Goal: Task Accomplishment & Management: Manage account settings

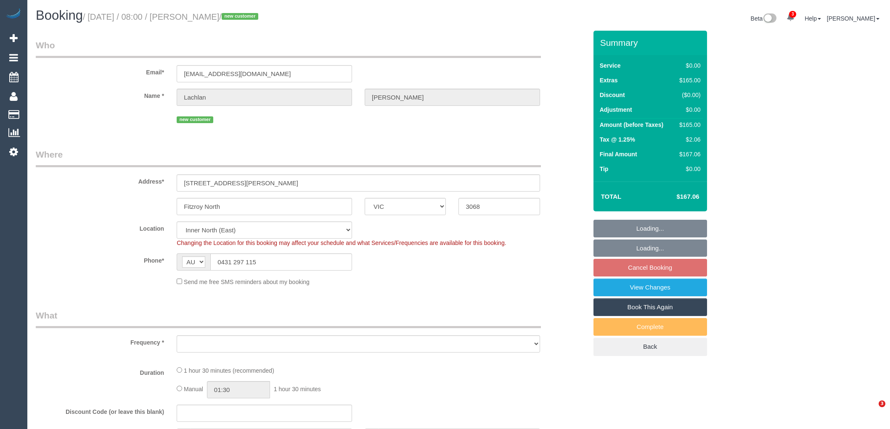
select select "VIC"
select select "object:581"
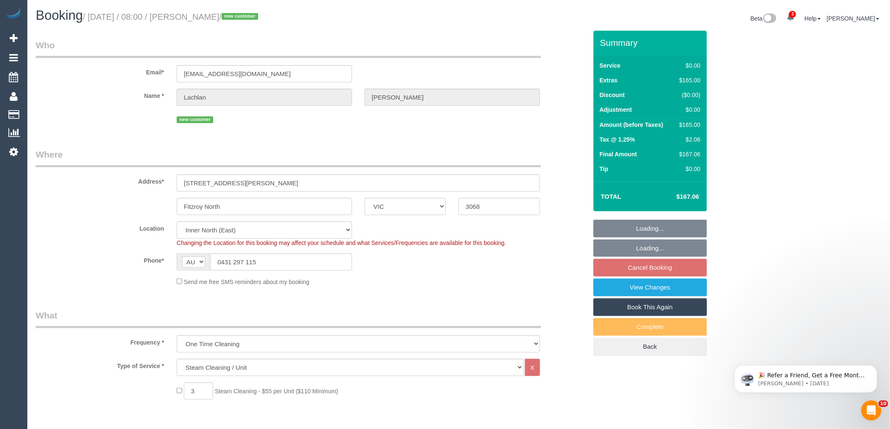
select select "number:28"
select select "number:14"
select select "number:19"
select select "number:24"
select select "number:26"
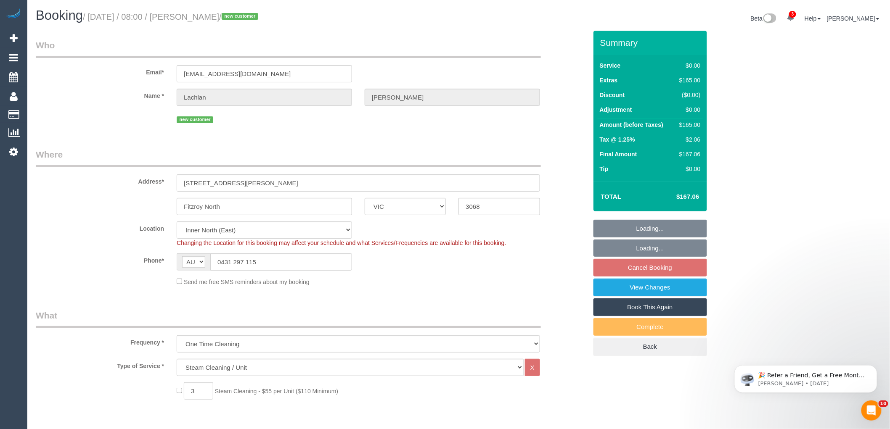
select select "object:1545"
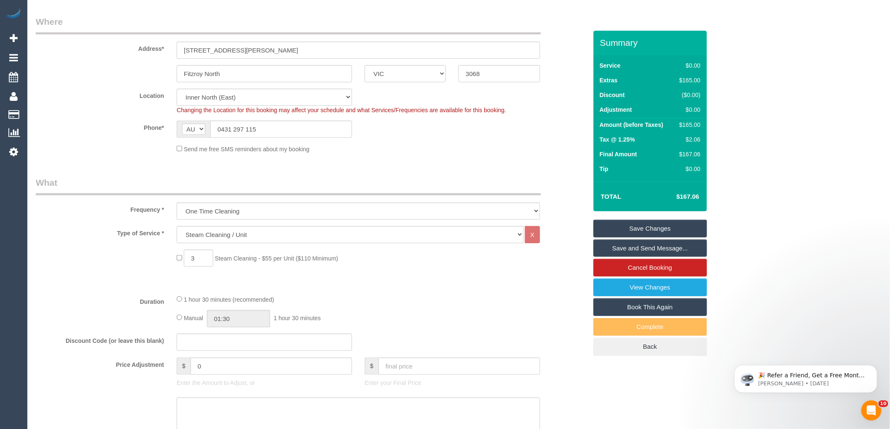
scroll to position [1043, 0]
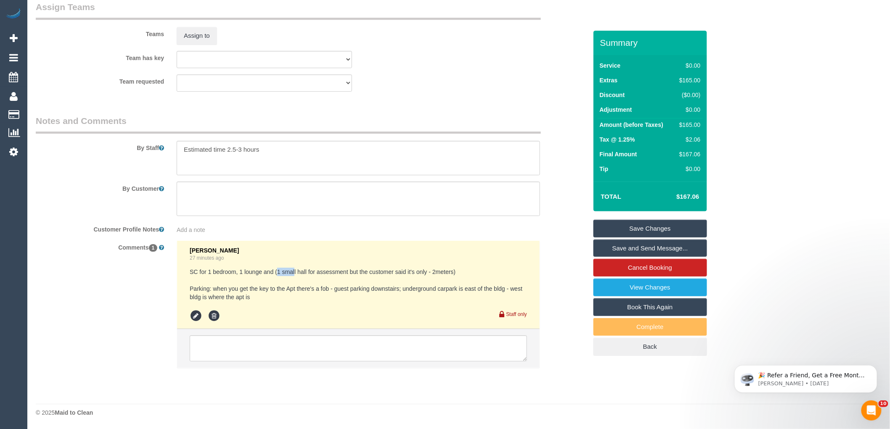
drag, startPoint x: 276, startPoint y: 269, endPoint x: 294, endPoint y: 269, distance: 18.1
click at [294, 269] on pre "SC for 1 bedroom, 1 lounge and (1 small hall for assessment but the customer sa…" at bounding box center [358, 285] width 337 height 34
click at [211, 270] on pre "SC for 1 bedroom, 1 lounge and (1 small hall for assessment but the customer sa…" at bounding box center [358, 285] width 337 height 34
drag, startPoint x: 208, startPoint y: 268, endPoint x: 261, endPoint y: 270, distance: 53.8
click at [261, 270] on pre "SC for 1 bedroom, 1 lounge and (1 small hall for assessment but the customer sa…" at bounding box center [358, 285] width 337 height 34
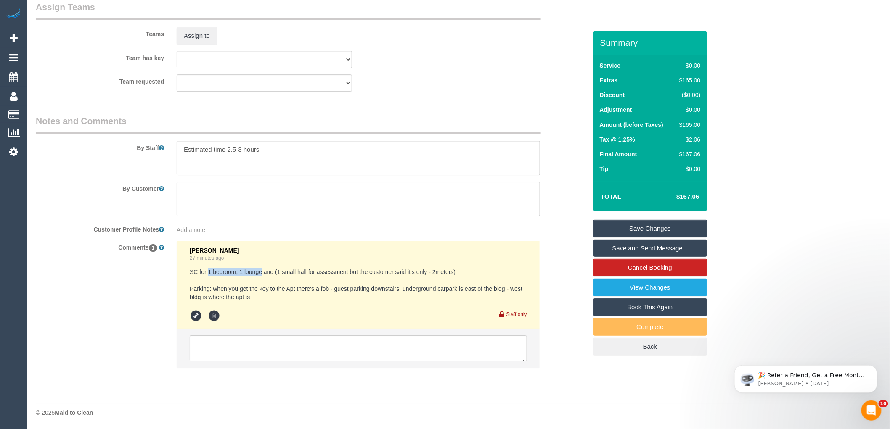
copy pre "1 bedroom, 1 lounge"
click at [245, 347] on textarea at bounding box center [358, 348] width 337 height 26
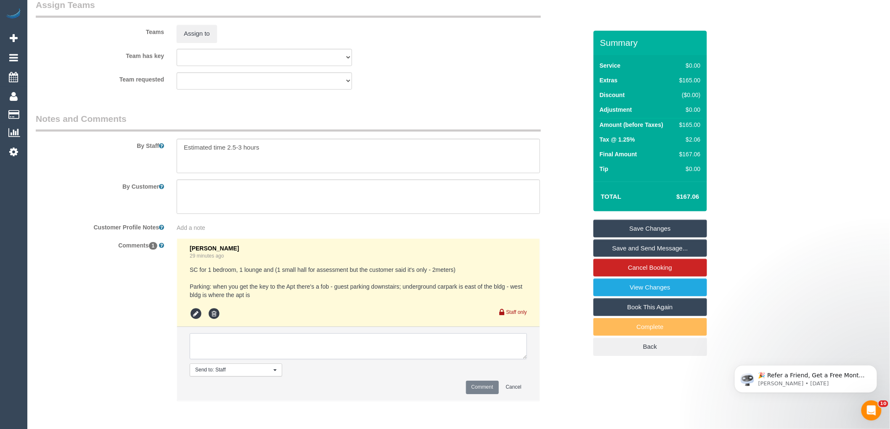
click at [243, 347] on textarea at bounding box center [358, 346] width 337 height 26
type textarea "e"
type textarea "Pending Adnan - sms sent"
click at [484, 388] on button "Comment" at bounding box center [482, 387] width 33 height 13
click at [582, 369] on div "Comments 1 Kimberly Arjona 29 minutes ago SC for 1 bedroom, 1 lounge and (1 sma…" at bounding box center [311, 323] width 564 height 171
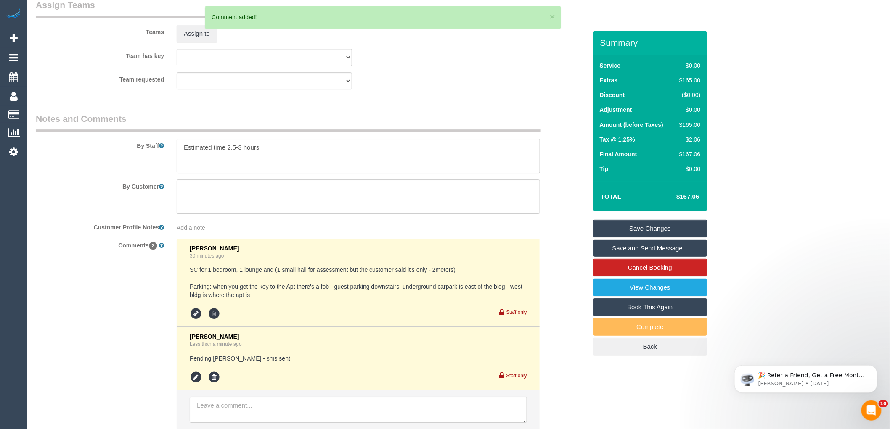
click at [643, 229] on link "Save Changes" at bounding box center [650, 229] width 114 height 18
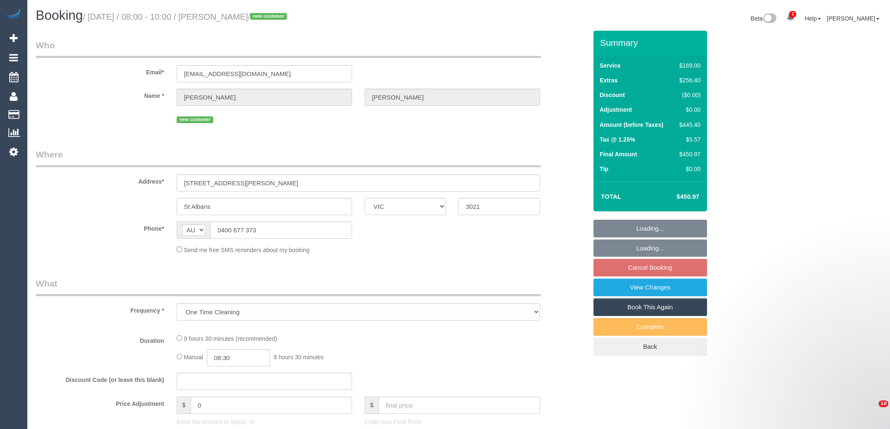
select select "VIC"
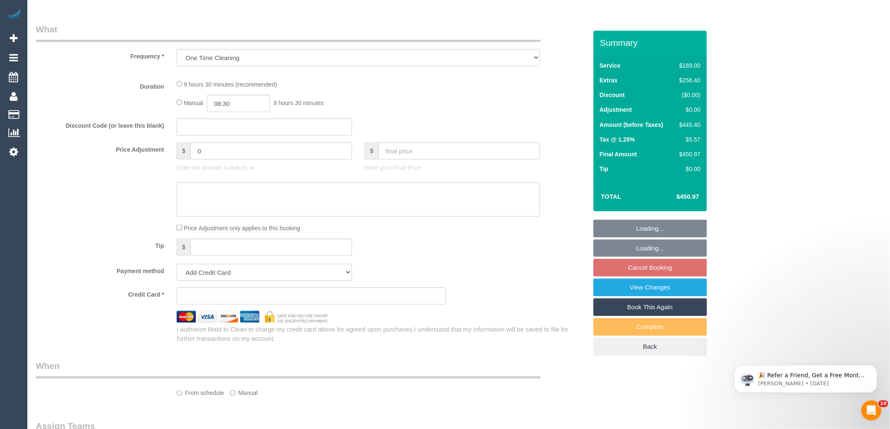
scroll to position [465, 0]
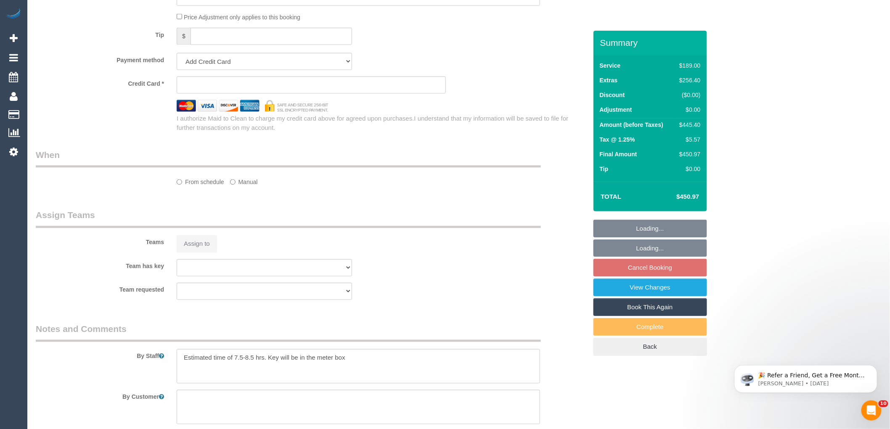
select select "string:stripe-pm_1Rv9V92GScqysDRVa5m5eagb"
select select "number:28"
select select "number:15"
select select "number:18"
select select "number:36"
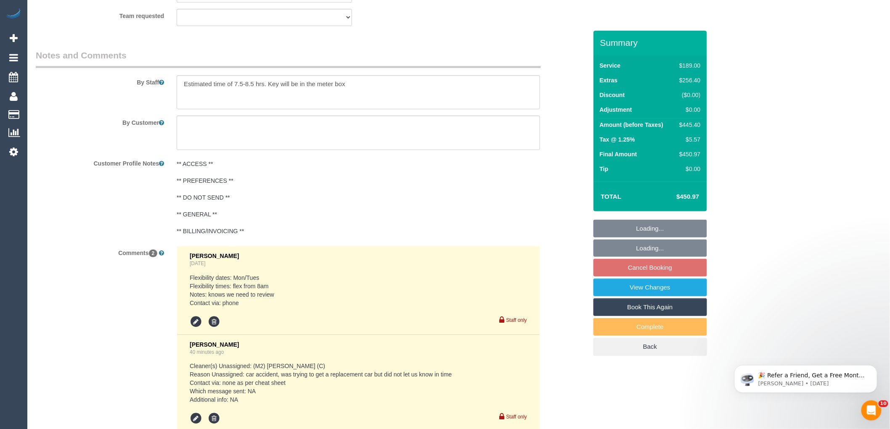
select select "object:846"
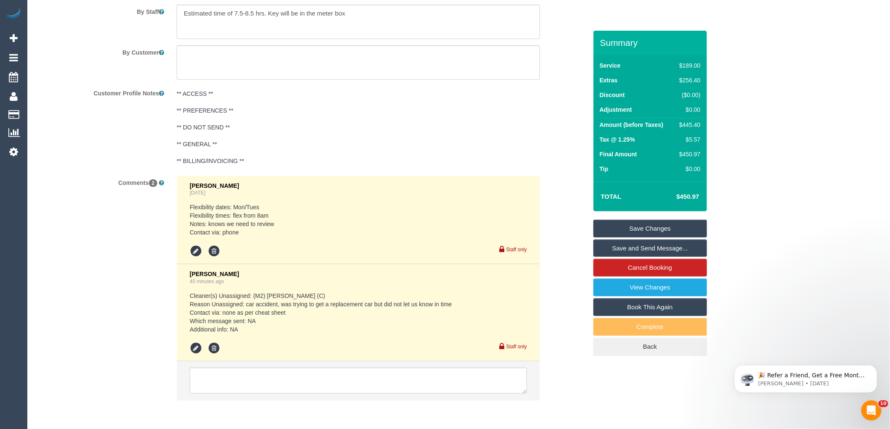
scroll to position [1491, 0]
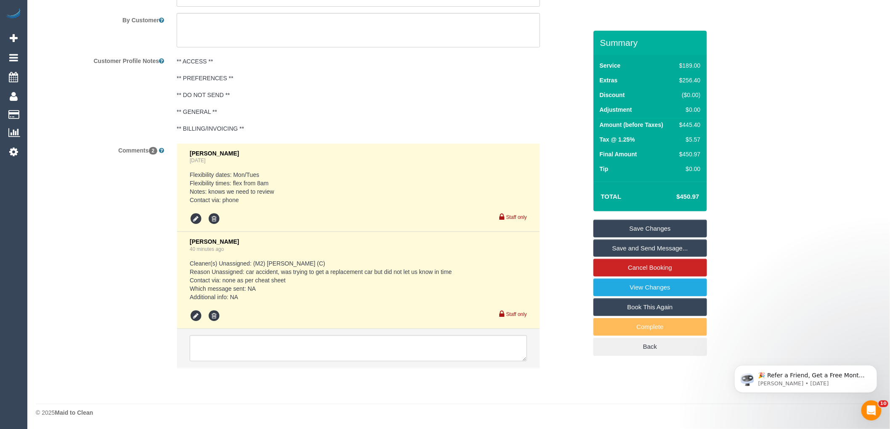
click at [251, 334] on li at bounding box center [358, 348] width 362 height 39
click at [253, 349] on textarea at bounding box center [358, 348] width 337 height 26
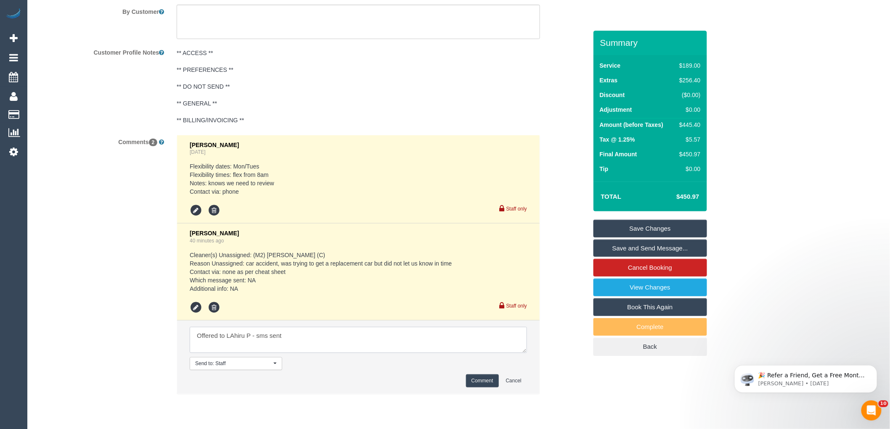
click at [235, 343] on textarea at bounding box center [358, 340] width 337 height 26
type textarea "Offered to Lahiru P - sms sent"
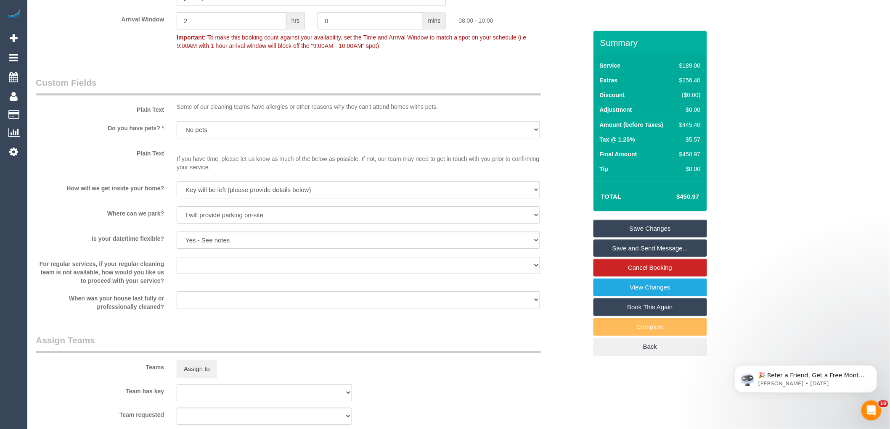
scroll to position [1401, 0]
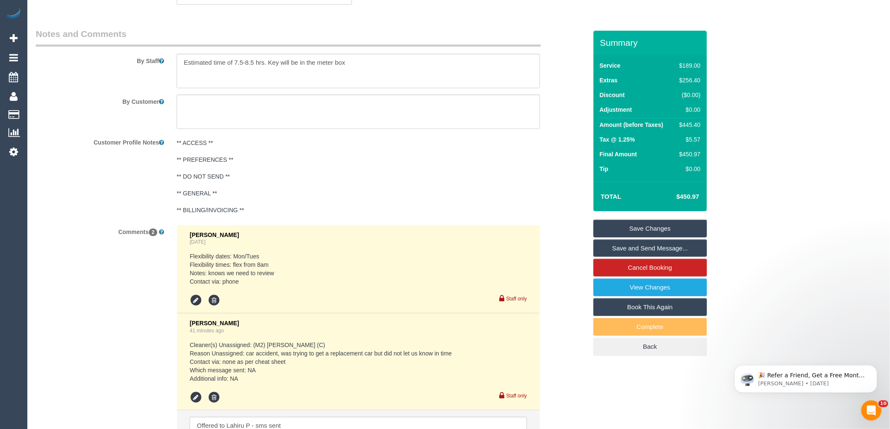
click at [692, 124] on div "$445.40" at bounding box center [688, 125] width 24 height 8
copy div "445.40"
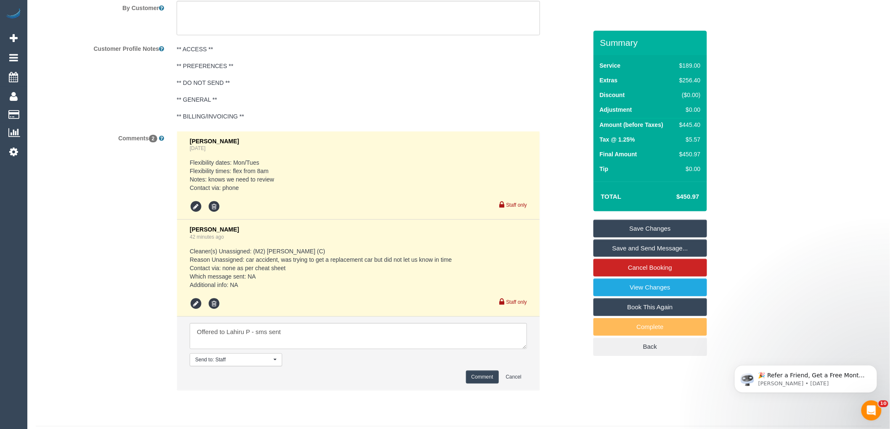
scroll to position [1526, 0]
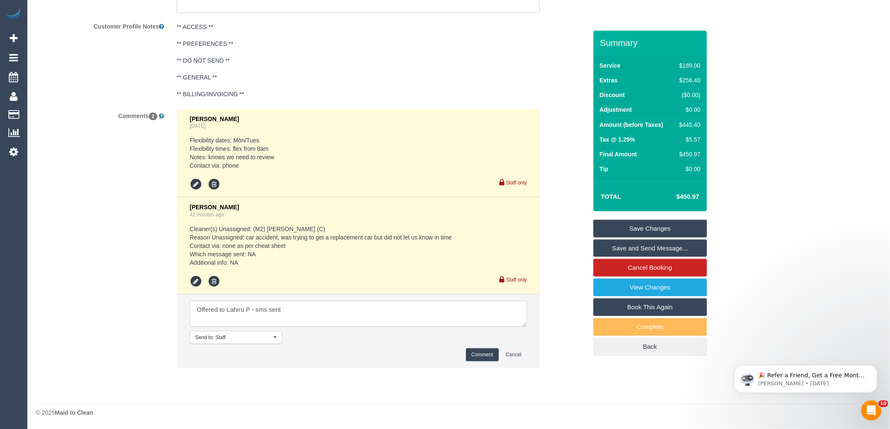
click at [342, 317] on textarea at bounding box center [358, 314] width 337 height 26
click at [482, 354] on button "Comment" at bounding box center [482, 354] width 33 height 13
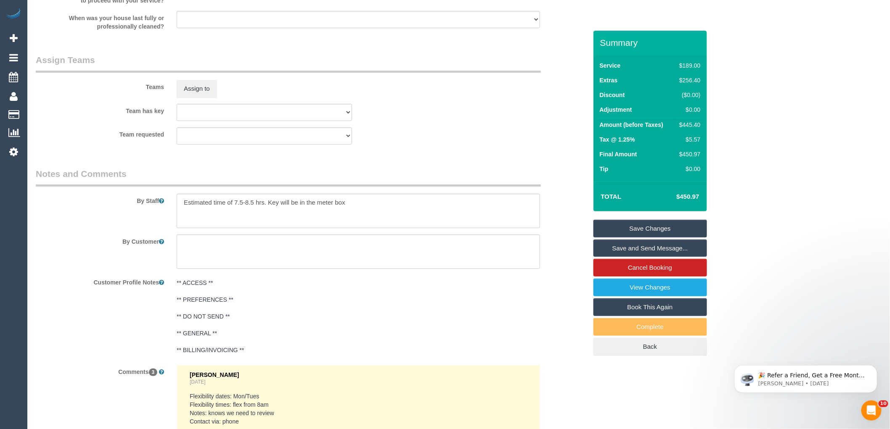
scroll to position [1554, 0]
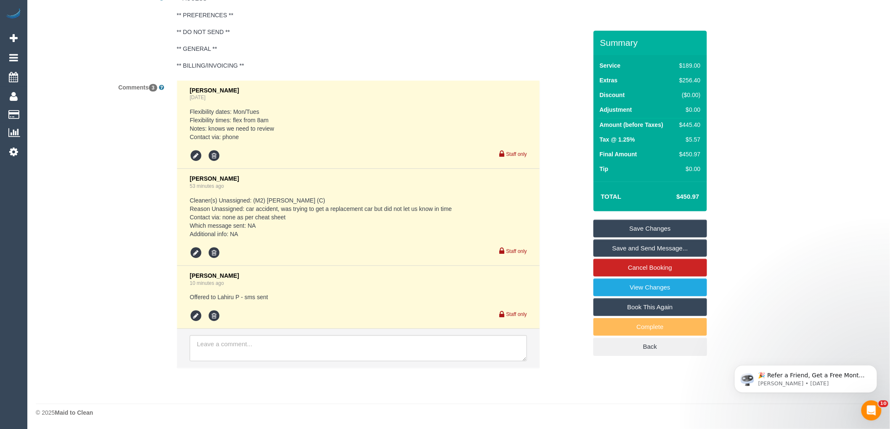
click at [112, 291] on div "Comments 3 Clare Gross 4 days ago Flexibility dates: Mon/Tues Flexibility times…" at bounding box center [311, 228] width 564 height 297
click at [203, 310] on li at bounding box center [197, 316] width 15 height 13
click at [195, 316] on icon at bounding box center [196, 316] width 13 height 13
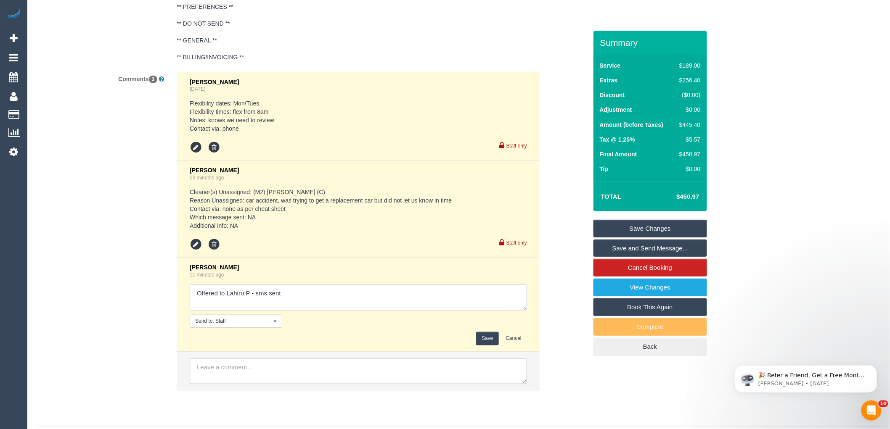
click at [343, 301] on textarea at bounding box center [358, 298] width 337 height 26
type textarea "Offered to Lahiru P - sms sent - agreed"
click at [485, 345] on button "Save" at bounding box center [487, 338] width 22 height 13
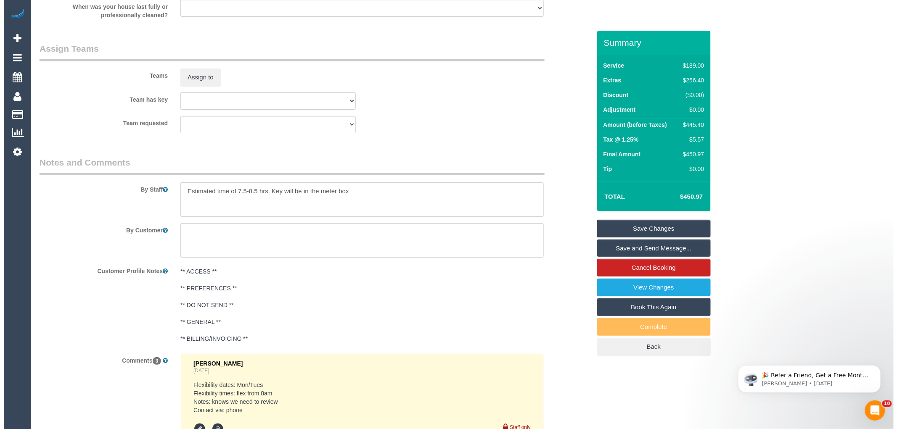
scroll to position [1227, 0]
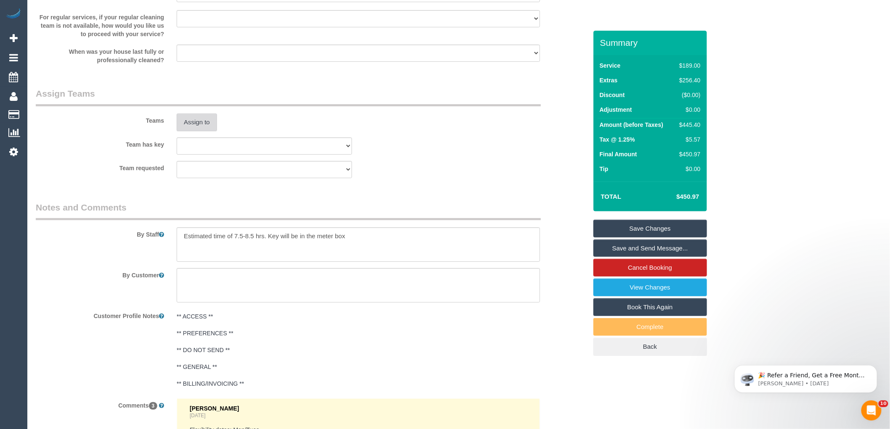
click at [193, 131] on button "Assign to" at bounding box center [197, 123] width 40 height 18
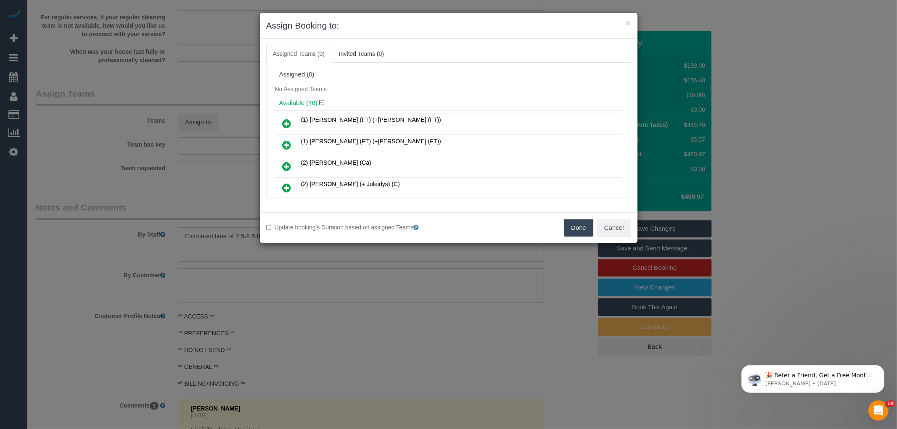
click at [427, 74] on div "Assigned (0)" at bounding box center [448, 74] width 339 height 7
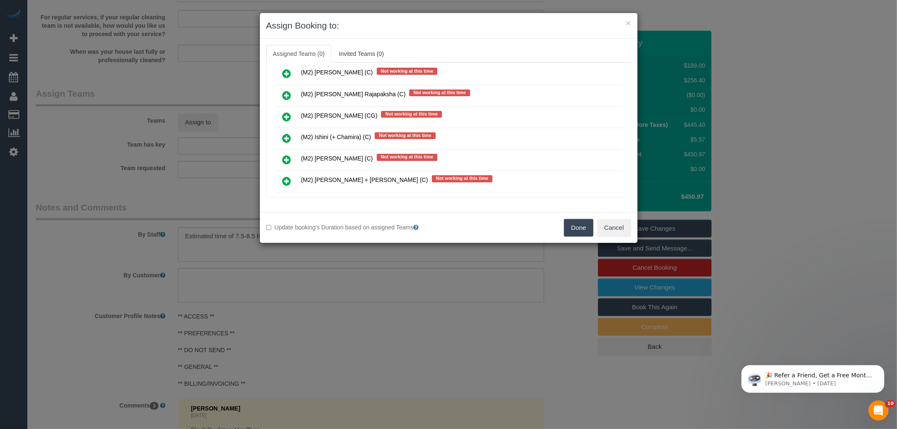
click at [283, 198] on icon at bounding box center [286, 203] width 9 height 10
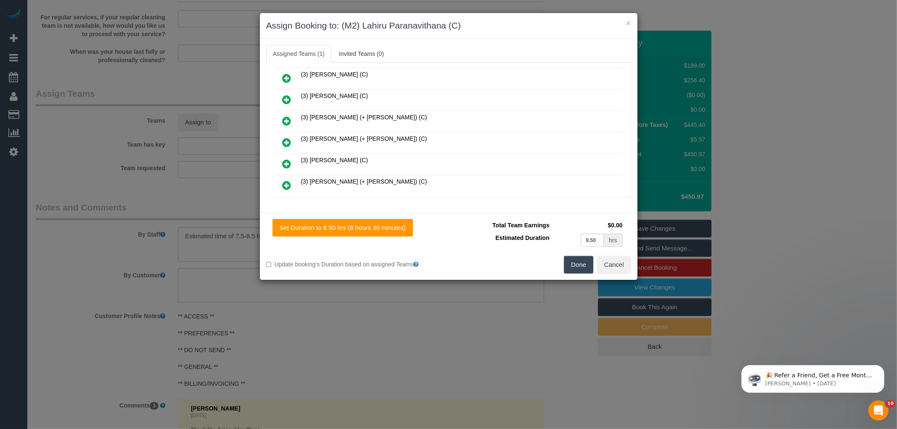
scroll to position [0, 0]
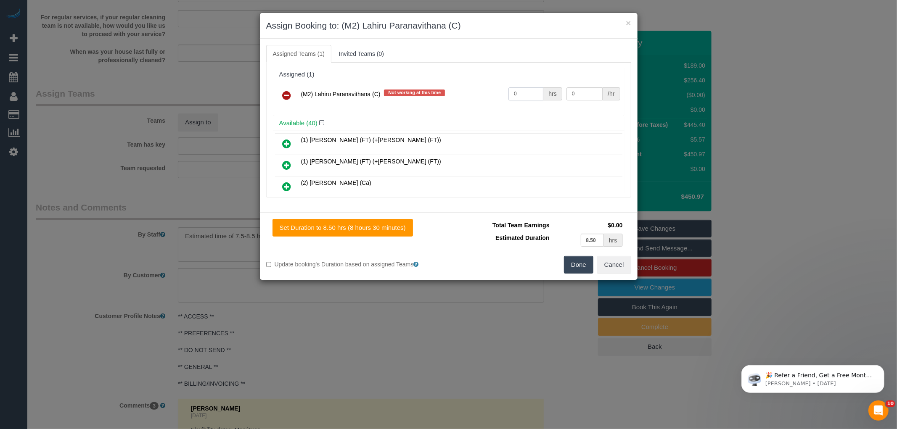
click at [534, 94] on input "0" at bounding box center [525, 93] width 35 height 13
type input "1"
click at [593, 94] on input "0" at bounding box center [584, 93] width 36 height 13
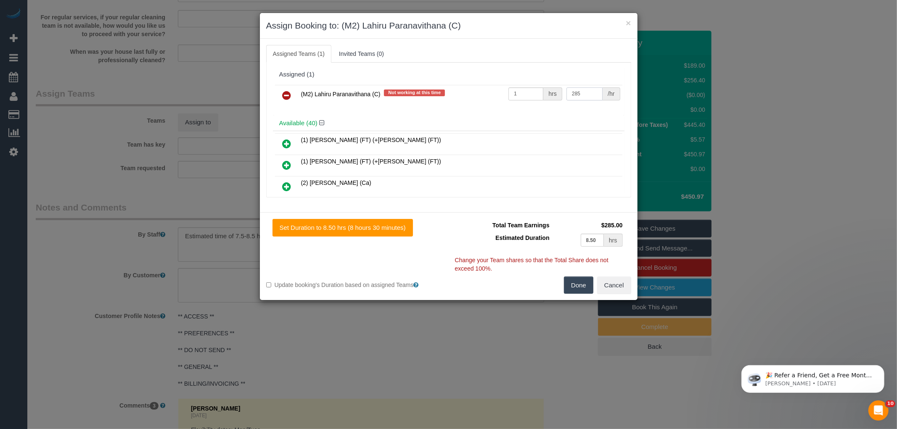
type input "285"
click at [570, 283] on button "Done" at bounding box center [578, 286] width 29 height 18
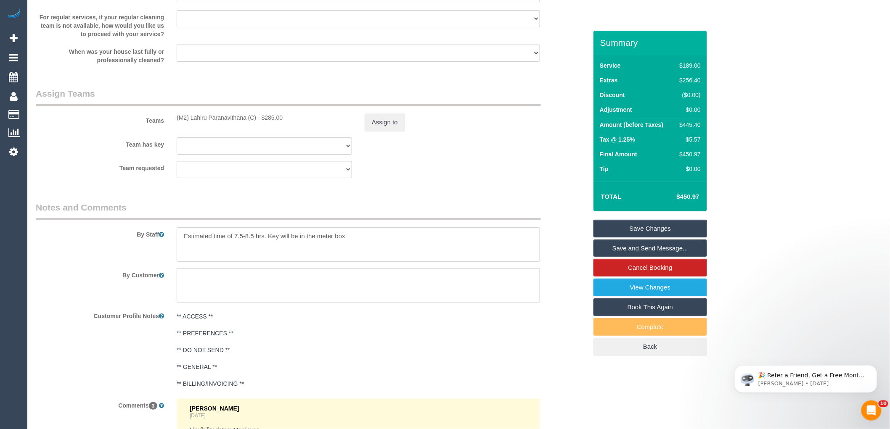
click at [561, 338] on div "× Assign Booking to: (M2) Lahiru Paranavithana (C) Assigned Teams (1) Invited T…" at bounding box center [445, 214] width 890 height 429
click at [628, 251] on link "Save and Send Message..." at bounding box center [650, 249] width 114 height 18
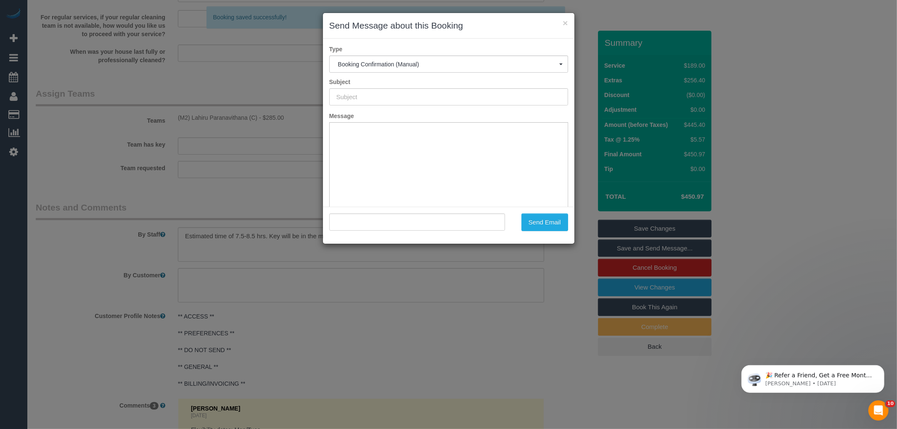
type input "Booking Confirmed"
type input ""Patrick Kiehne" <patkiehne@gmail.com>"
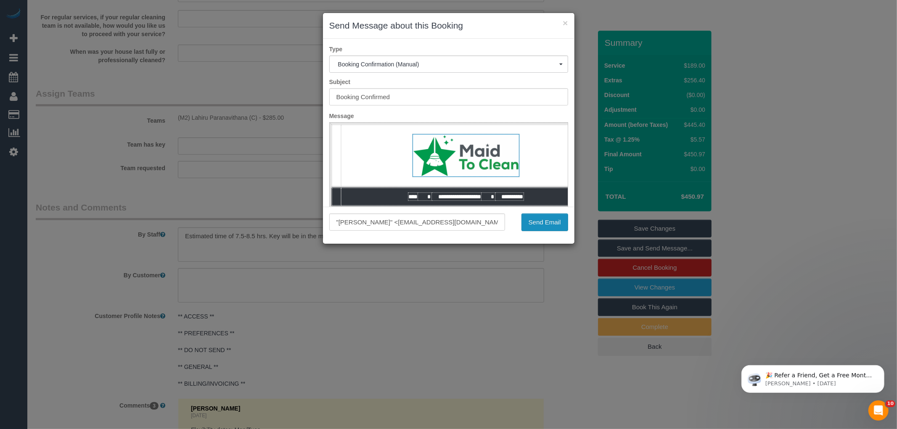
click at [537, 224] on button "Send Email" at bounding box center [544, 223] width 47 height 18
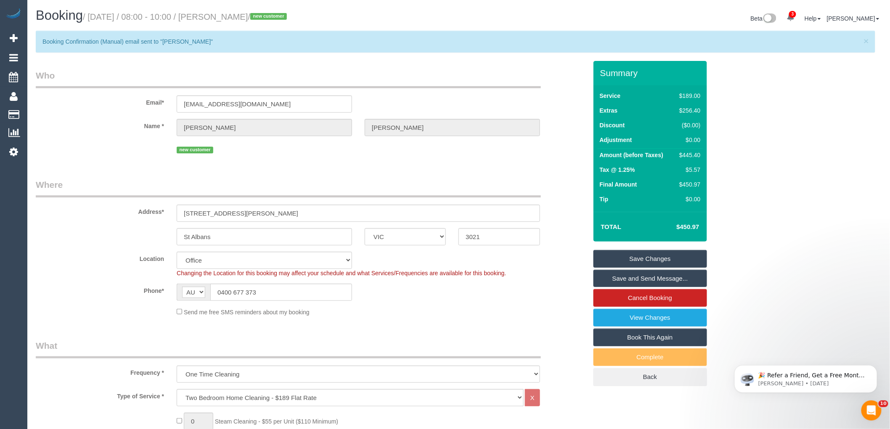
drag, startPoint x: 273, startPoint y: 18, endPoint x: 217, endPoint y: 15, distance: 56.0
click at [217, 15] on small "/ August 18, 2025 / 08:00 - 10:00 / Patrick Kiehne / new customer" at bounding box center [186, 16] width 206 height 9
copy small "Patrick Kiehne"
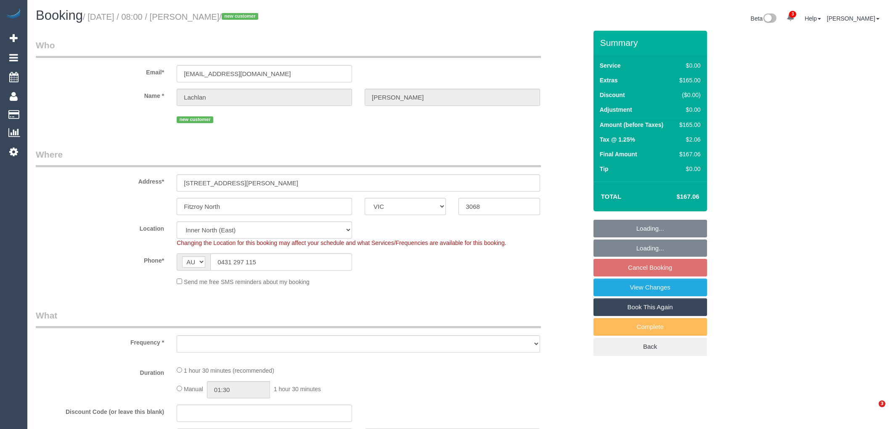
select select "VIC"
select select "number:28"
select select "number:14"
select select "number:19"
select select "number:24"
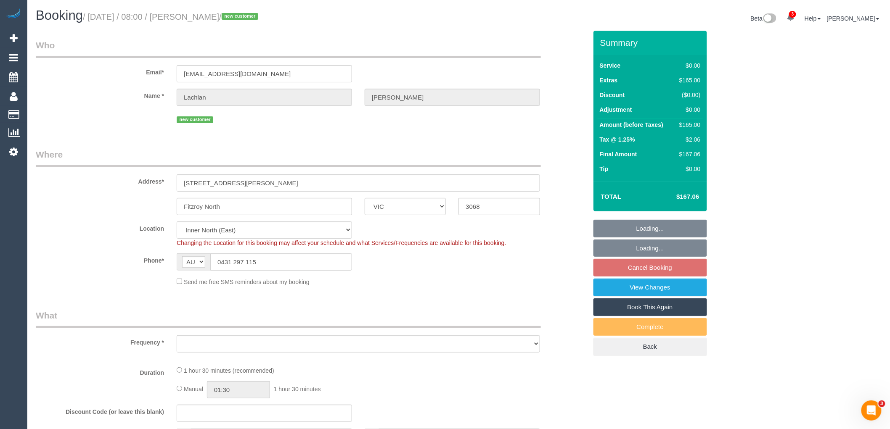
select select "number:26"
select select "object:1549"
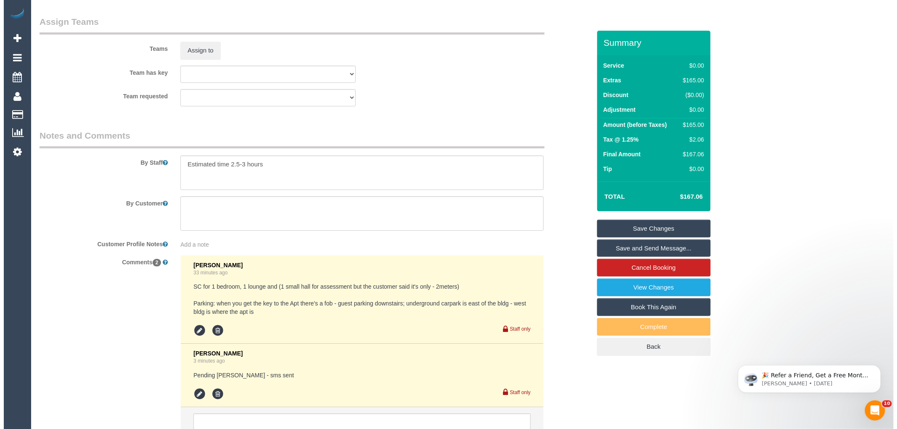
scroll to position [965, 0]
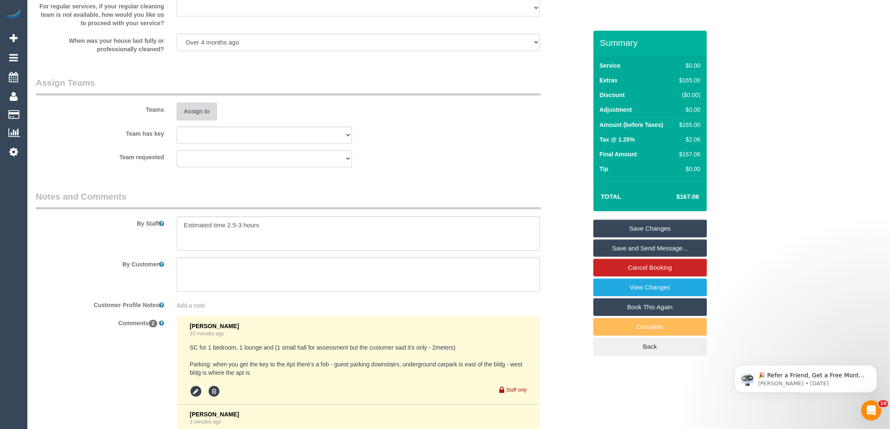
click at [193, 117] on button "Assign to" at bounding box center [197, 112] width 40 height 18
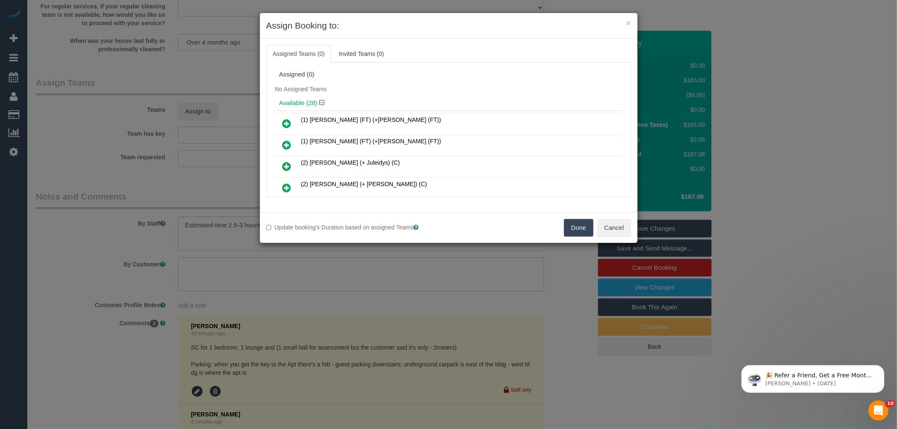
click at [393, 105] on h4 "Available (28)" at bounding box center [448, 103] width 339 height 7
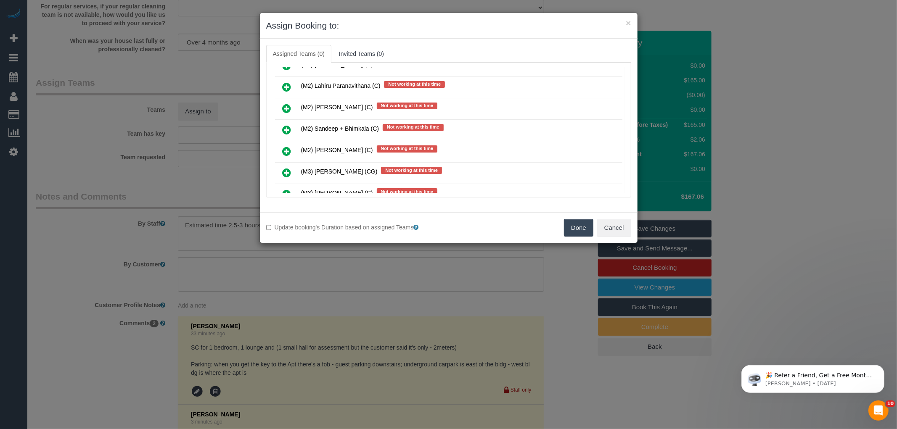
click at [289, 168] on icon at bounding box center [286, 173] width 9 height 10
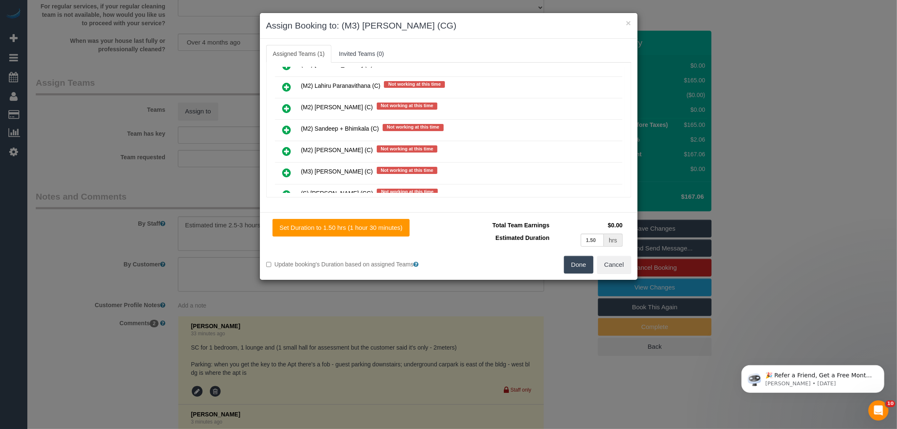
scroll to position [0, 0]
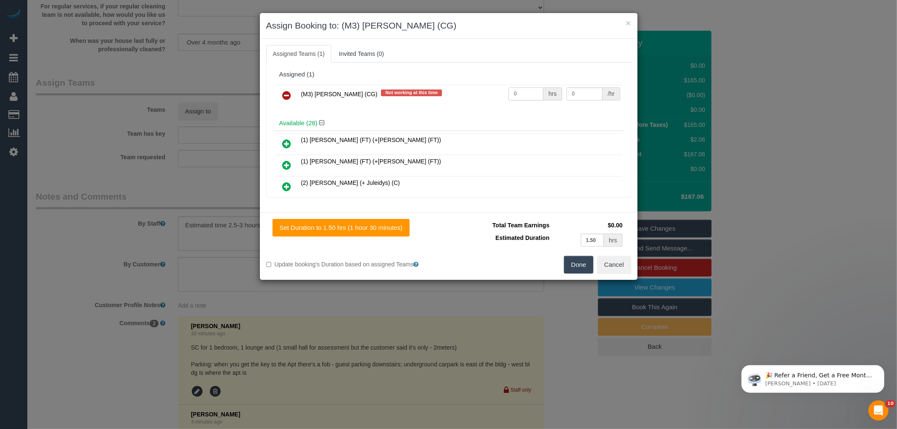
click at [531, 89] on input "0" at bounding box center [525, 93] width 35 height 13
type input "1"
click at [592, 95] on input "0" at bounding box center [584, 93] width 36 height 13
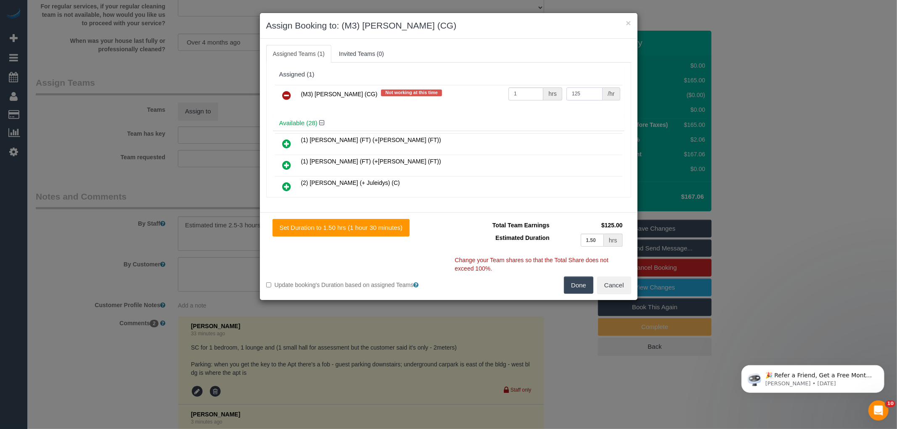
type input "125"
click at [583, 293] on button "Done" at bounding box center [578, 286] width 29 height 18
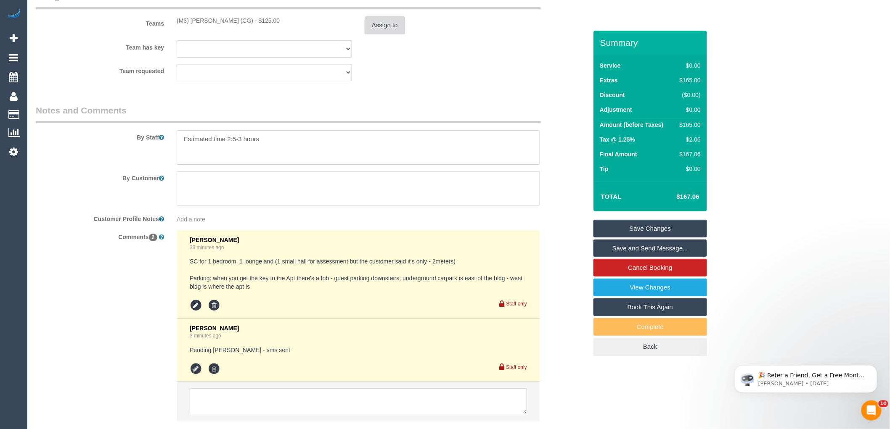
scroll to position [1106, 0]
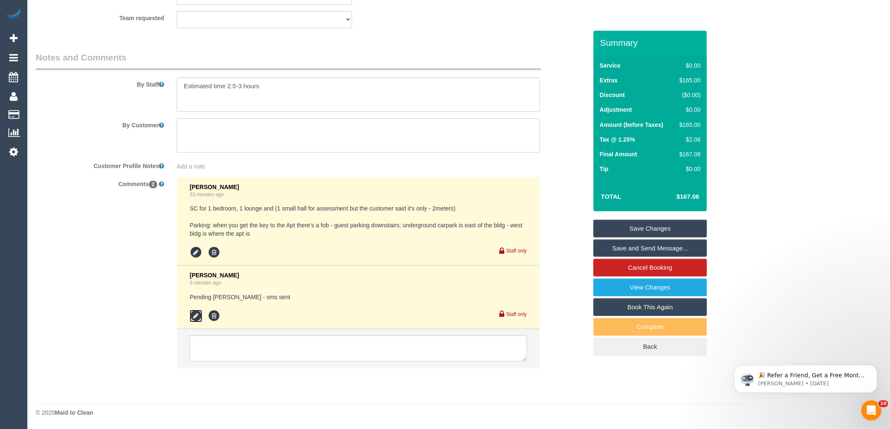
click at [196, 318] on icon at bounding box center [196, 316] width 13 height 13
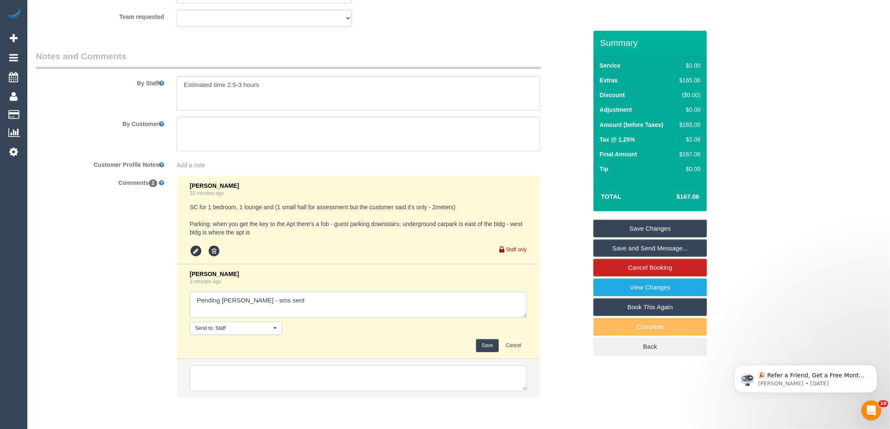
click at [335, 303] on textarea at bounding box center [358, 305] width 337 height 26
type textarea "Pending Adnan - sms sent - agreed"
click at [486, 347] on button "Save" at bounding box center [487, 345] width 22 height 13
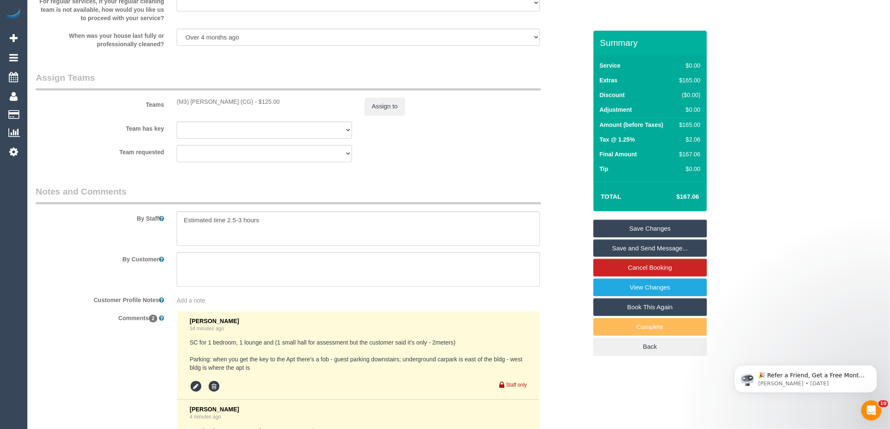
scroll to position [965, 0]
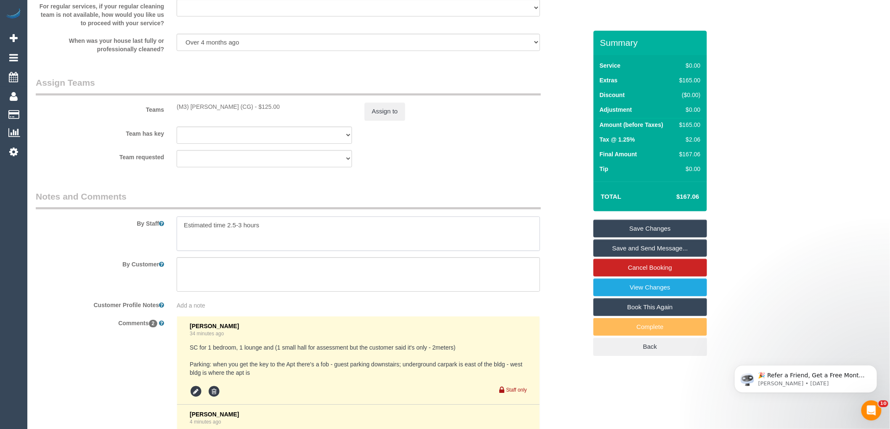
click at [301, 245] on textarea at bounding box center [358, 233] width 363 height 34
drag, startPoint x: 334, startPoint y: 237, endPoint x: 6, endPoint y: 235, distance: 327.9
type textarea "Steam Cleaning of 1 Bedroom and 1 lounge"
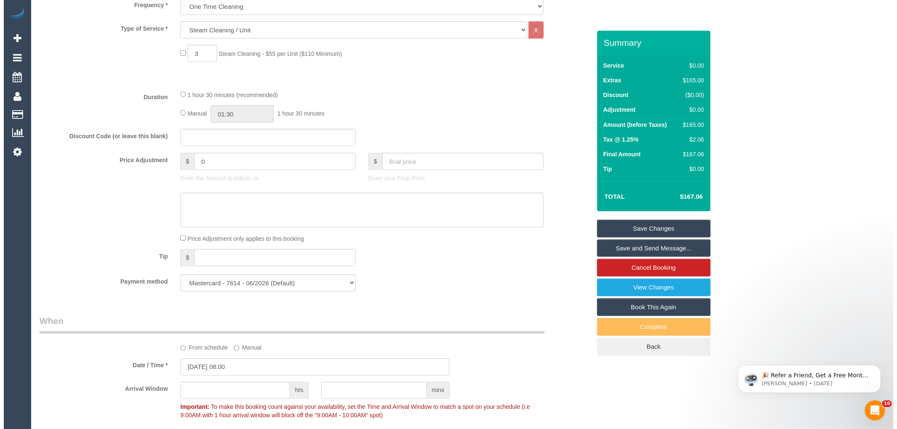
scroll to position [358, 0]
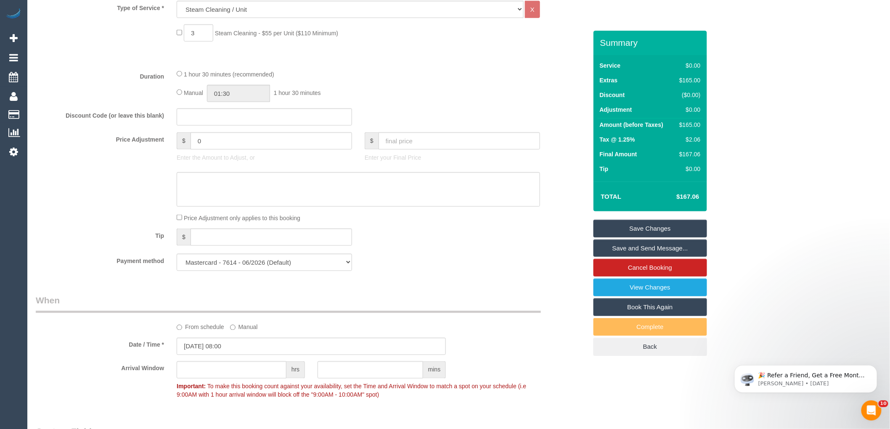
click at [546, 219] on div "Price Adjustment only applies to this booking" at bounding box center [311, 217] width 564 height 9
click at [624, 250] on link "Save and Send Message..." at bounding box center [650, 249] width 114 height 18
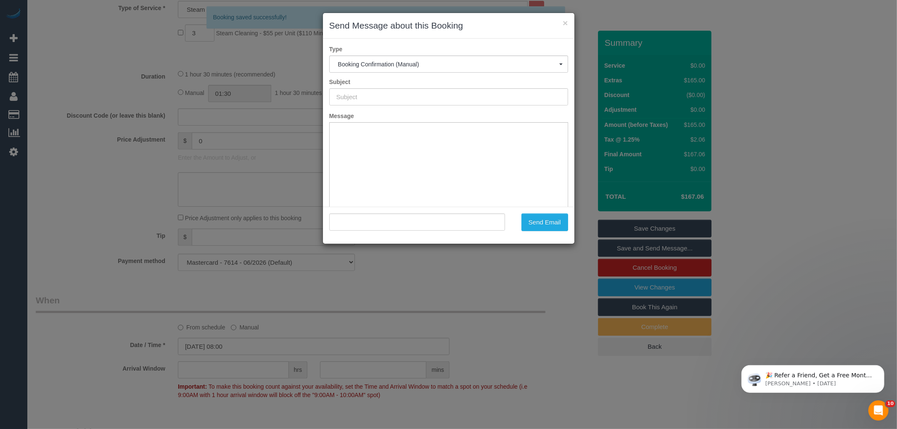
scroll to position [0, 0]
type input "Booking Confirmed"
type input ""Lachlan Boddy" <ljboddy@gmail.com>"
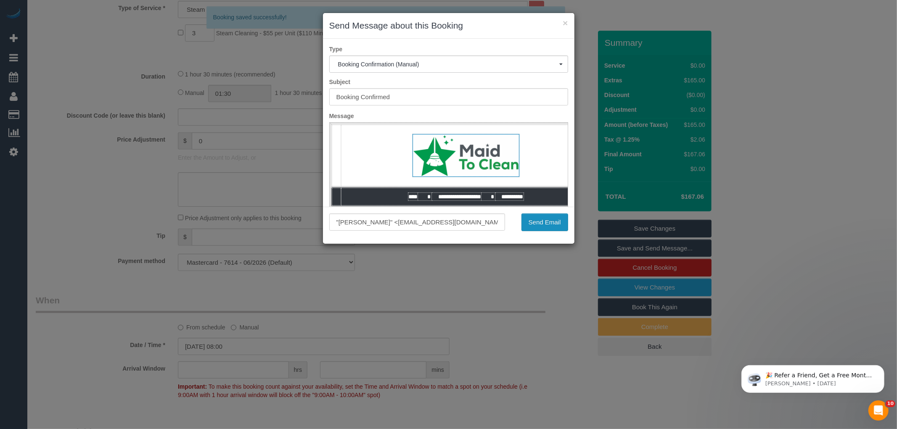
click at [548, 224] on button "Send Email" at bounding box center [544, 223] width 47 height 18
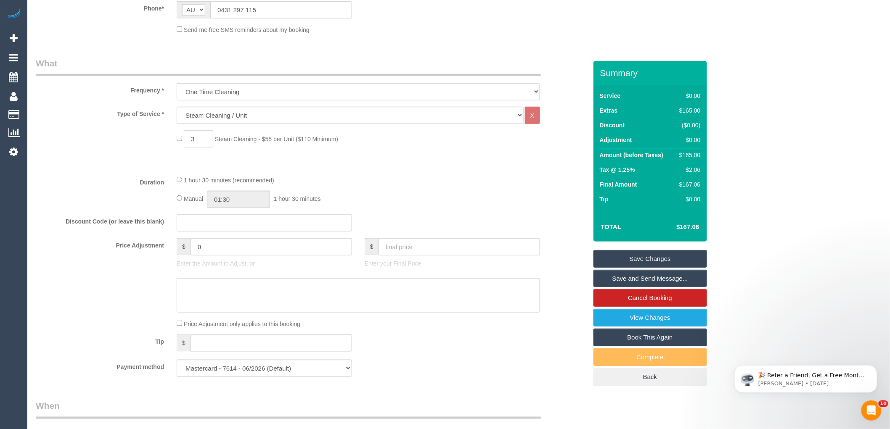
scroll to position [61, 0]
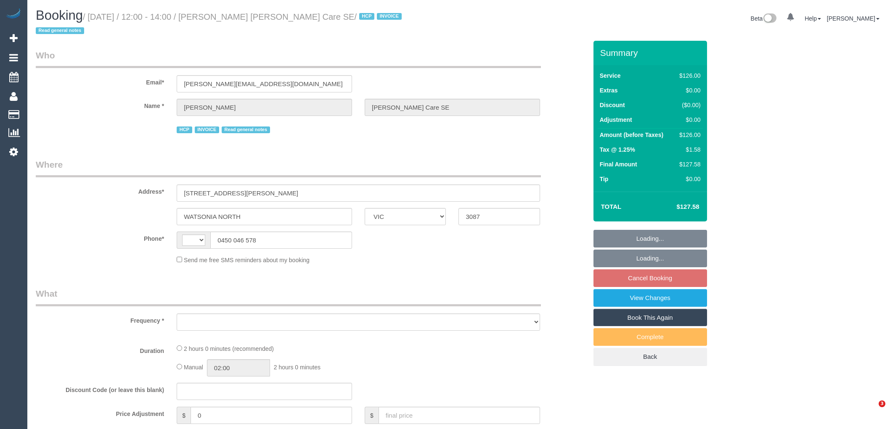
select select "VIC"
select select "string:AU"
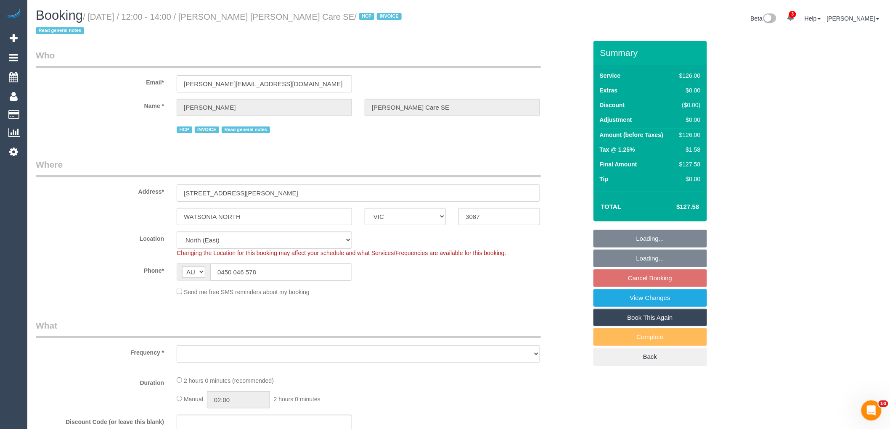
select select "120"
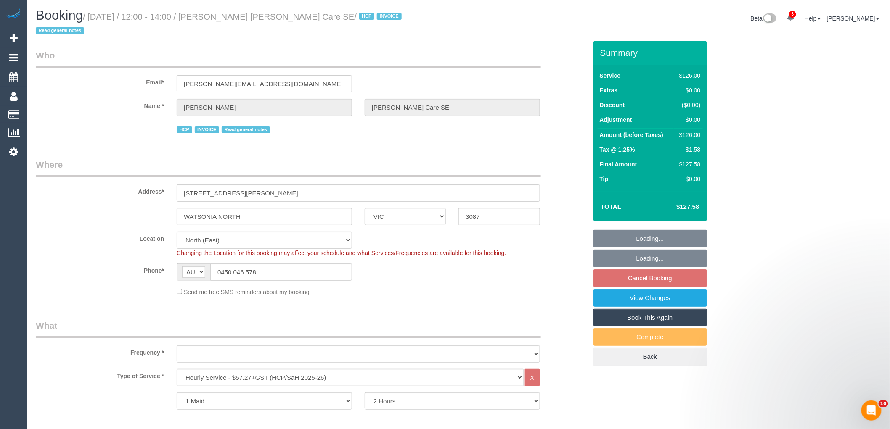
select select "object:668"
select select "number:28"
select select "number:14"
select select "number:19"
select select "number:36"
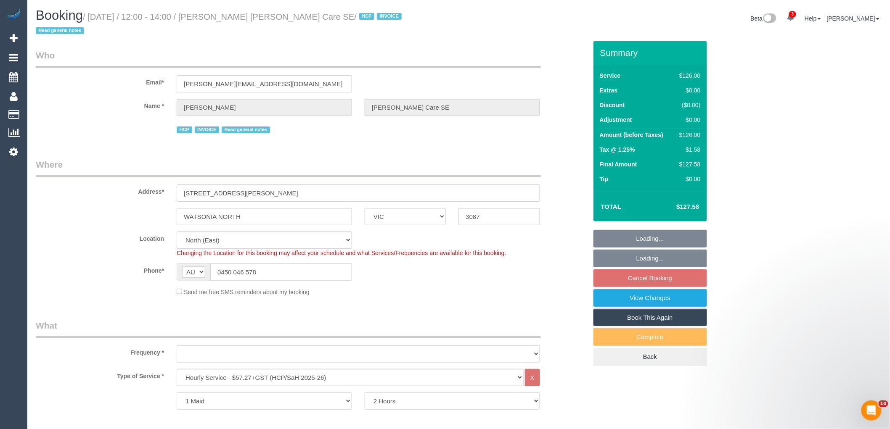
select select "number:34"
select select "object:1435"
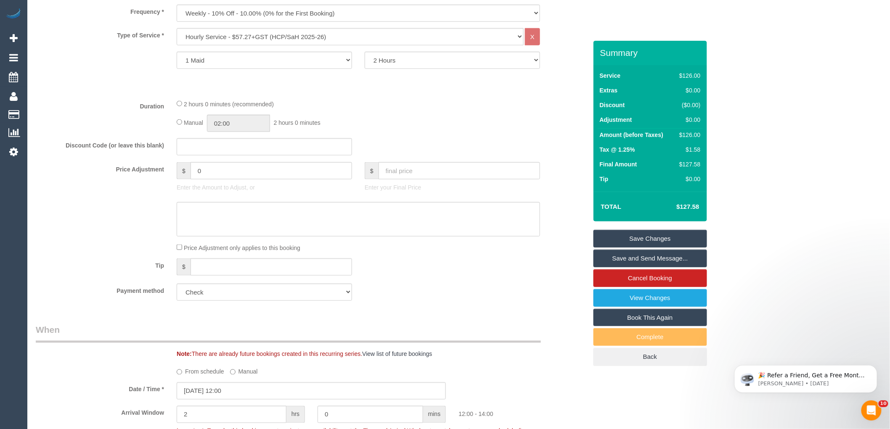
scroll to position [280, 0]
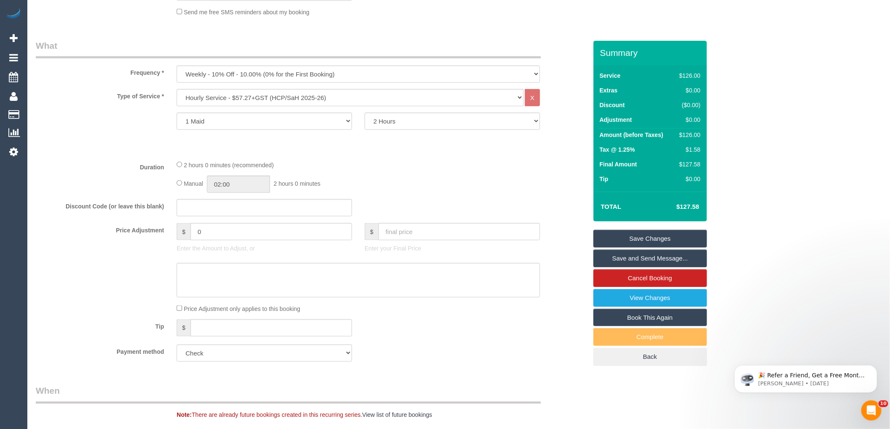
click at [98, 182] on div "Duration 2 hours 0 minutes (recommended) Manual 02:00 2 hours 0 minutes" at bounding box center [311, 176] width 564 height 33
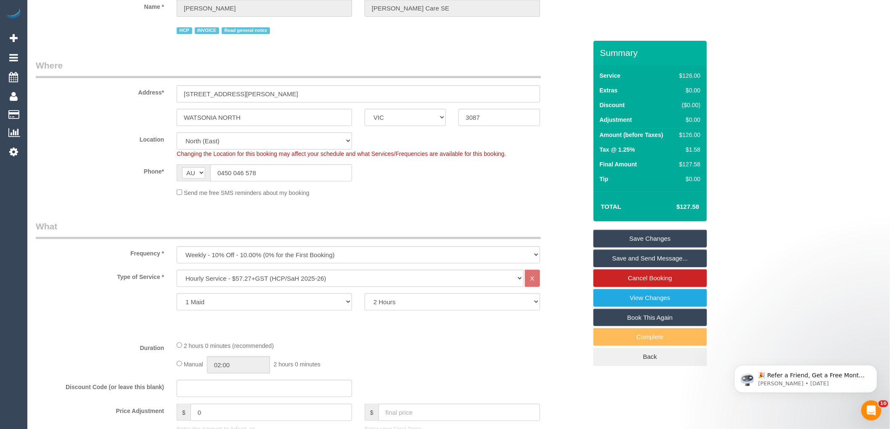
scroll to position [0, 0]
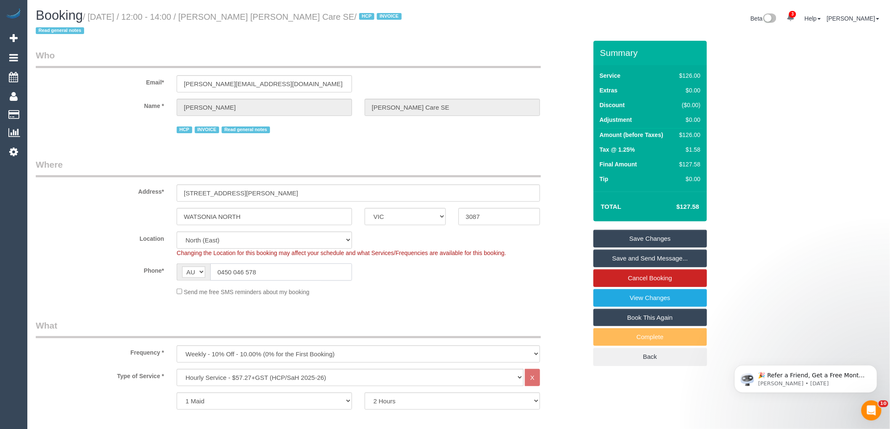
click at [257, 269] on input "0450 046 578" at bounding box center [281, 272] width 142 height 17
drag, startPoint x: 351, startPoint y: 17, endPoint x: 217, endPoint y: 14, distance: 134.1
click at [217, 14] on small "/ August 18, 2025 / 12:00 - 14:00 / Bernard Jensen Hammond Care SE / HCP INVOIC…" at bounding box center [220, 24] width 368 height 24
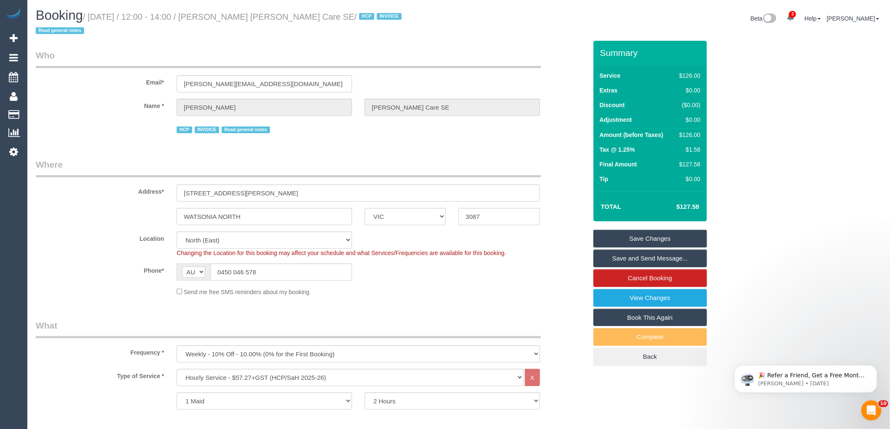
copy small "Bernard Jensen Hammond Care SE"
click at [488, 280] on div "Phone* AF AL DZ AD AO AI AQ AG AR AM AW AU AT AZ BS BH BD BB BY BE BZ BJ BM BT …" at bounding box center [311, 272] width 564 height 17
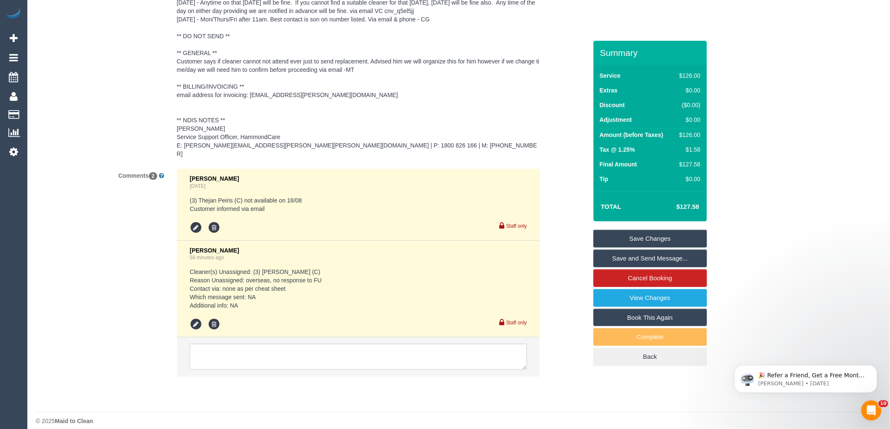
scroll to position [1355, 0]
click at [236, 346] on textarea at bounding box center [358, 356] width 337 height 26
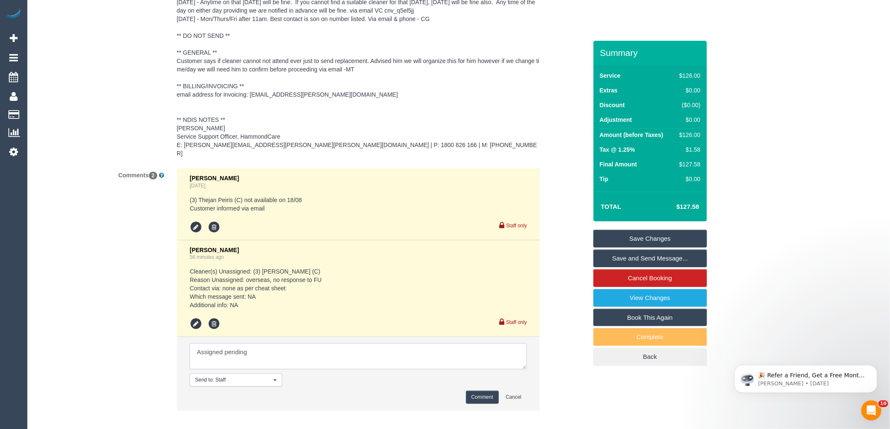
click at [276, 355] on textarea at bounding box center [358, 356] width 337 height 26
type textarea "Assigned pending 10-12pm - sms sent"
click at [488, 391] on button "Comment" at bounding box center [482, 397] width 33 height 13
click at [548, 137] on div "Customer Profile Notes" at bounding box center [311, 49] width 564 height 226
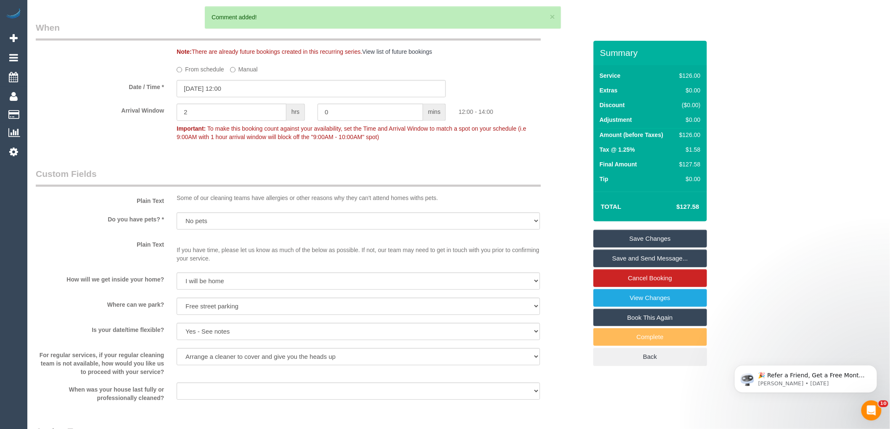
scroll to position [467, 0]
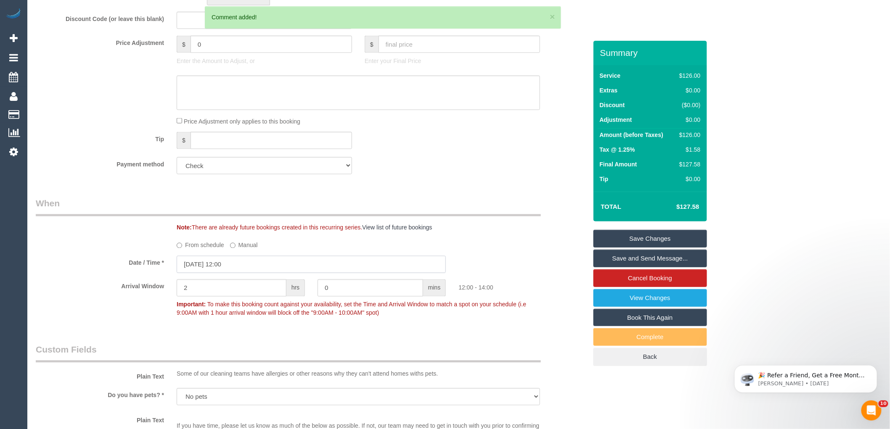
click at [243, 261] on input "18/08/2025 12:00" at bounding box center [311, 264] width 269 height 17
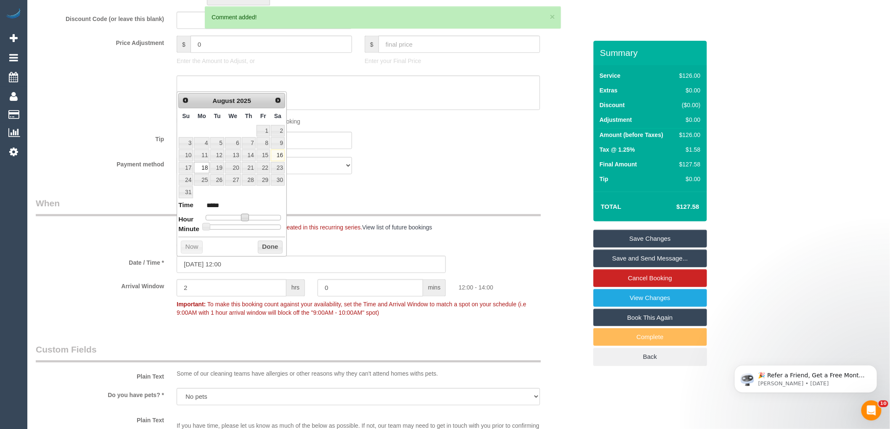
type input "18/08/2025 11:00"
type input "*****"
type input "18/08/2025 10:00"
type input "*****"
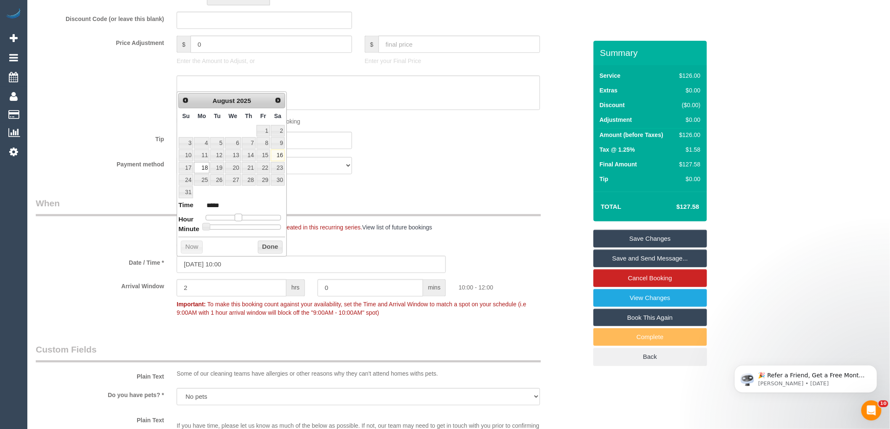
drag, startPoint x: 245, startPoint y: 218, endPoint x: 240, endPoint y: 219, distance: 5.3
click at [240, 219] on span at bounding box center [239, 218] width 8 height 8
click at [269, 246] on button "Done" at bounding box center [270, 247] width 25 height 13
click at [514, 250] on div "From schedule Manual" at bounding box center [358, 243] width 376 height 11
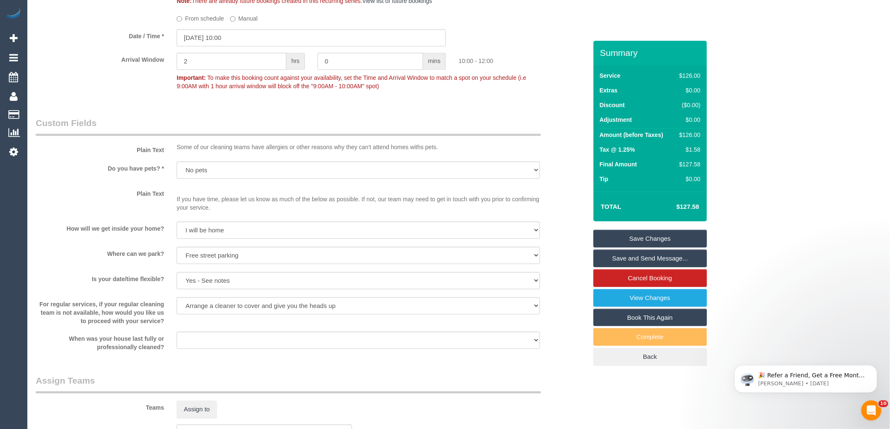
scroll to position [795, 0]
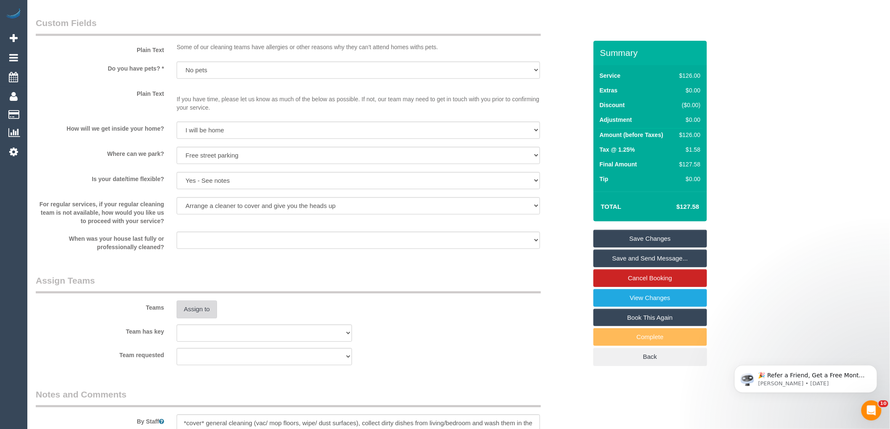
click at [193, 309] on button "Assign to" at bounding box center [197, 310] width 40 height 18
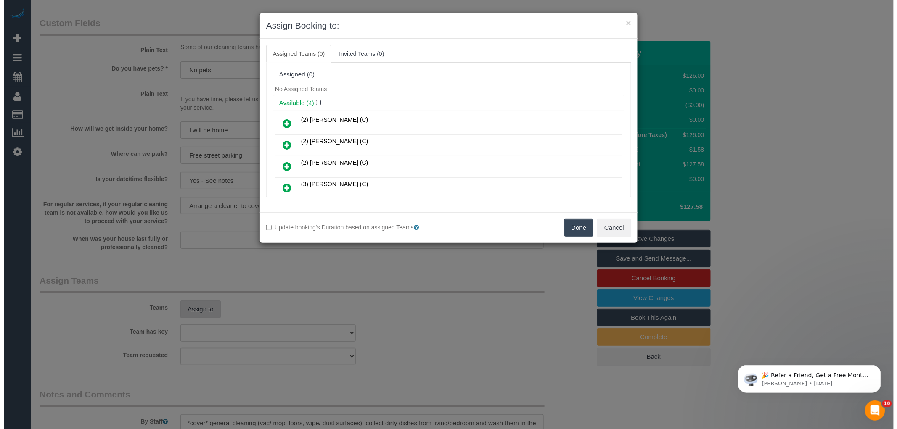
scroll to position [784, 0]
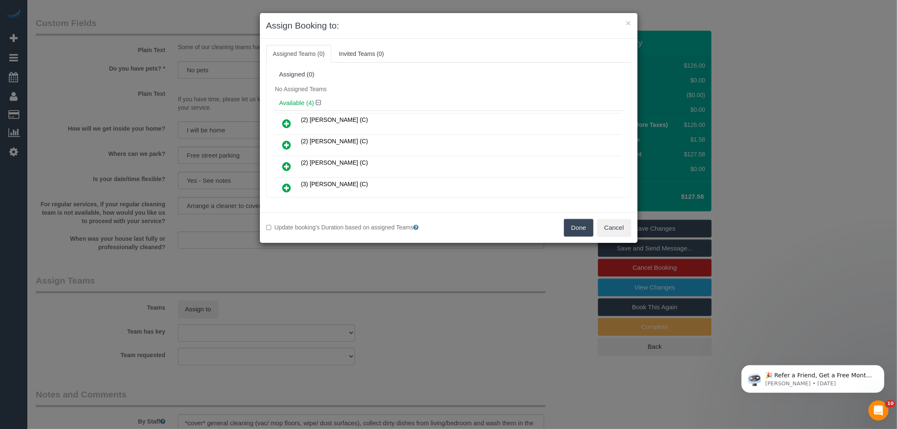
click at [292, 185] on link at bounding box center [287, 188] width 20 height 17
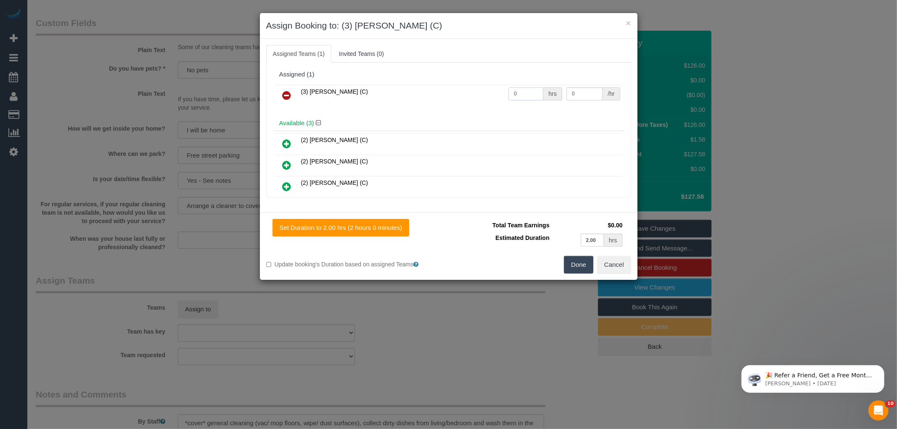
click at [522, 90] on input "0" at bounding box center [525, 93] width 35 height 13
type input "2"
click at [578, 95] on input "0" at bounding box center [584, 93] width 36 height 13
type input "35"
drag, startPoint x: 581, startPoint y: 271, endPoint x: 549, endPoint y: 201, distance: 77.1
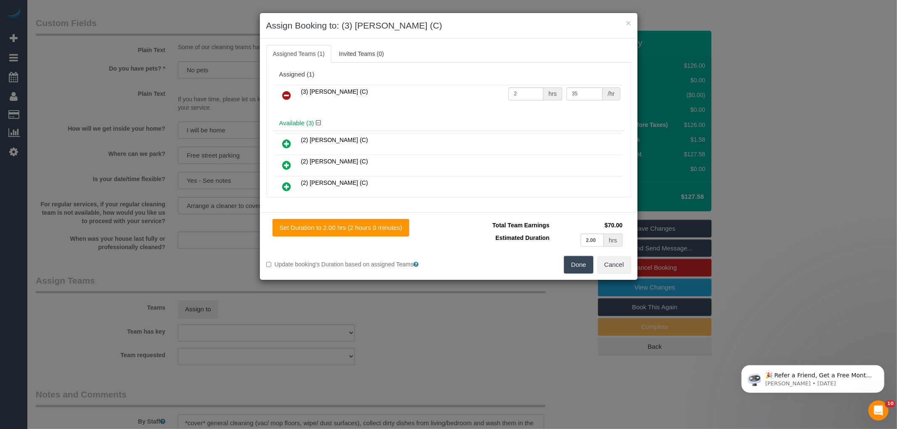
click at [579, 267] on button "Done" at bounding box center [578, 265] width 29 height 18
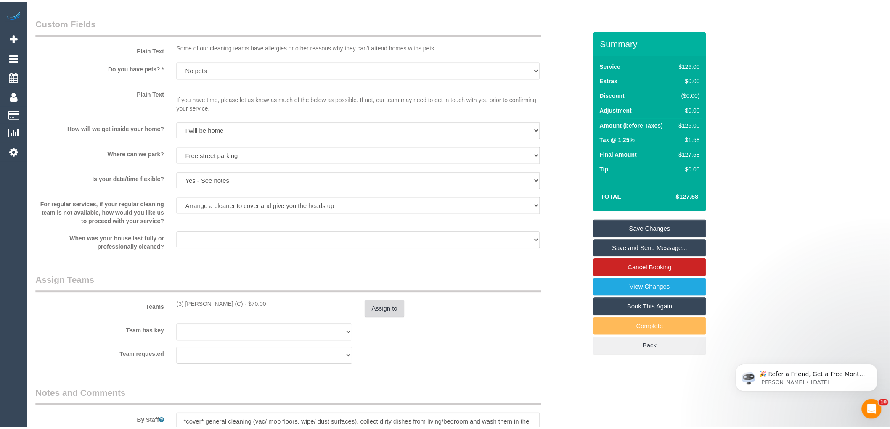
scroll to position [795, 0]
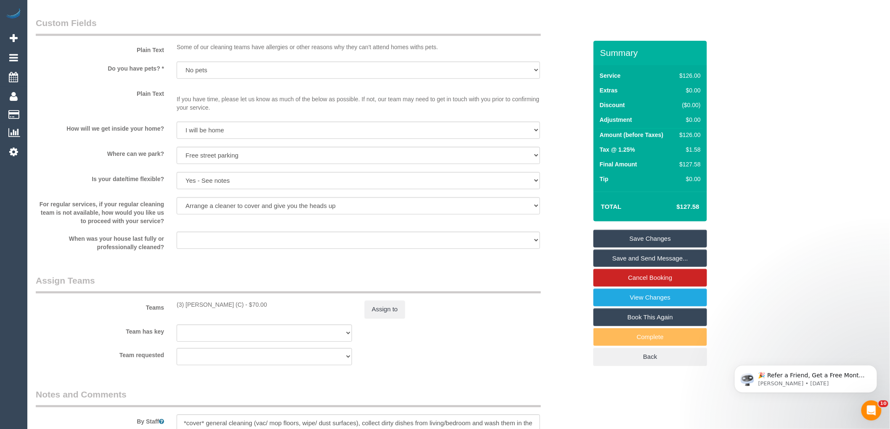
click at [554, 179] on div "Is your date/time flexible? Yes - date and time Yes - date but not time Yes - t…" at bounding box center [311, 181] width 564 height 19
click at [621, 238] on link "Save Changes" at bounding box center [650, 239] width 114 height 18
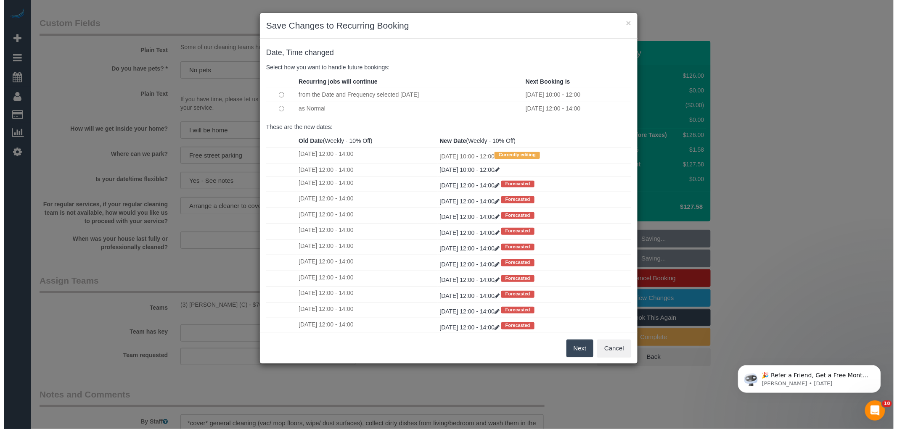
scroll to position [784, 0]
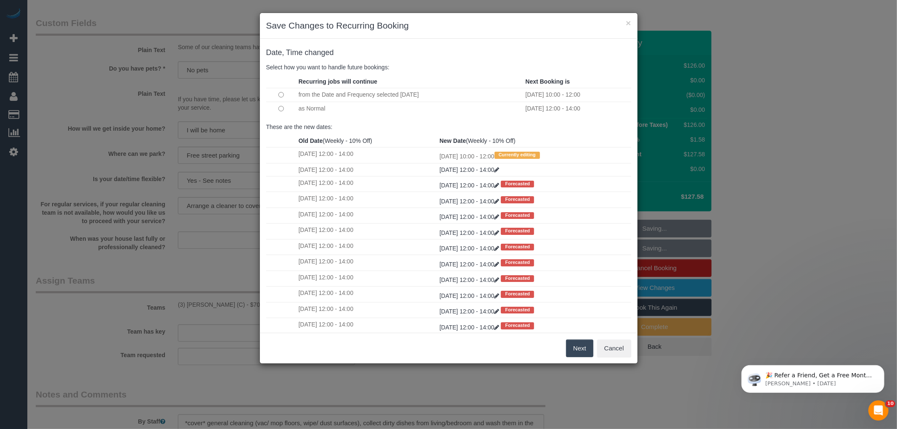
click at [572, 347] on button "Next" at bounding box center [579, 349] width 27 height 18
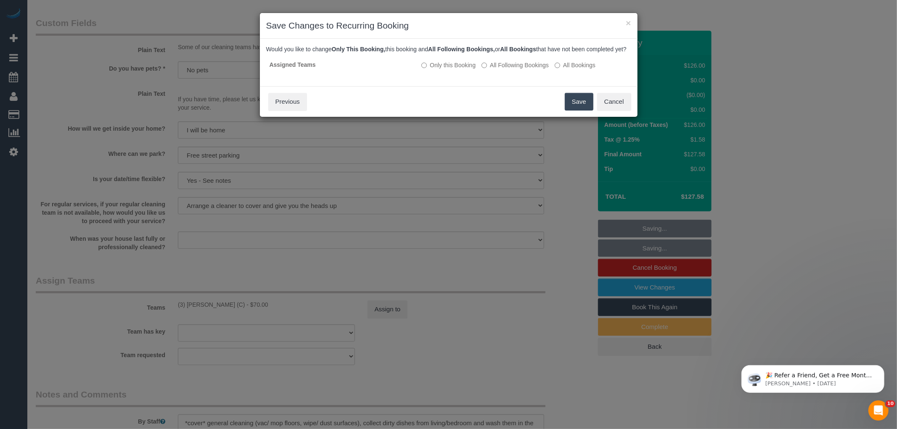
click at [568, 109] on button "Save" at bounding box center [579, 102] width 29 height 18
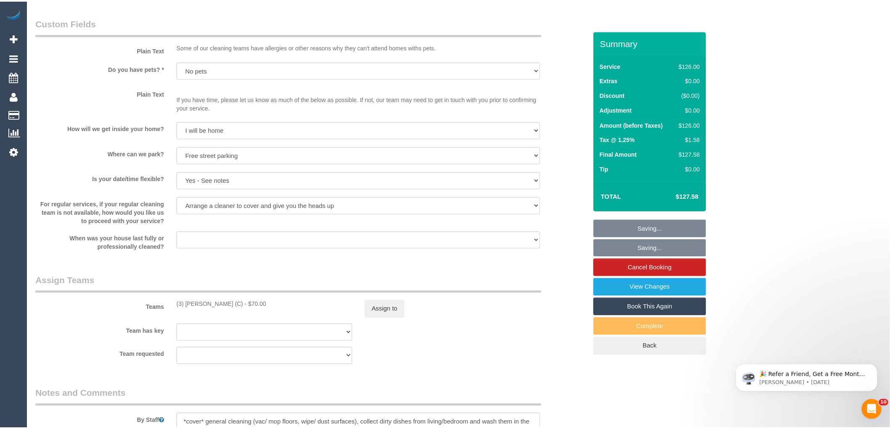
scroll to position [795, 0]
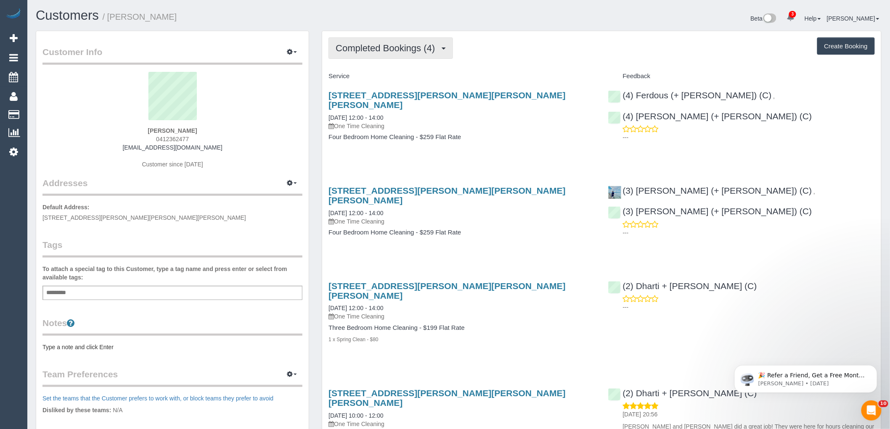
drag, startPoint x: 435, startPoint y: 52, endPoint x: 422, endPoint y: 68, distance: 20.4
click at [435, 52] on span "Completed Bookings (4)" at bounding box center [386, 48] width 103 height 11
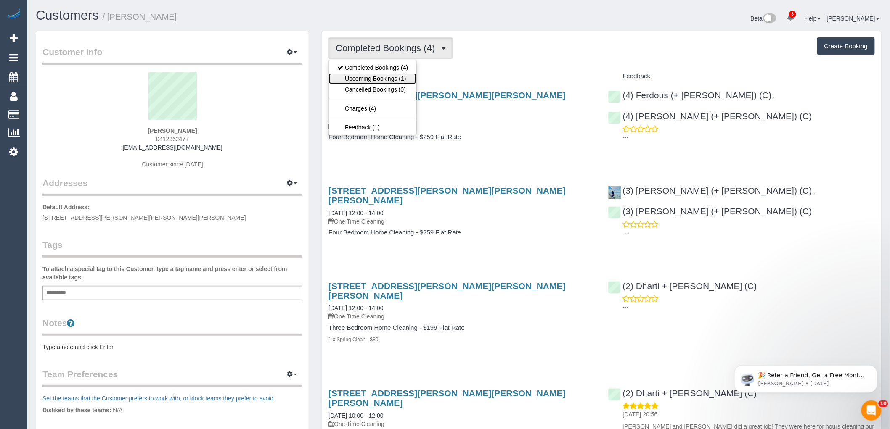
click at [396, 78] on link "Upcoming Bookings (1)" at bounding box center [372, 78] width 87 height 11
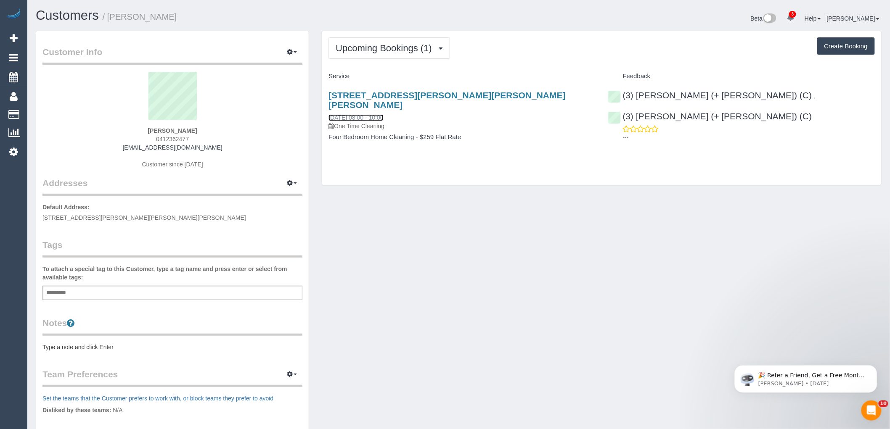
click at [377, 114] on link "[DATE] 08:00 - 10:00" at bounding box center [355, 117] width 55 height 7
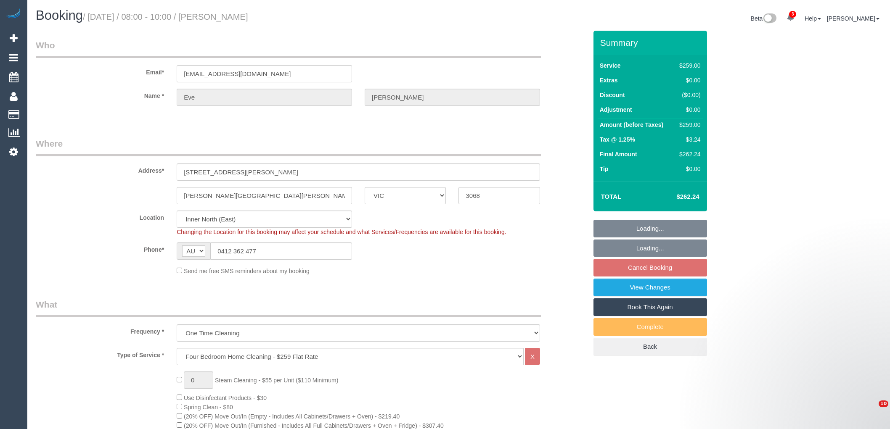
select select "VIC"
select select "string:stripe-pm_1RJubz2GScqysDRVA30LHDzb"
select select "object:832"
select select "number:29"
select select "number:15"
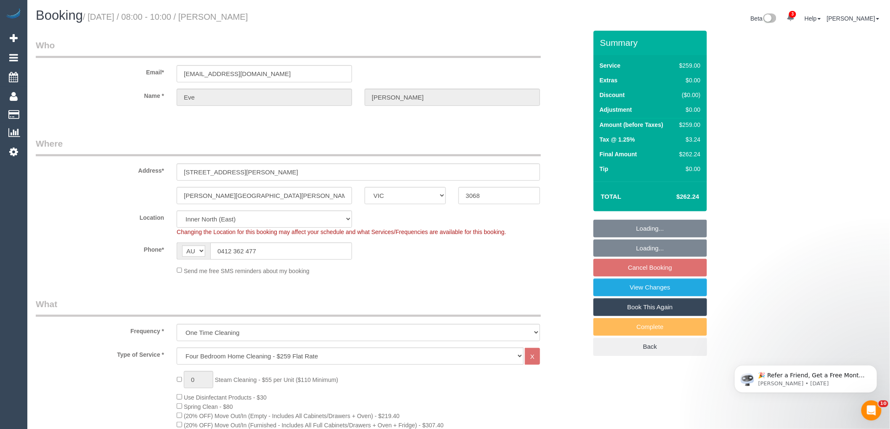
select select "number:18"
select select "number:24"
select select "number:34"
select select "number:13"
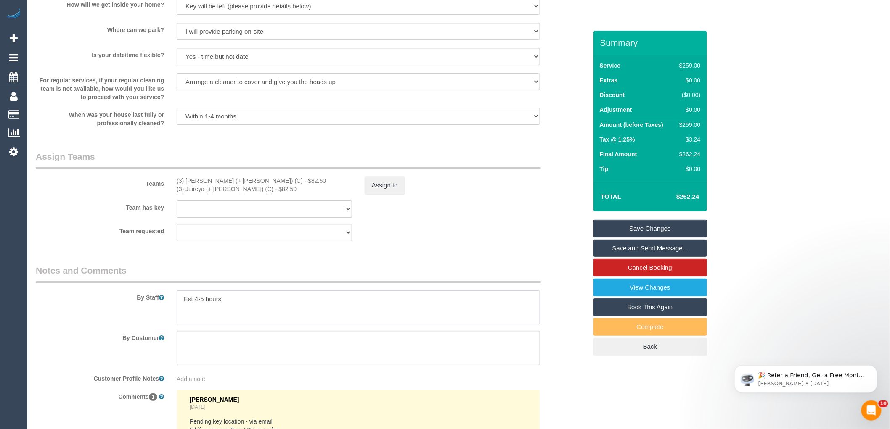
click at [273, 290] on textarea at bounding box center [358, 307] width 363 height 34
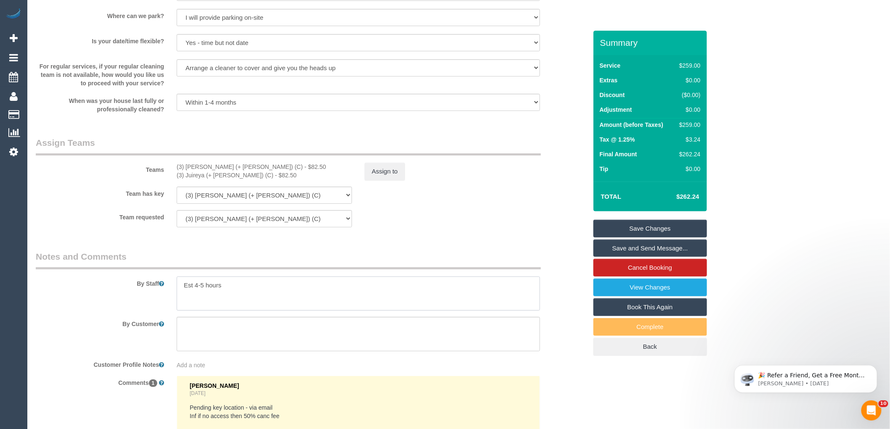
paste textarea "I will either be home or the key will be left under the doormat outside the fro…"
click at [184, 301] on textarea at bounding box center [358, 294] width 363 height 34
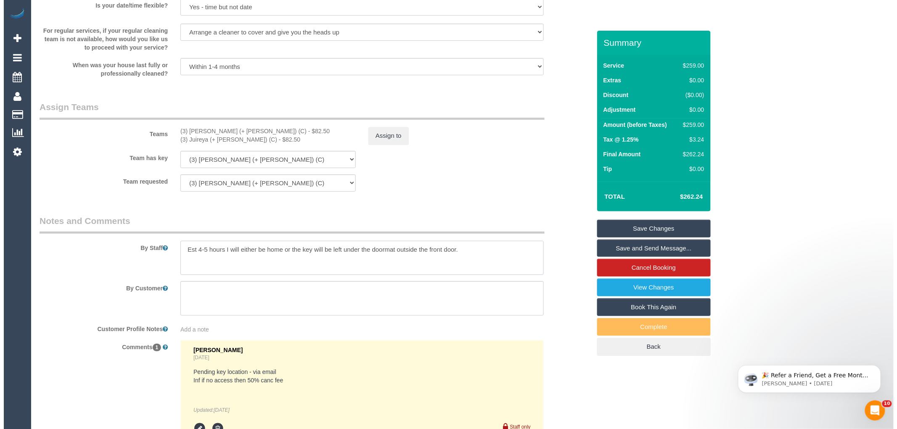
scroll to position [1324, 0]
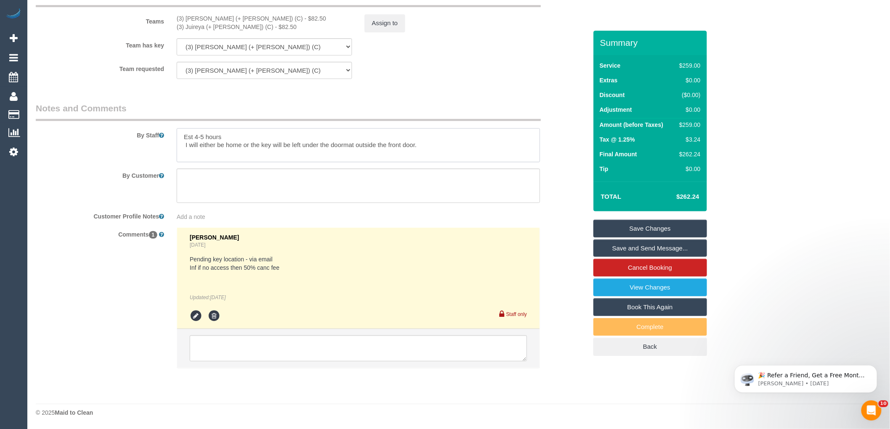
type textarea "Est 4-5 hours I will either be home or the key will be left under the doormat o…"
click at [215, 356] on textarea at bounding box center [358, 348] width 337 height 26
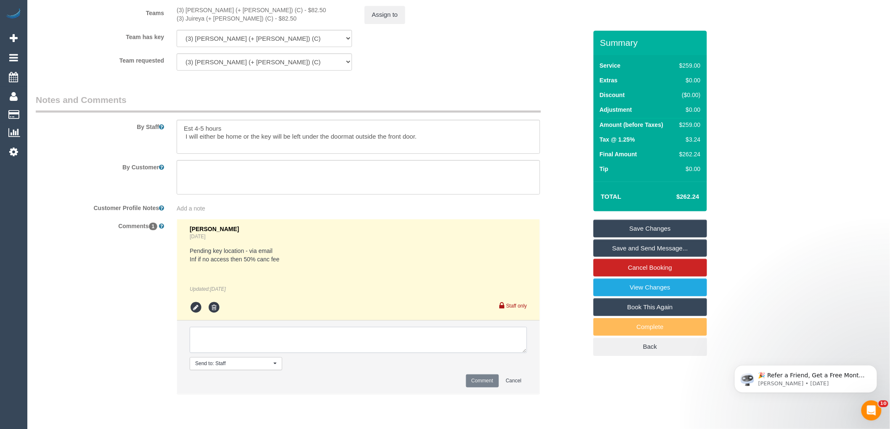
paste textarea "I will either be home or the key will be left under the doormat outside the fro…"
click at [196, 341] on textarea at bounding box center [358, 340] width 337 height 26
type textarea "' I will either be home or the key will be left under the doormat outside the f…"
click at [488, 388] on button "Comment" at bounding box center [482, 381] width 33 height 13
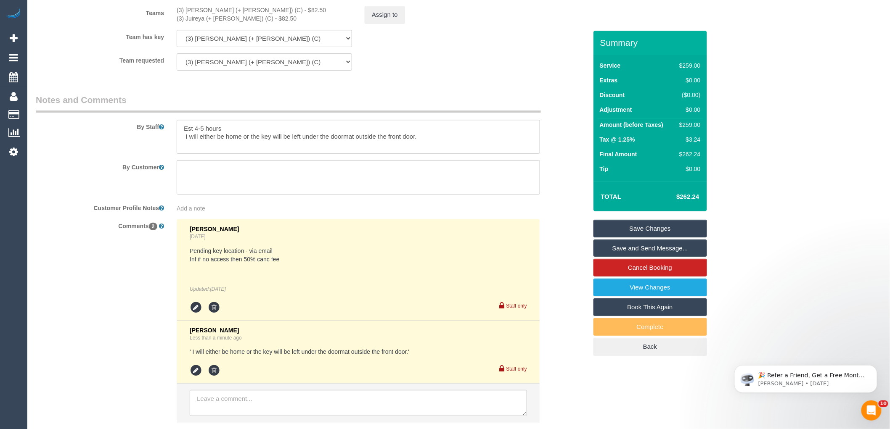
click at [558, 213] on div "Customer Profile Notes Add a note" at bounding box center [311, 207] width 564 height 12
click at [629, 251] on link "Save and Send Message..." at bounding box center [650, 249] width 114 height 18
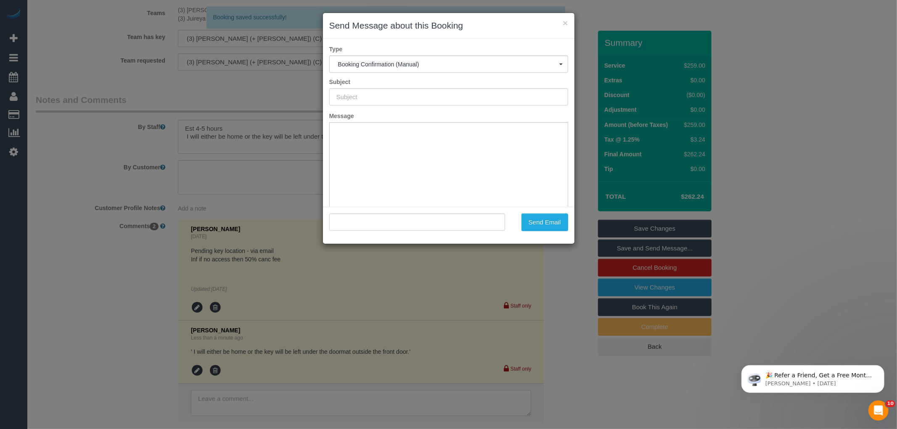
type input "Booking Confirmed"
type input ""Eve Hamilton" <evehamilton12@yahoo.com.au>"
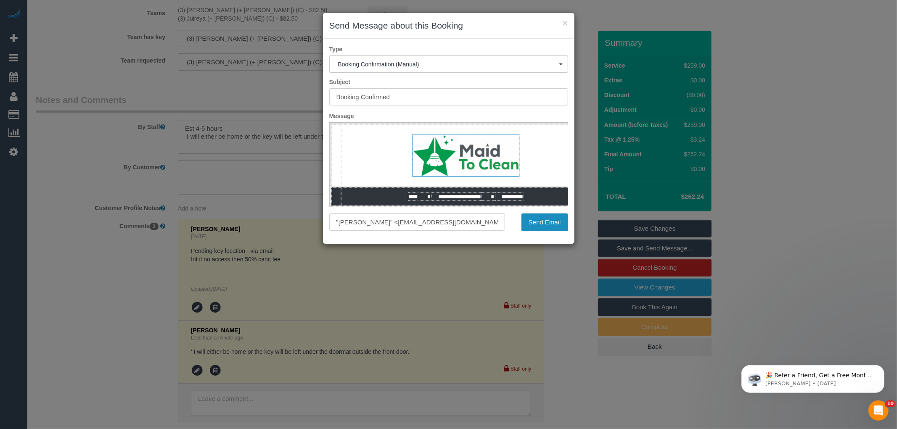
click at [541, 225] on button "Send Email" at bounding box center [544, 223] width 47 height 18
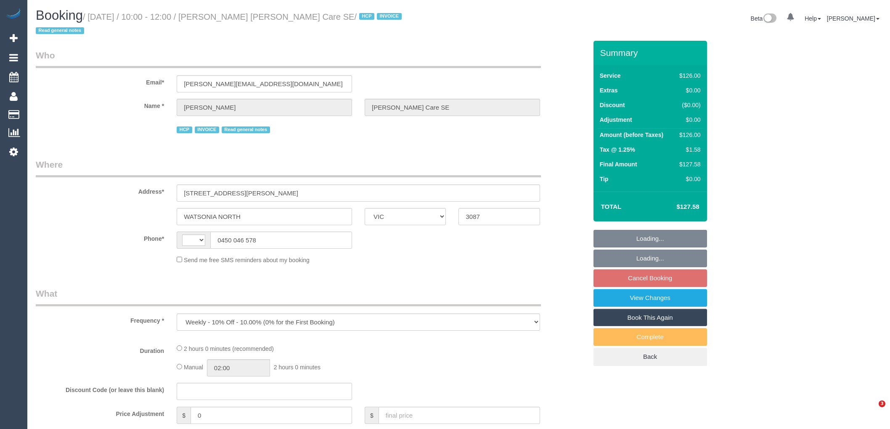
select select "VIC"
select select "120"
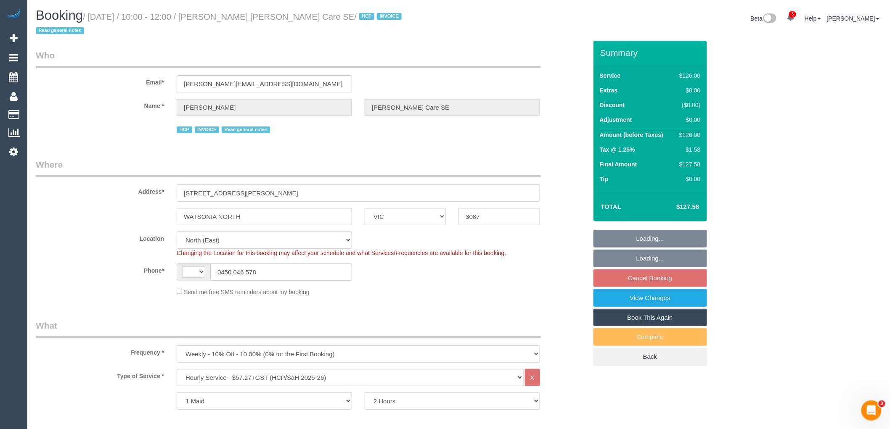
select select "object:436"
select select "string:AU"
select select "number:28"
select select "number:14"
select select "number:19"
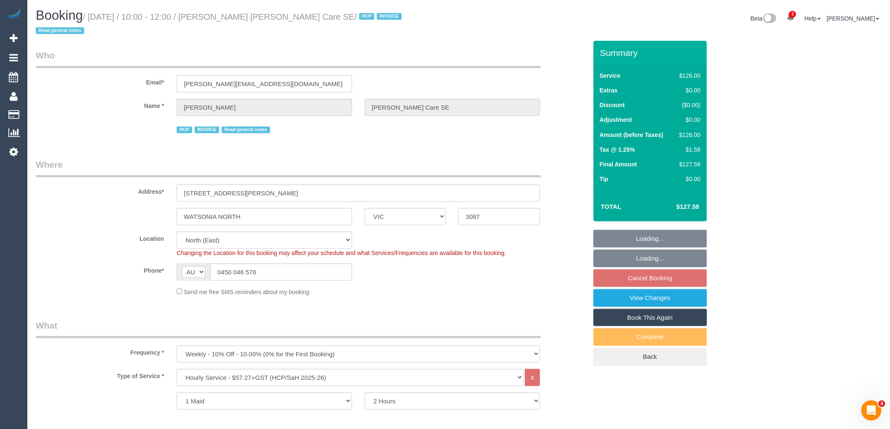
select select "number:36"
select select "number:34"
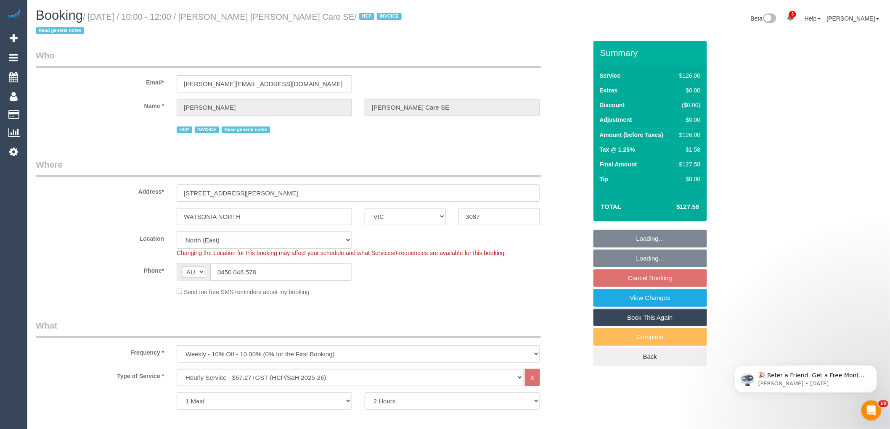
click at [89, 266] on label "Phone*" at bounding box center [99, 269] width 141 height 11
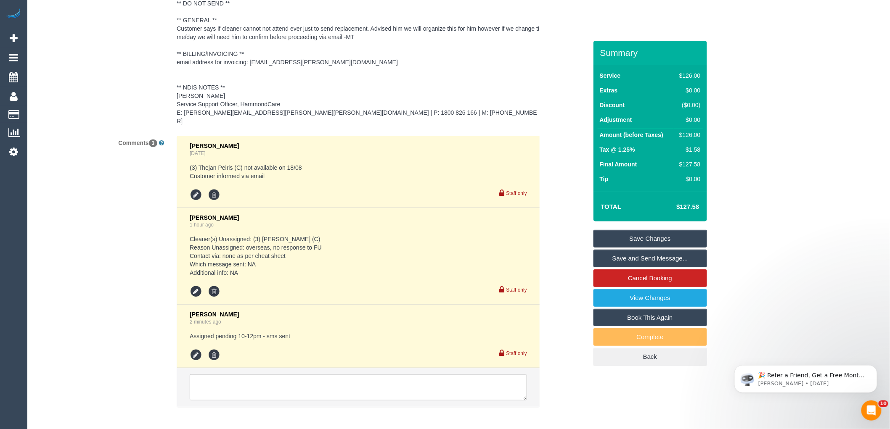
scroll to position [1418, 0]
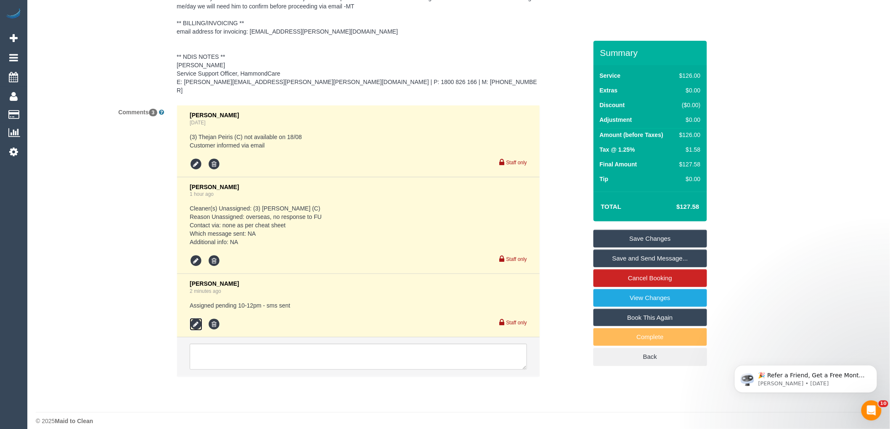
click at [191, 318] on icon at bounding box center [196, 324] width 13 height 13
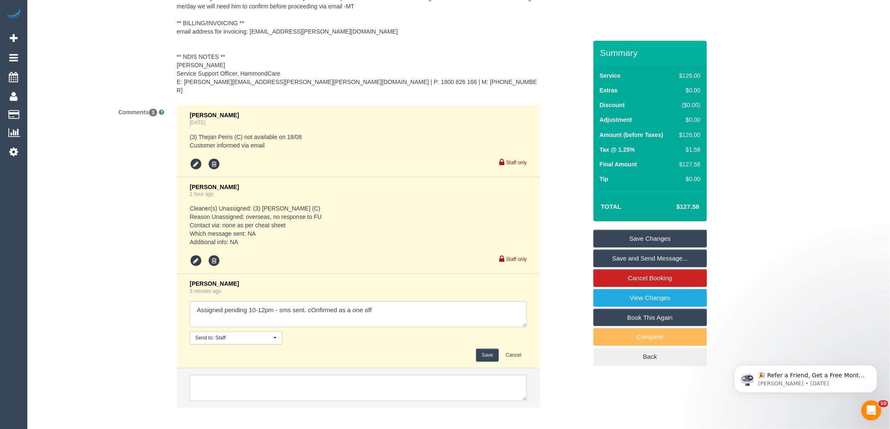
click at [314, 301] on textarea at bounding box center [358, 314] width 337 height 26
click at [310, 301] on textarea at bounding box center [358, 314] width 337 height 26
type textarea "Assigned pending 10-12pm - sms sent. Confirmed as a one off"
click at [478, 350] on button "Save" at bounding box center [487, 355] width 22 height 13
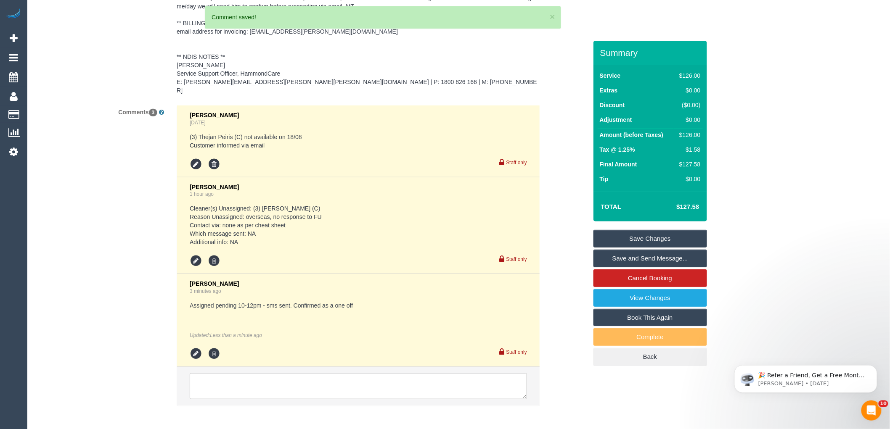
click at [571, 258] on div "Comments 3 Vanessa Christou 4 days ago (3) Thejan Peiris (C) not available on 1…" at bounding box center [311, 259] width 564 height 309
click at [623, 261] on link "Save and Send Message..." at bounding box center [650, 259] width 114 height 18
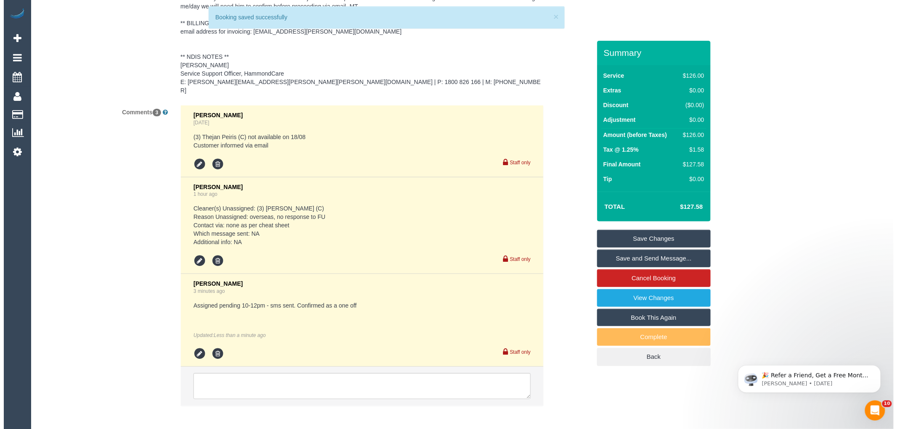
scroll to position [1409, 0]
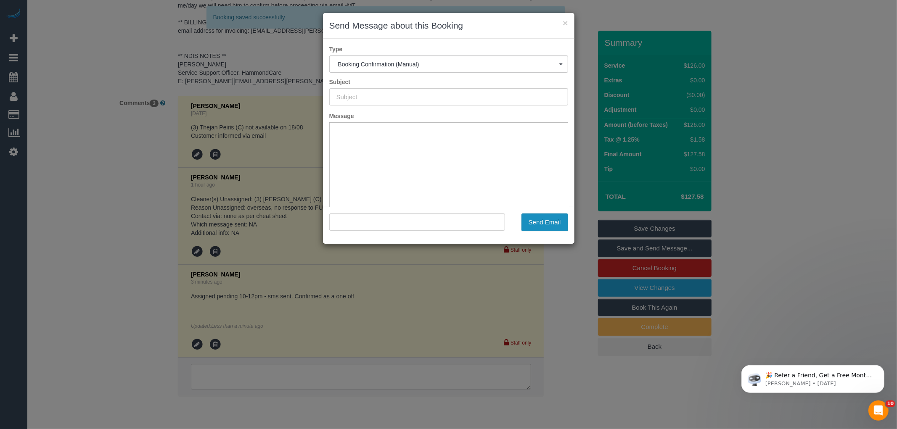
type input "Booking Confirmed"
type input ""Bernard Jensen Hammond Care SE" <bernard@wakido.com>"
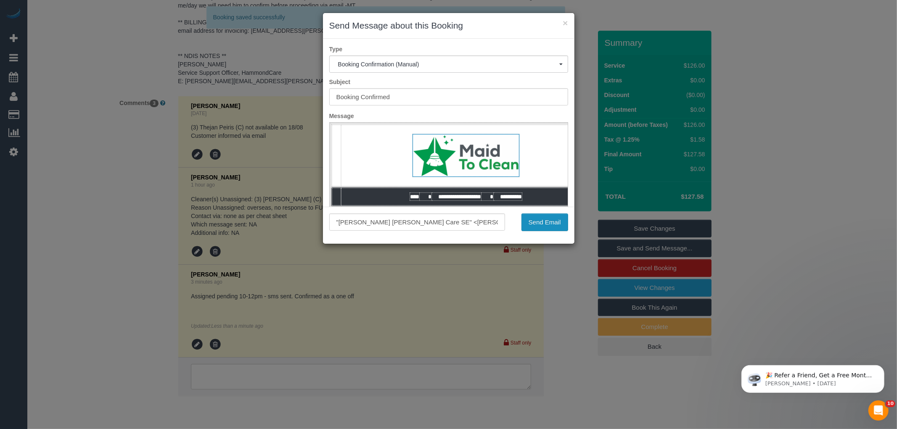
scroll to position [0, 0]
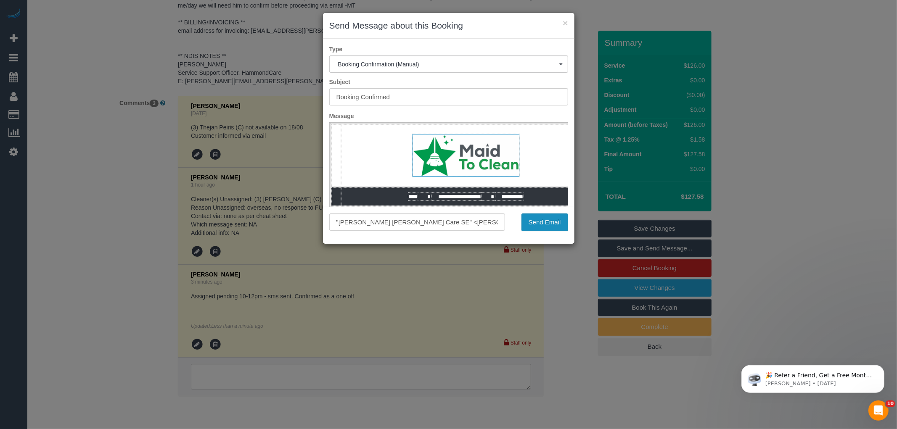
click at [541, 225] on button "Send Email" at bounding box center [544, 223] width 47 height 18
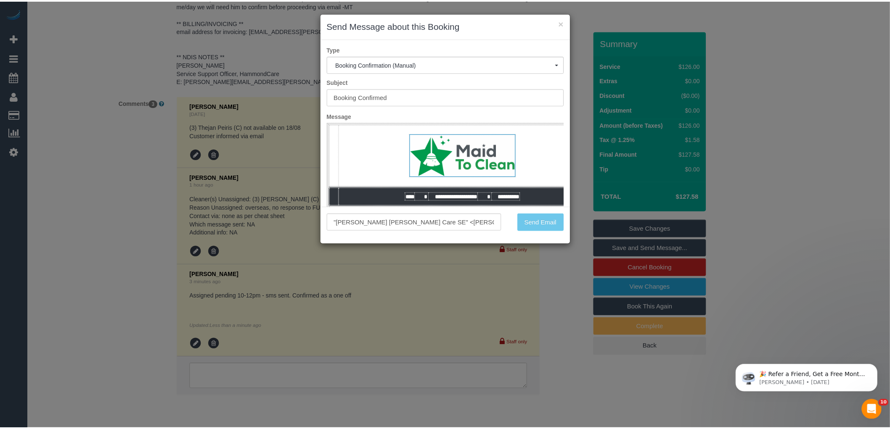
scroll to position [1439, 0]
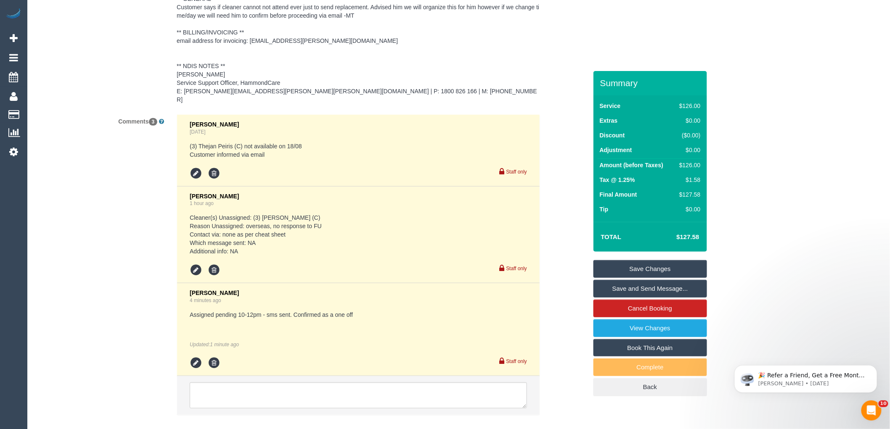
click at [187, 192] on li "Eleni Diacos 1 hour ago Cleaner(s) Unassigned: (3) Kavindu Tharanga (C) Reason …" at bounding box center [358, 235] width 362 height 97
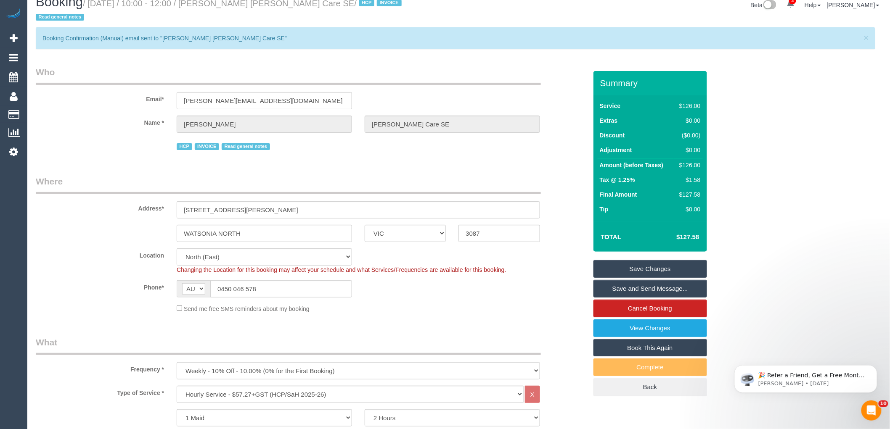
scroll to position [0, 0]
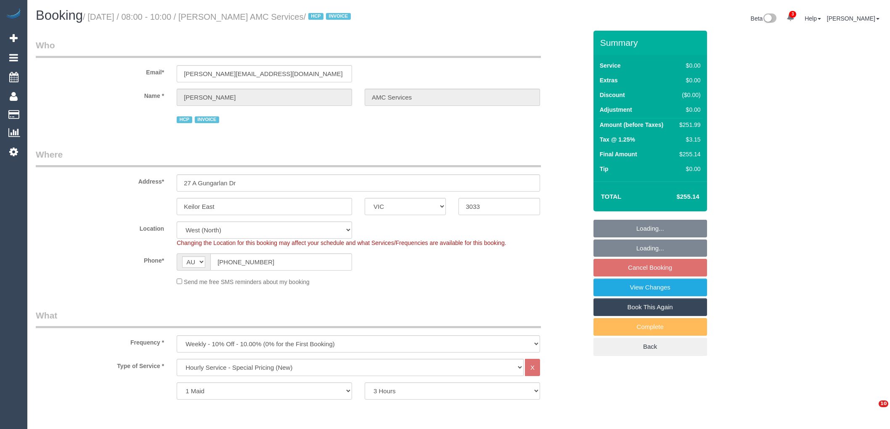
select select "VIC"
select select "180"
select select "object:814"
select select "number:28"
select select "number:14"
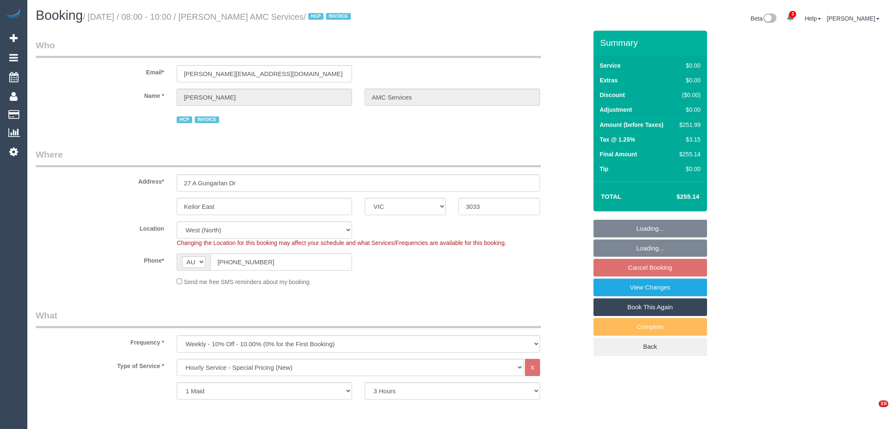
select select "number:19"
select select "number:24"
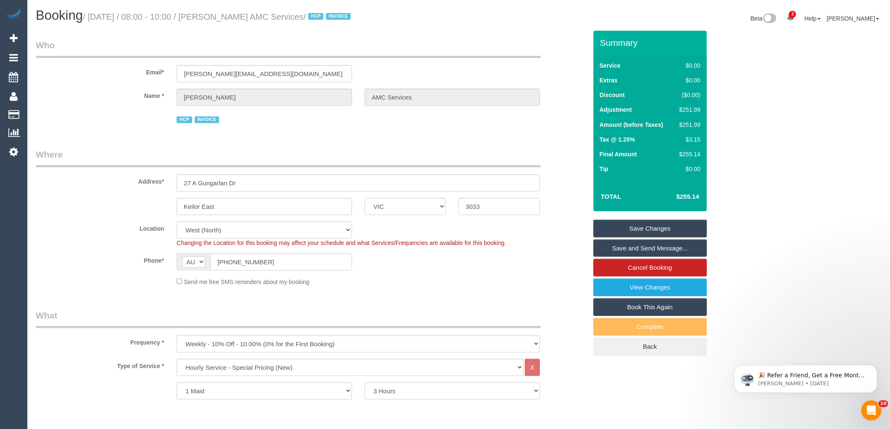
click at [461, 29] on div "Beta 3 Your Notifications You have 0 alerts × You have 1 to charge for [DATE] ×…" at bounding box center [673, 19] width 429 height 22
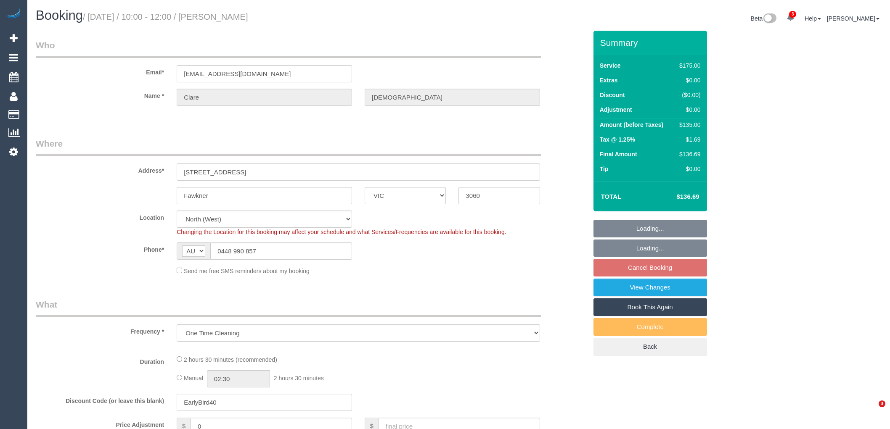
select select "VIC"
select select "string:stripe-pm_1LsFIn2GScqysDRVQjDa9MMa"
select select "number:28"
select select "number:14"
select select "number:19"
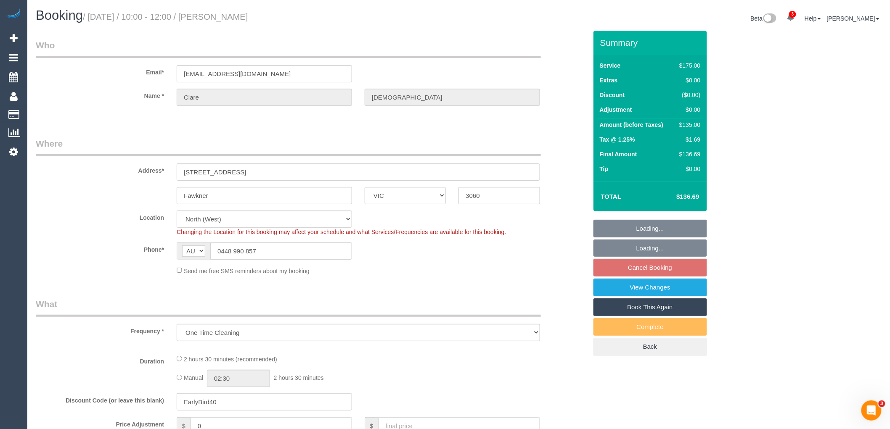
select select "number:24"
select select "number:13"
select select "object:722"
select select "150"
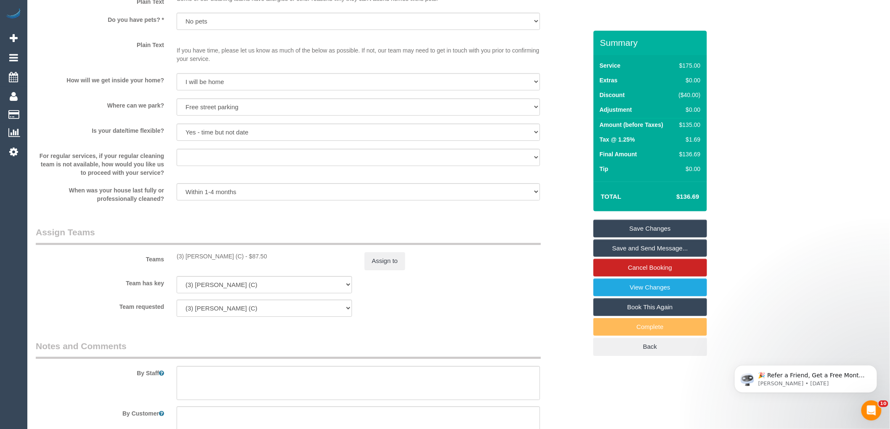
scroll to position [871, 0]
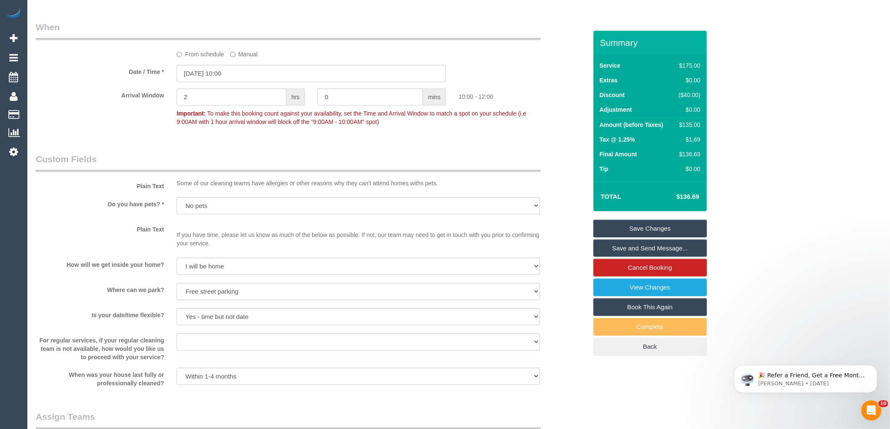
drag, startPoint x: 32, startPoint y: 243, endPoint x: 126, endPoint y: 156, distance: 128.8
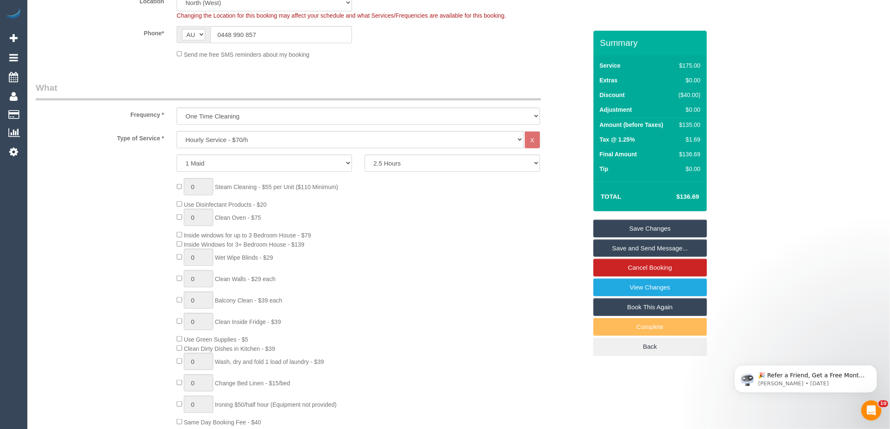
scroll to position [0, 0]
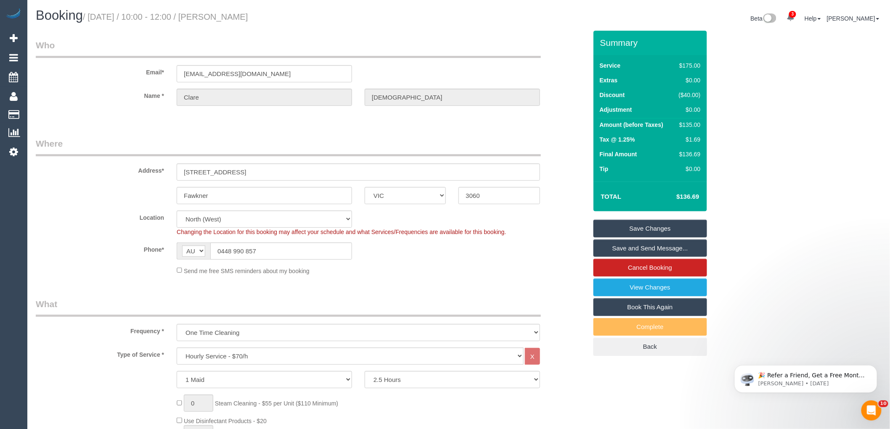
click at [367, 272] on div "Send me free SMS reminders about my booking" at bounding box center [358, 270] width 376 height 9
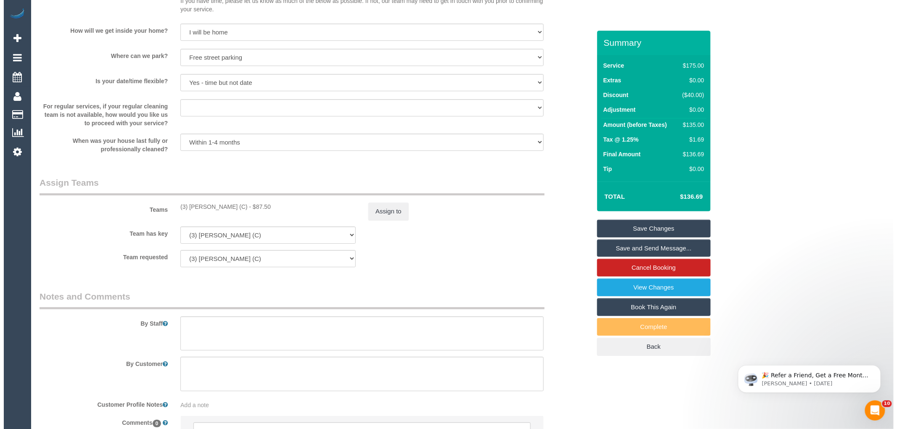
scroll to position [1167, 0]
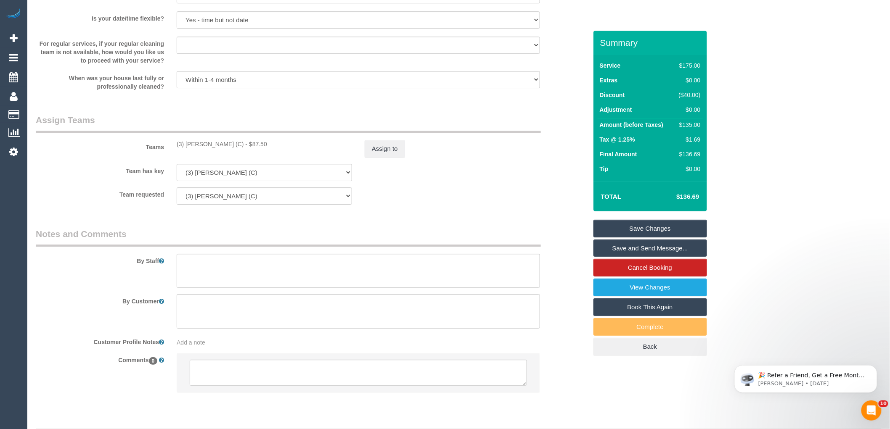
click at [199, 148] on div "(3) [PERSON_NAME] (C) - $87.50" at bounding box center [264, 144] width 175 height 8
copy div "[PERSON_NAME]"
click at [252, 377] on textarea at bounding box center [358, 373] width 337 height 26
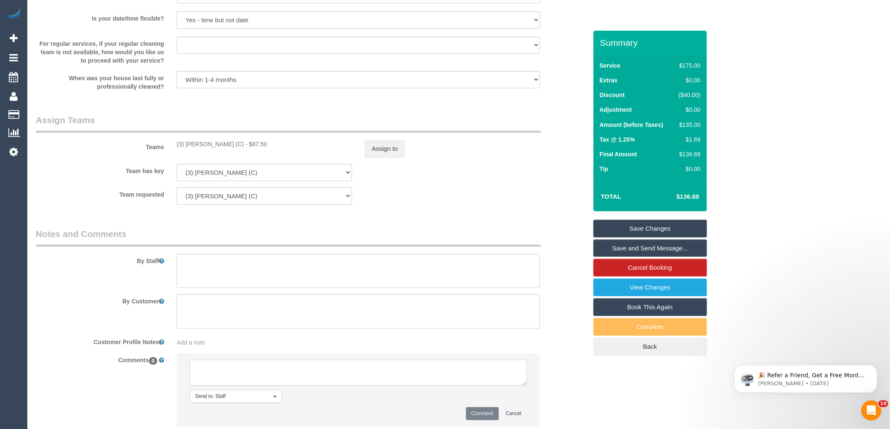
paste textarea "Murat"
type textarea "Murat U/A to make room for another booking with no flex"
click at [481, 420] on button "Comment" at bounding box center [482, 413] width 33 height 13
click at [368, 158] on button "Assign to" at bounding box center [384, 149] width 40 height 18
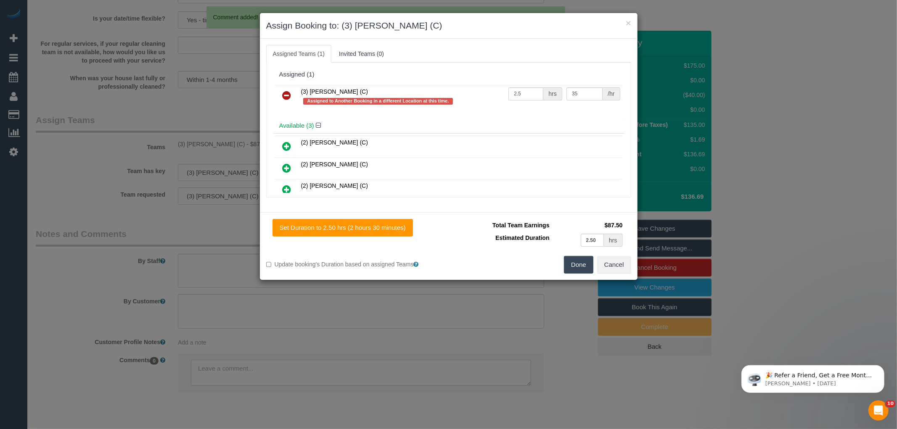
click at [286, 92] on icon at bounding box center [286, 95] width 9 height 10
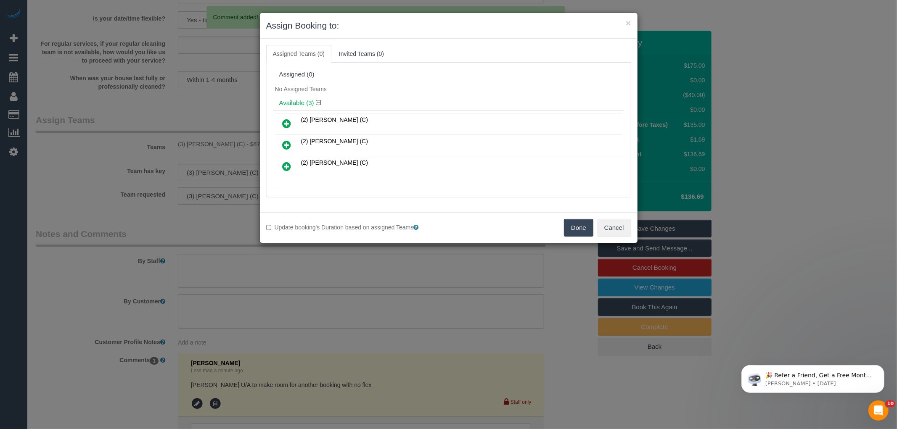
click at [367, 86] on div "No Assigned Teams" at bounding box center [448, 89] width 351 height 13
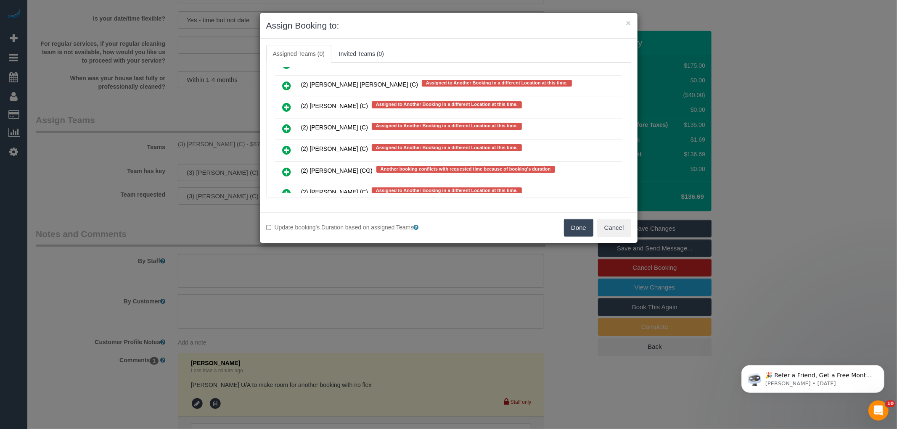
click at [282, 164] on link at bounding box center [287, 172] width 20 height 17
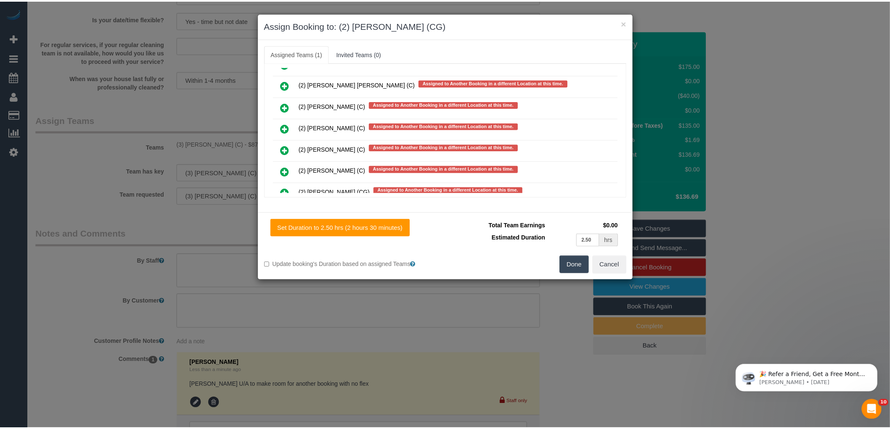
scroll to position [0, 0]
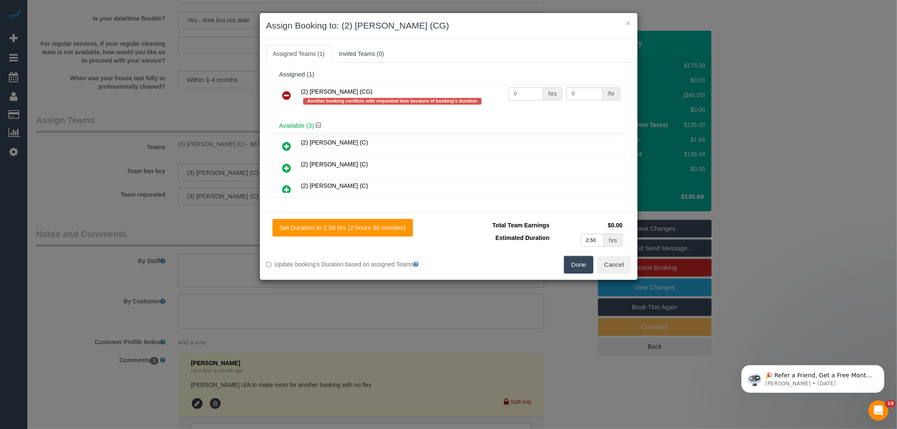
click at [523, 93] on input "0" at bounding box center [525, 93] width 35 height 13
type input "2.5"
click at [591, 92] on input "0" at bounding box center [584, 93] width 36 height 13
type input "41.25"
click at [584, 268] on button "Done" at bounding box center [578, 265] width 29 height 18
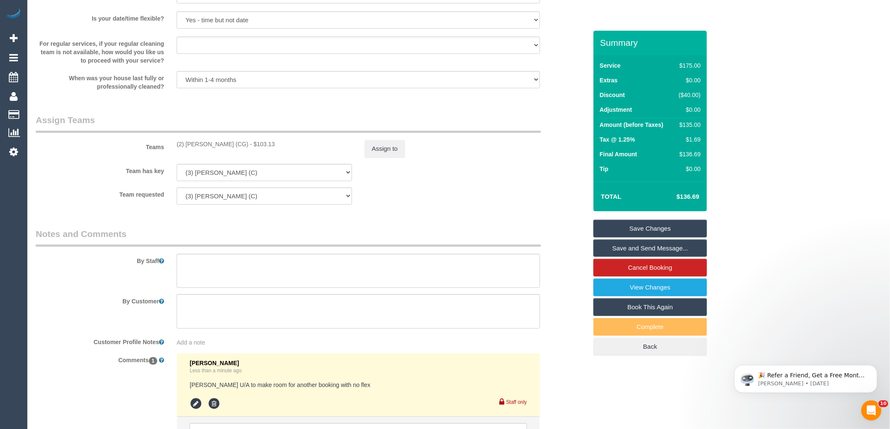
click at [575, 284] on div "× Assign Booking to: (2) Mohd Che Manir (CG) Assigned Teams (1) Invited Teams (…" at bounding box center [445, 214] width 890 height 429
click at [620, 229] on link "Save Changes" at bounding box center [650, 229] width 114 height 18
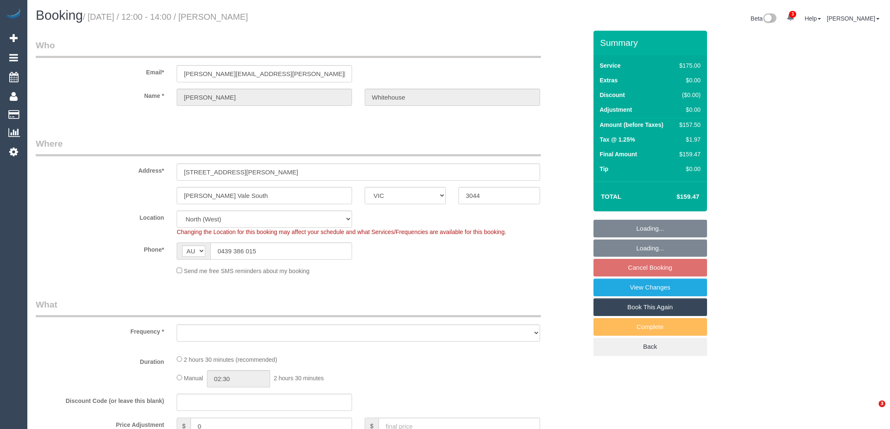
select select "VIC"
select select "object:867"
select select "150"
select select "number:29"
select select "number:15"
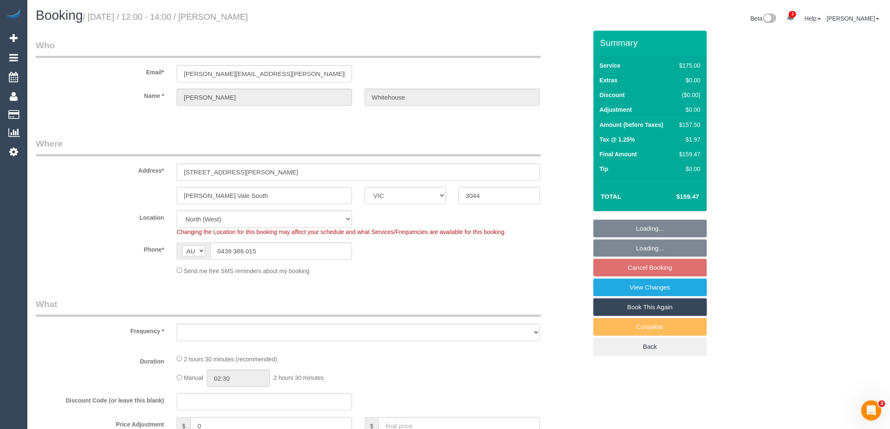
select select "number:19"
select select "number:24"
select select "number:12"
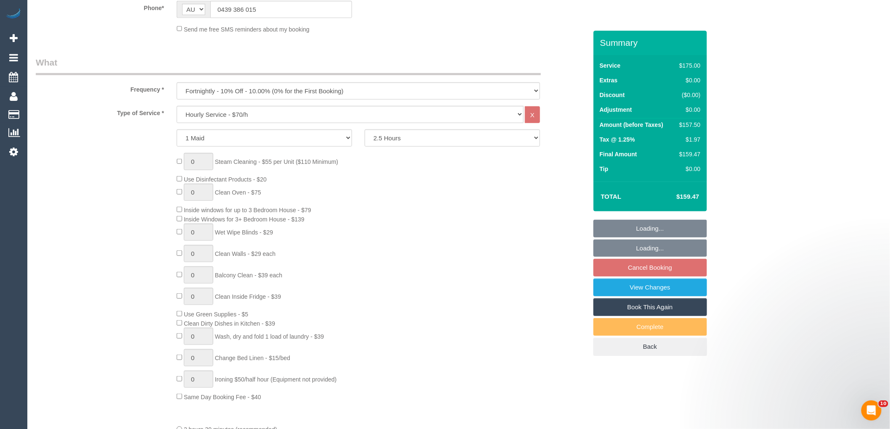
select select "object:1615"
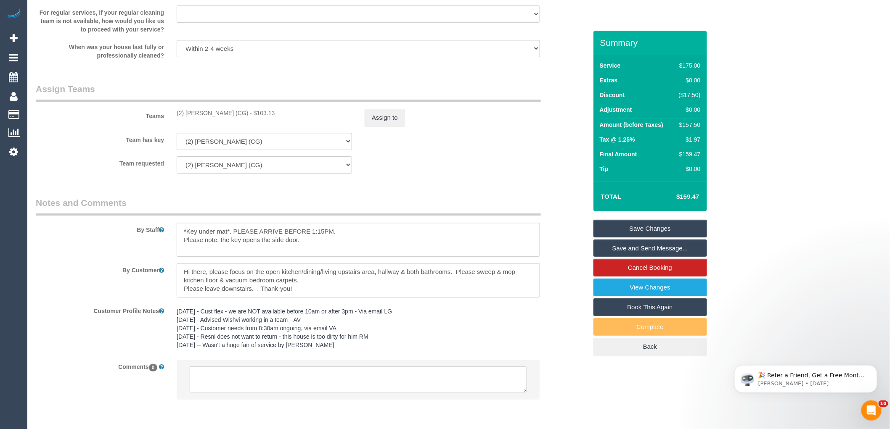
scroll to position [1235, 0]
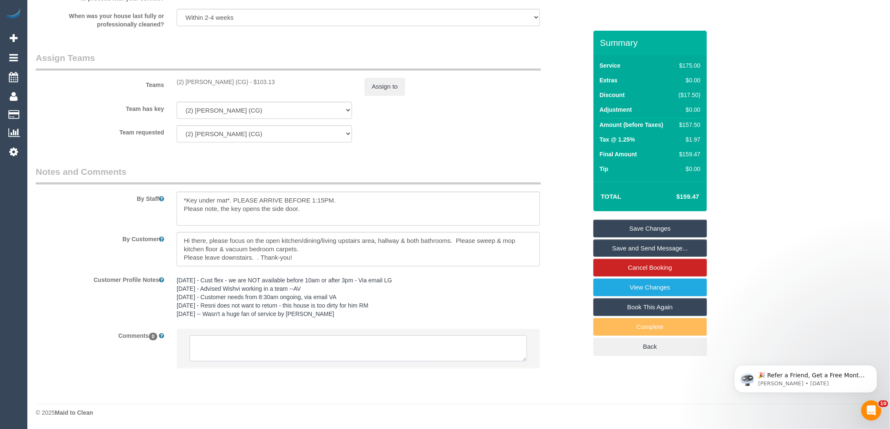
click at [230, 349] on textarea at bounding box center [358, 348] width 337 height 26
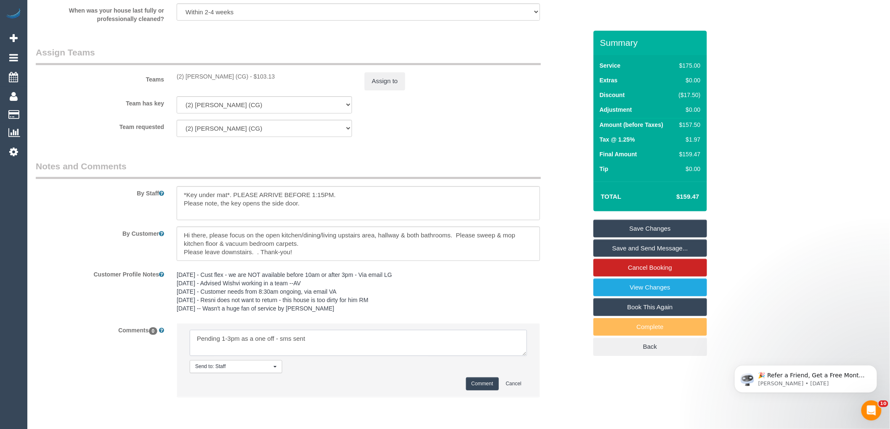
type textarea "Pending 1-3pm as a one off - sms sent"
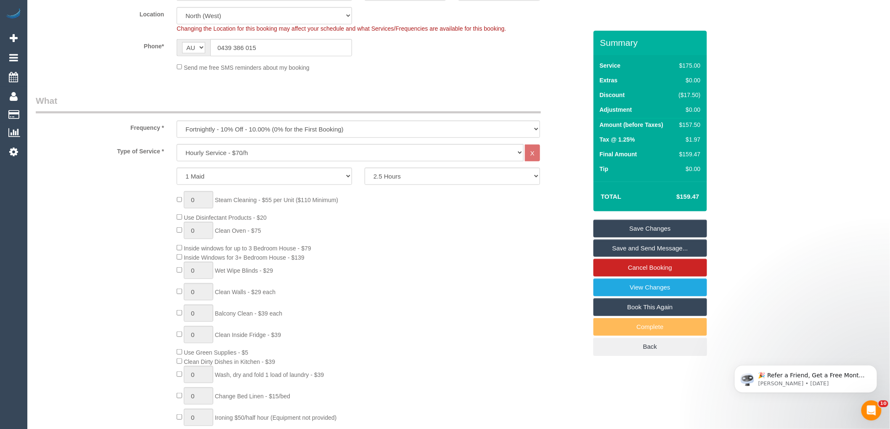
scroll to position [0, 0]
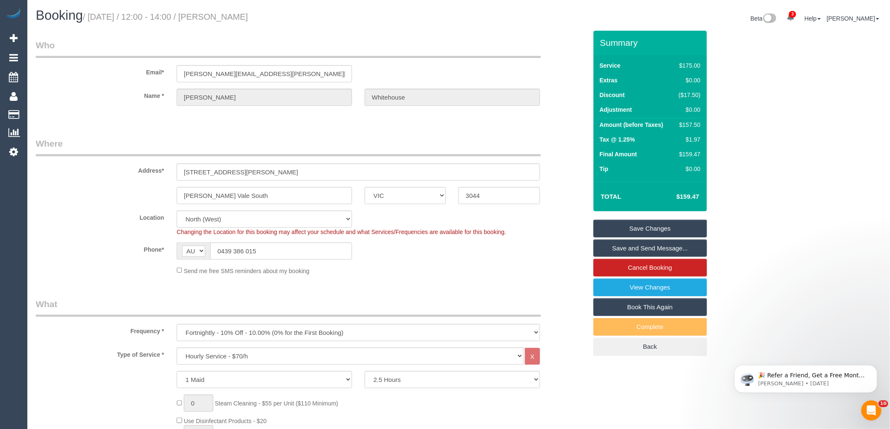
drag, startPoint x: 301, startPoint y: 19, endPoint x: 224, endPoint y: 19, distance: 76.9
click at [218, 18] on h1 "Booking / [DATE] / 12:00 - 14:00 / [PERSON_NAME]" at bounding box center [244, 15] width 417 height 14
copy small "[PERSON_NAME]"
click at [247, 245] on input "0439 386 015" at bounding box center [281, 251] width 142 height 17
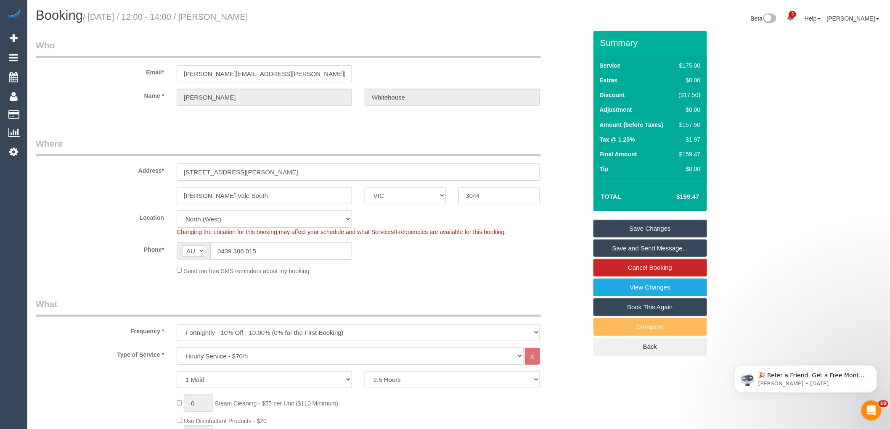
click at [247, 245] on input "0439 386 015" at bounding box center [281, 251] width 142 height 17
click at [547, 228] on div "Location [GEOGRAPHIC_DATA] (North) East (South) [GEOGRAPHIC_DATA] (East) [GEOGR…" at bounding box center [311, 224] width 564 height 26
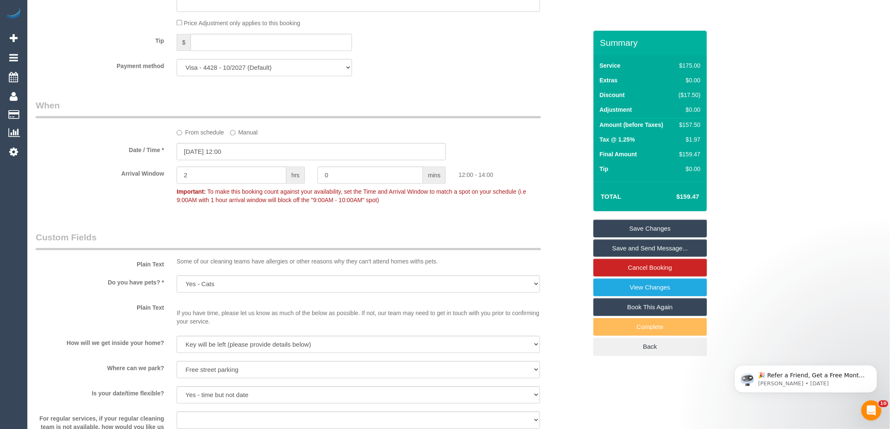
scroll to position [794, 0]
click at [228, 159] on input "[DATE] 12:00" at bounding box center [311, 150] width 269 height 17
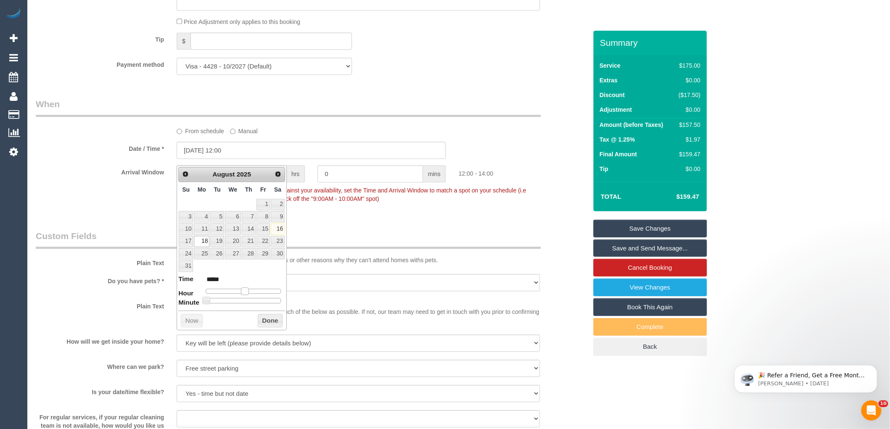
type input "[DATE] 13:00"
type input "*****"
click at [248, 294] on span at bounding box center [248, 292] width 8 height 8
click at [261, 321] on button "Done" at bounding box center [270, 320] width 25 height 13
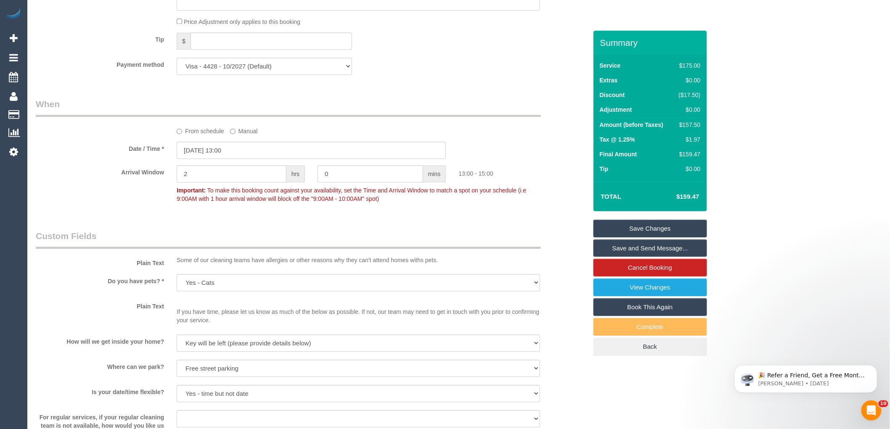
click at [536, 237] on legend "Custom Fields" at bounding box center [288, 239] width 505 height 19
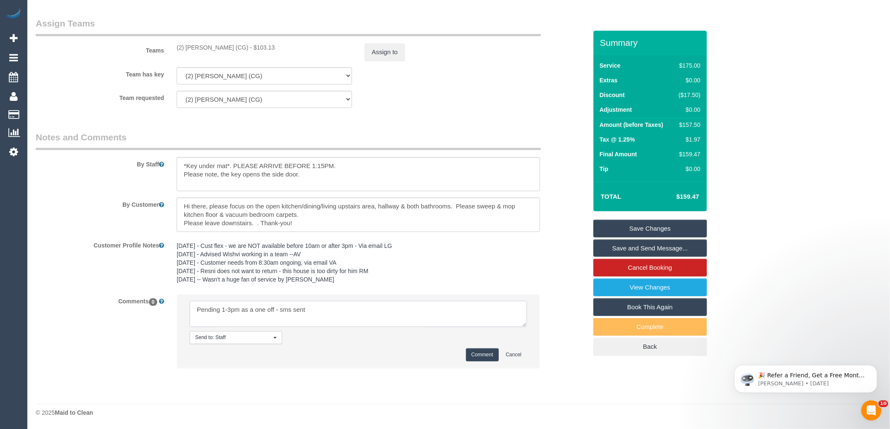
click at [354, 314] on textarea at bounding box center [358, 314] width 337 height 26
click at [473, 356] on button "Comment" at bounding box center [482, 354] width 33 height 13
click at [567, 248] on div "Customer Profile Notes [DATE] - Cust flex - we are NOT available before 10am or…" at bounding box center [311, 263] width 564 height 50
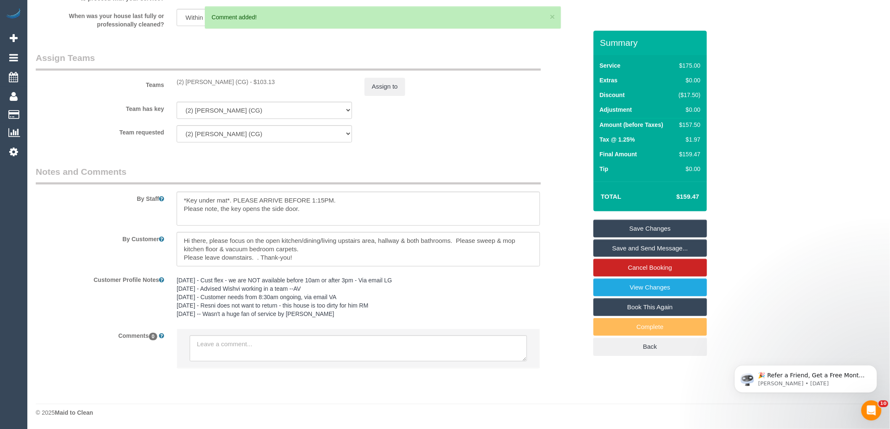
click at [643, 227] on link "Save Changes" at bounding box center [650, 229] width 114 height 18
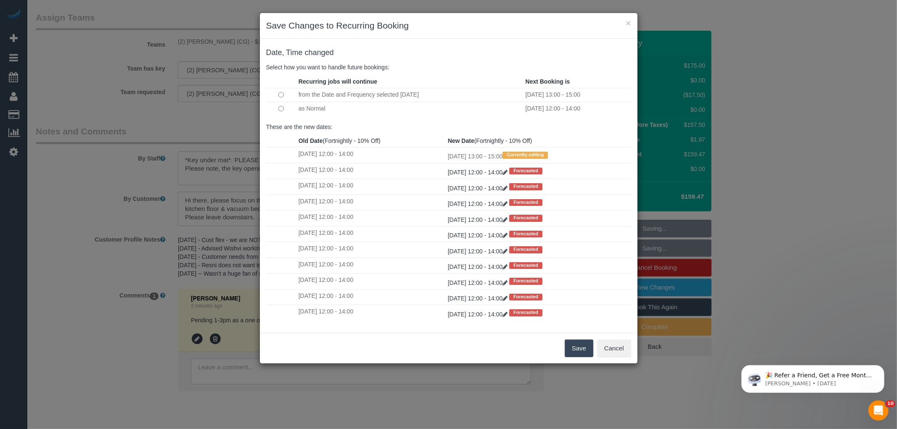
click at [585, 346] on button "Save" at bounding box center [579, 349] width 29 height 18
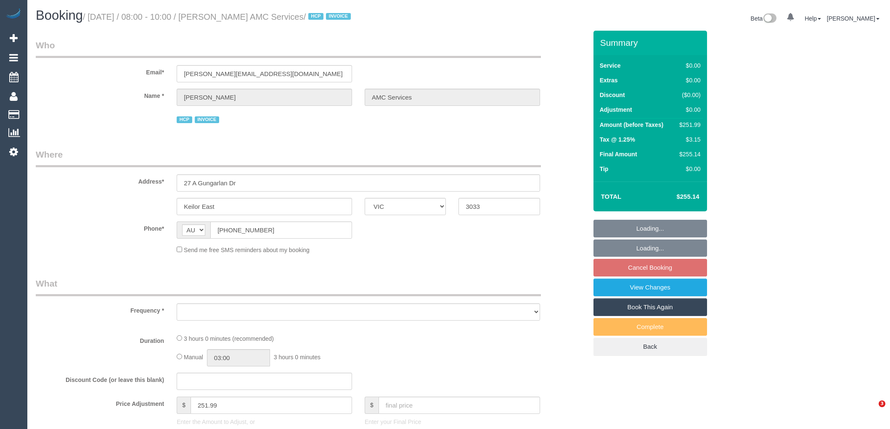
select select "VIC"
select select "180"
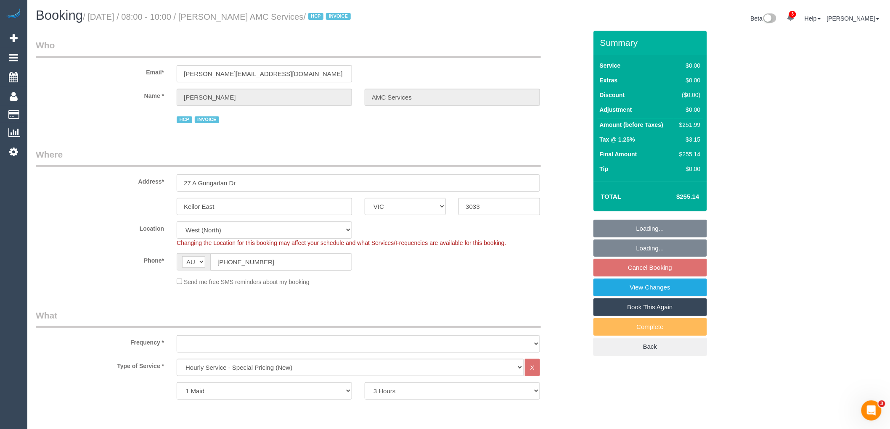
select select "object:819"
select select "number:28"
select select "number:14"
select select "number:19"
select select "number:24"
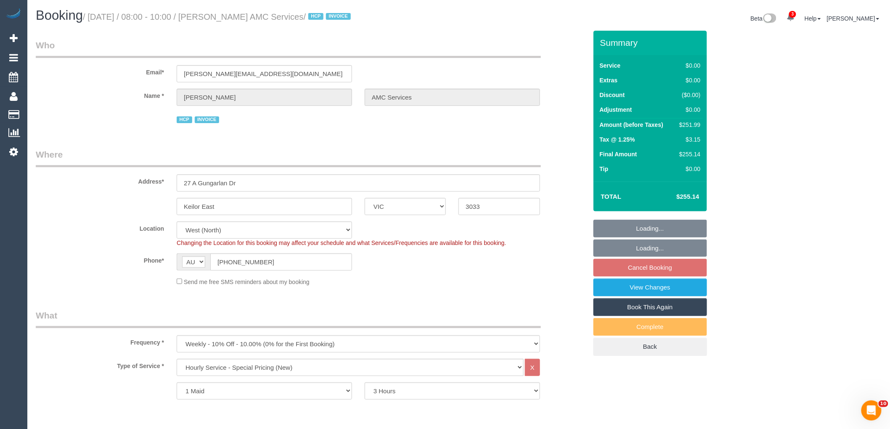
select select "object:1551"
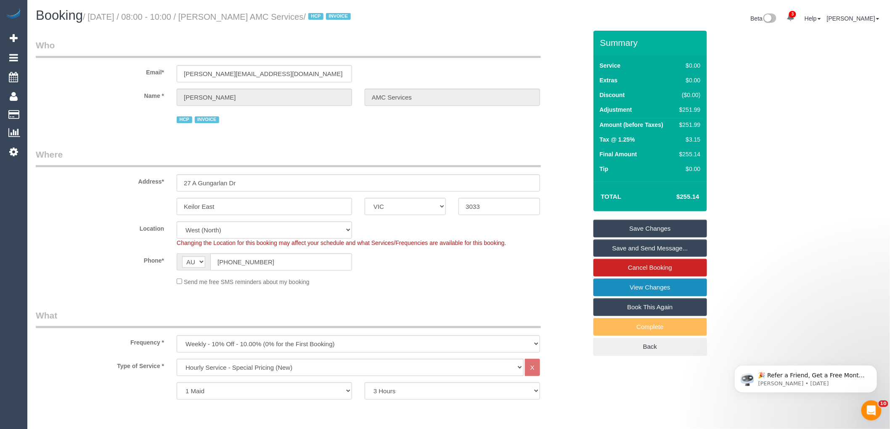
click at [654, 287] on link "View Changes" at bounding box center [650, 288] width 114 height 18
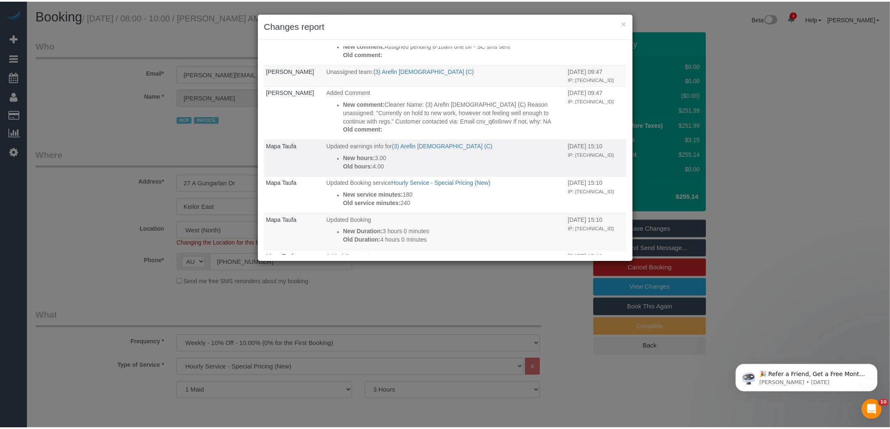
scroll to position [93, 0]
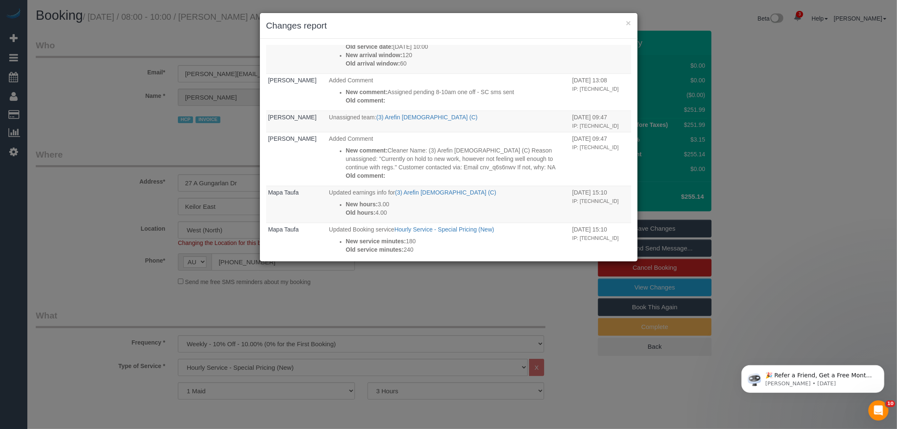
click at [491, 31] on h3 "Changes report" at bounding box center [448, 25] width 365 height 13
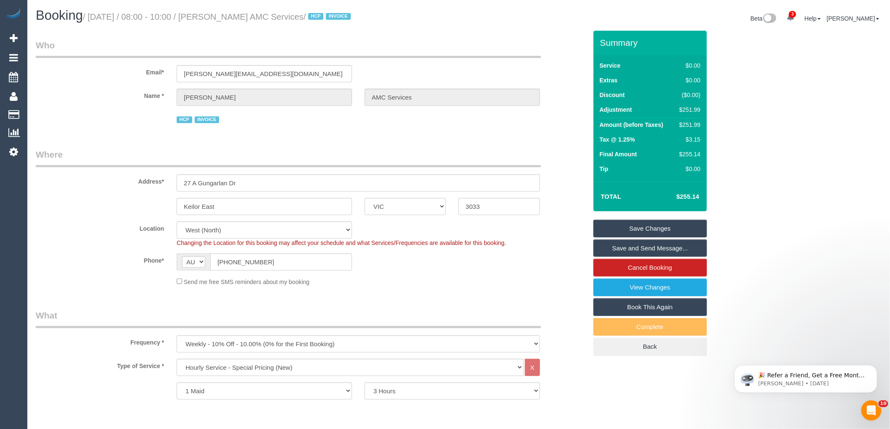
click at [394, 293] on fieldset "Where Address* [STREET_ADDRESS] [GEOGRAPHIC_DATA] ACT [GEOGRAPHIC_DATA] NT [GEO…" at bounding box center [311, 220] width 551 height 144
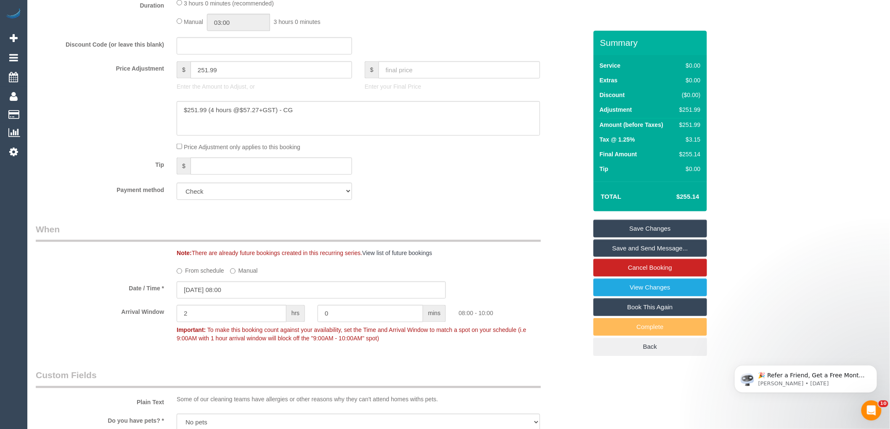
scroll to position [514, 0]
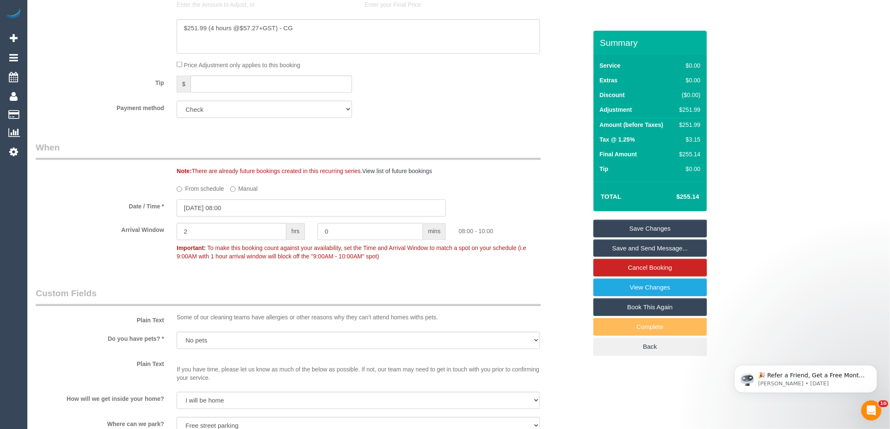
click at [250, 213] on input "[DATE] 08:00" at bounding box center [311, 208] width 269 height 17
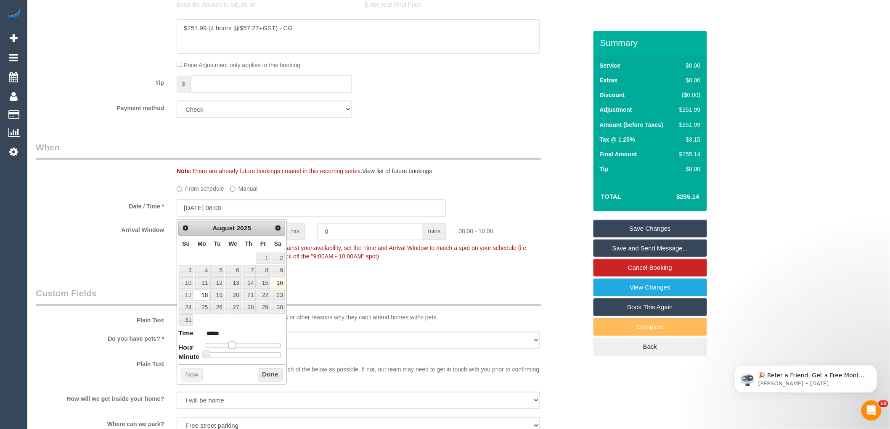
type input "[DATE] 09:00"
type input "*****"
type input "[DATE] 10:00"
type input "*****"
drag, startPoint x: 231, startPoint y: 346, endPoint x: 238, endPoint y: 346, distance: 6.3
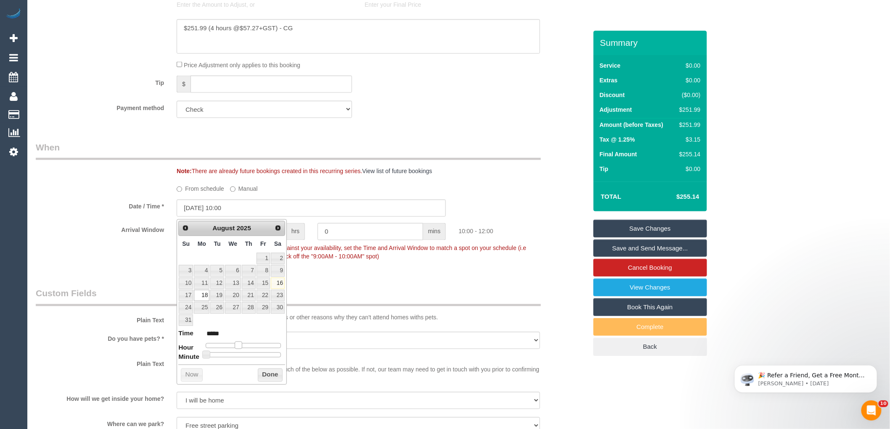
click at [238, 346] on span at bounding box center [239, 346] width 8 height 8
click at [262, 371] on button "Done" at bounding box center [270, 375] width 25 height 13
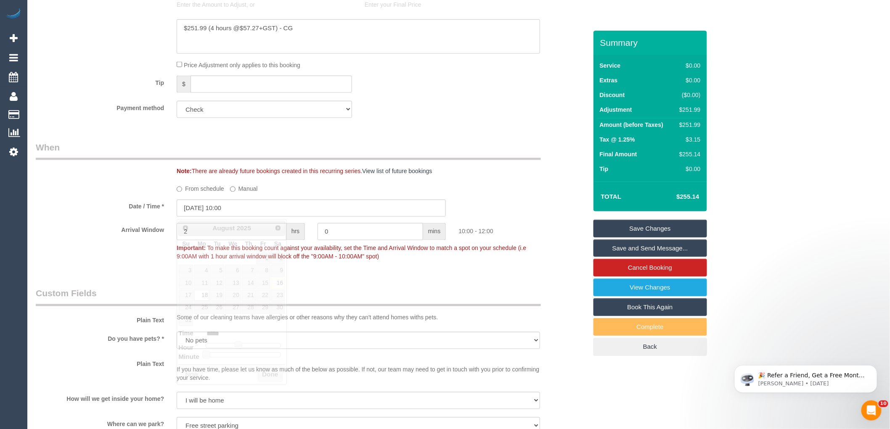
click at [381, 261] on p "Important: To make this booking count against your availability, set the Time a…" at bounding box center [358, 251] width 376 height 19
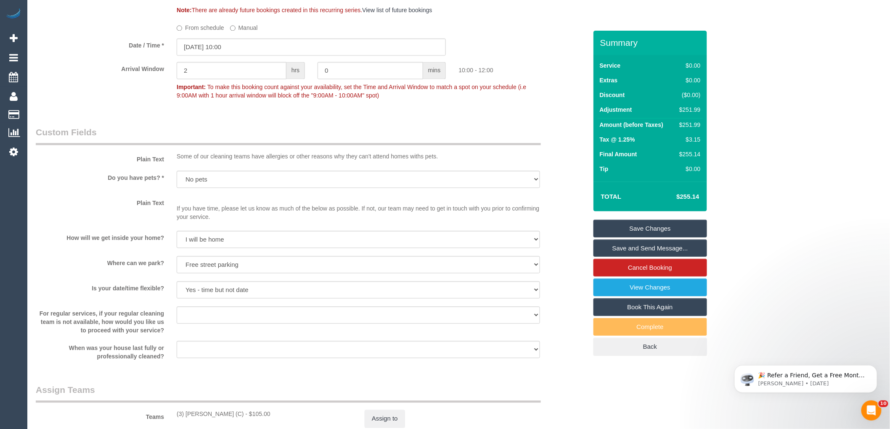
scroll to position [1631, 0]
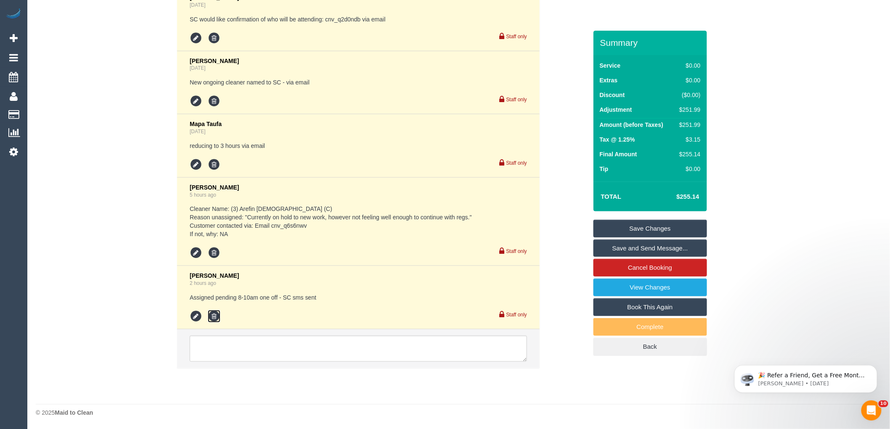
click at [211, 318] on icon at bounding box center [214, 316] width 13 height 13
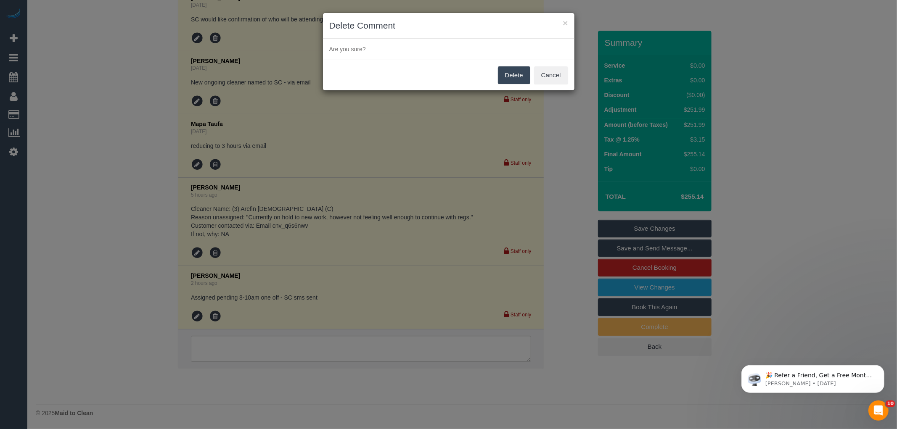
click at [509, 77] on button "Delete" at bounding box center [514, 75] width 32 height 18
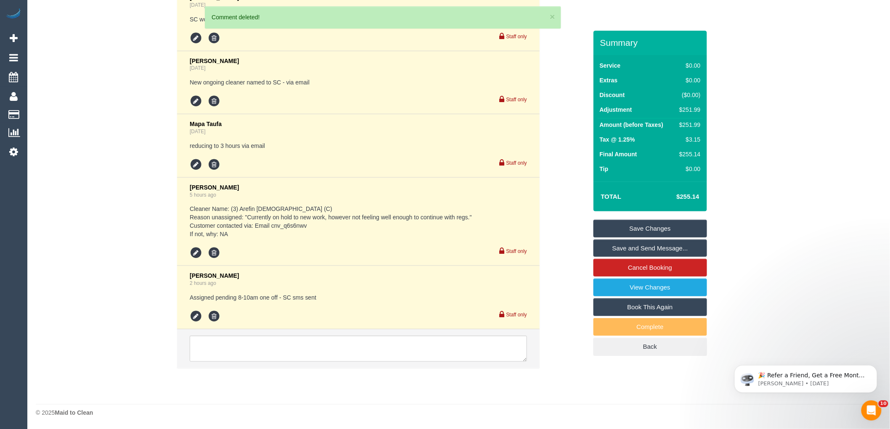
click at [566, 149] on div "× Delete Comment Are you sure? [GEOGRAPHIC_DATA] Cancel" at bounding box center [445, 214] width 890 height 429
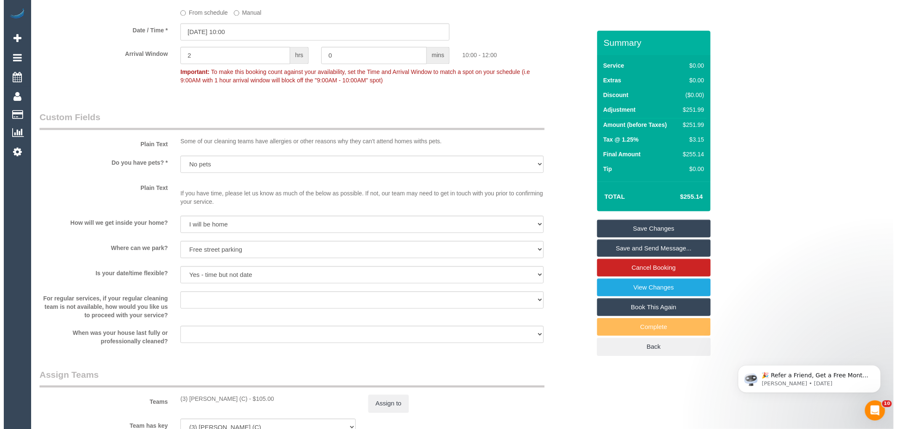
scroll to position [650, 0]
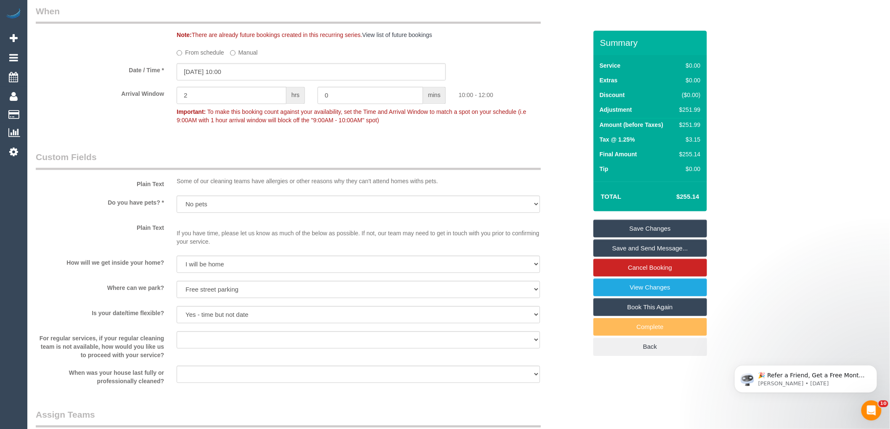
click at [628, 251] on link "Save and Send Message..." at bounding box center [650, 249] width 114 height 18
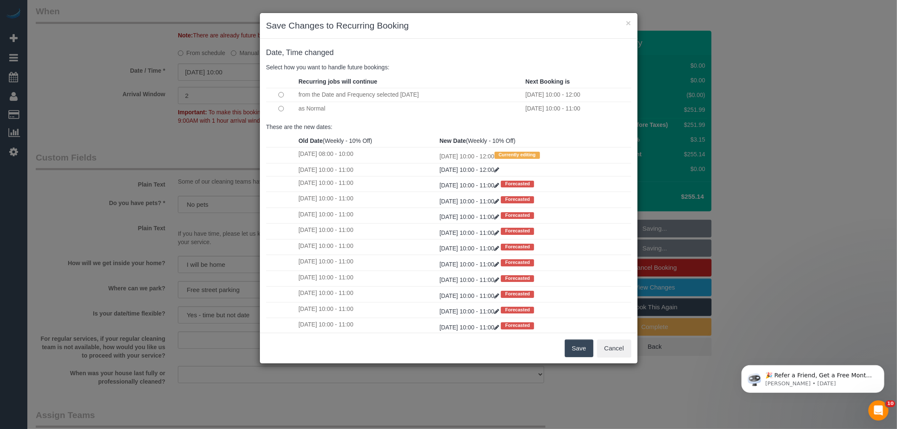
click at [581, 352] on button "Save" at bounding box center [579, 349] width 29 height 18
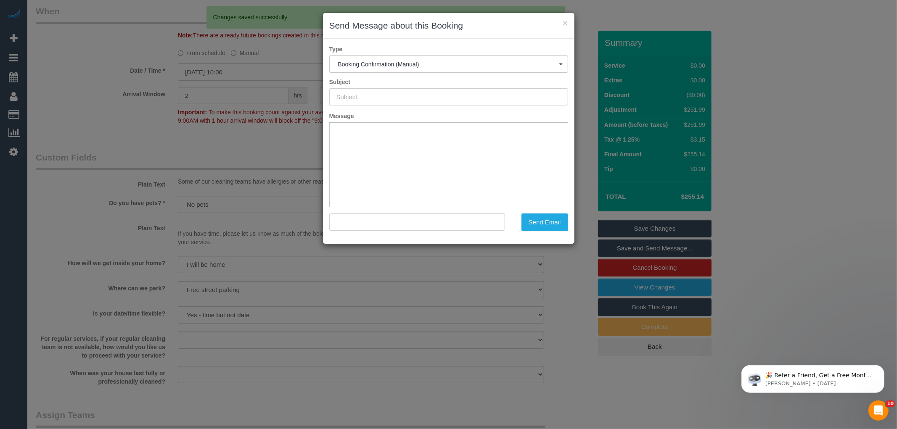
scroll to position [0, 0]
type input "Booking Confirmed"
type input ""[PERSON_NAME] AMC Services" <[EMAIL_ADDRESS][DOMAIN_NAME]>"
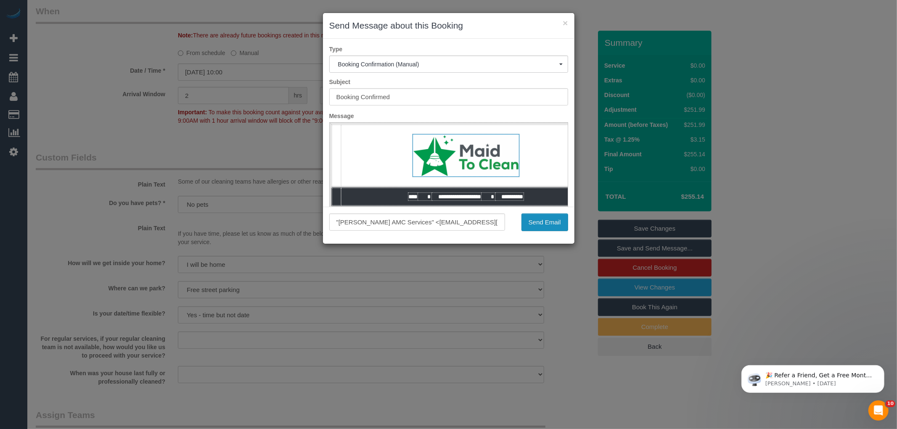
click at [537, 225] on button "Send Email" at bounding box center [544, 223] width 47 height 18
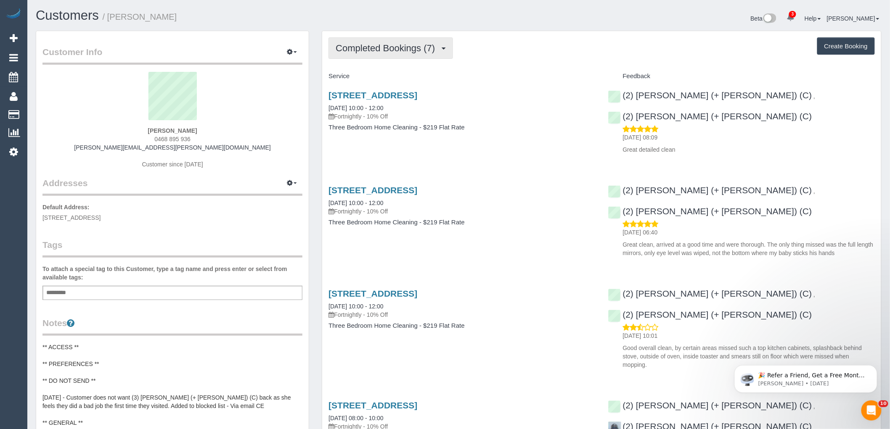
click at [412, 53] on span "Completed Bookings (7)" at bounding box center [386, 48] width 103 height 11
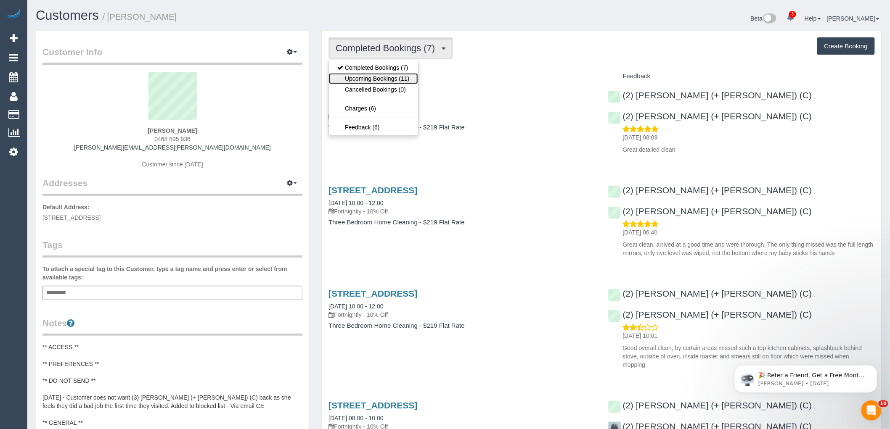
click at [393, 80] on link "Upcoming Bookings (11)" at bounding box center [373, 78] width 89 height 11
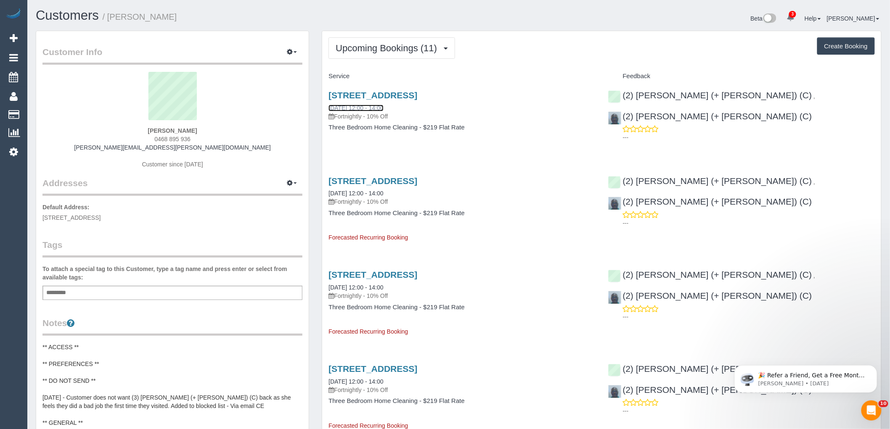
click at [377, 105] on link "[DATE] 12:00 - 14:00" at bounding box center [355, 108] width 55 height 7
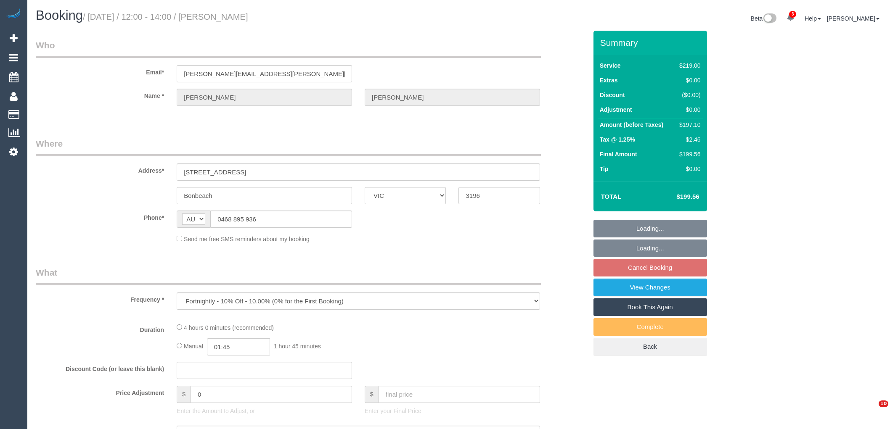
select select "VIC"
select select "string:stripe-pm_1Rin722GScqysDRVvbFBAqO1"
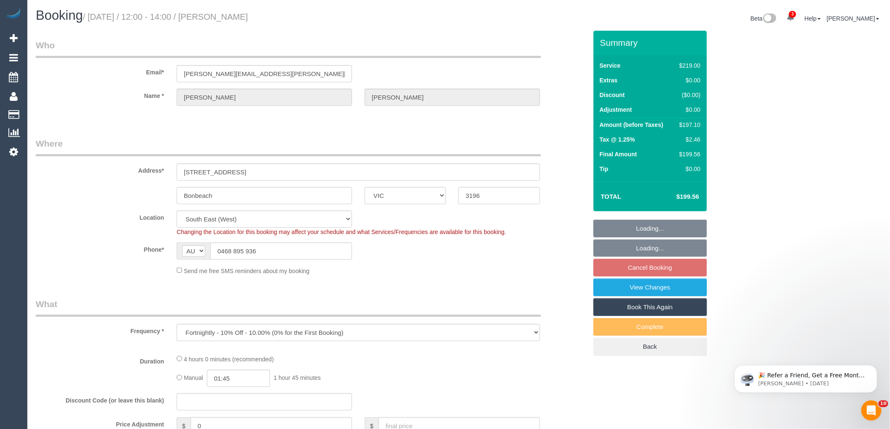
select select "object:608"
select select "number:29"
select select "number:14"
select select "number:19"
select select "number:22"
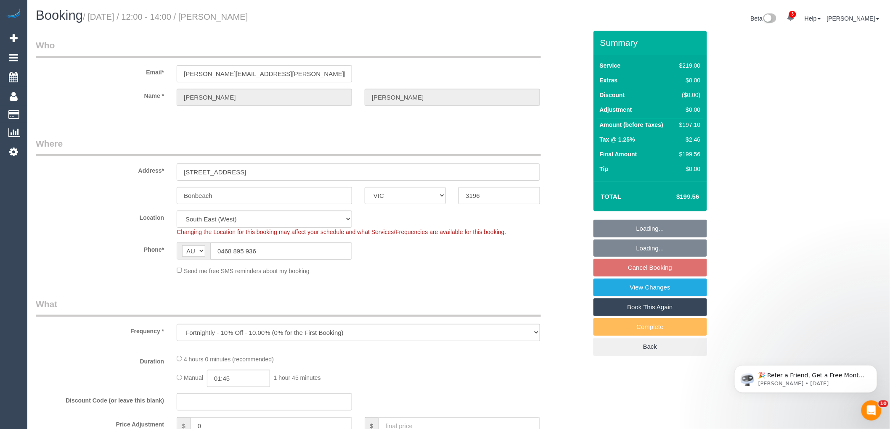
select select "number:34"
select select "number:11"
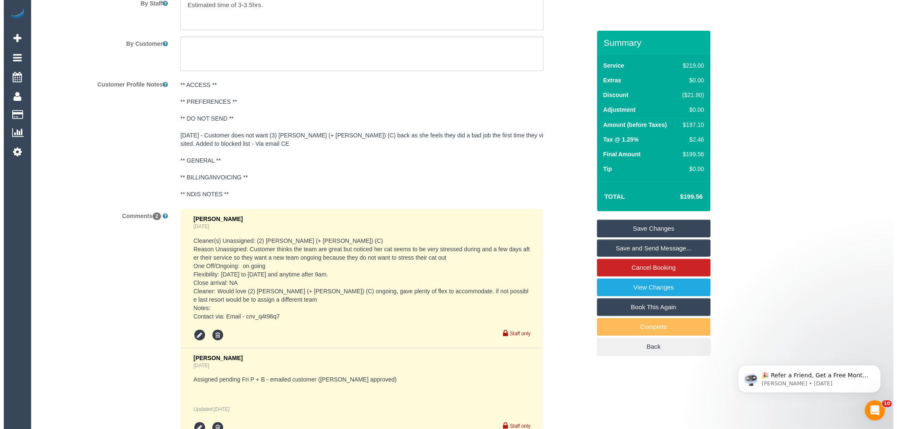
scroll to position [1568, 0]
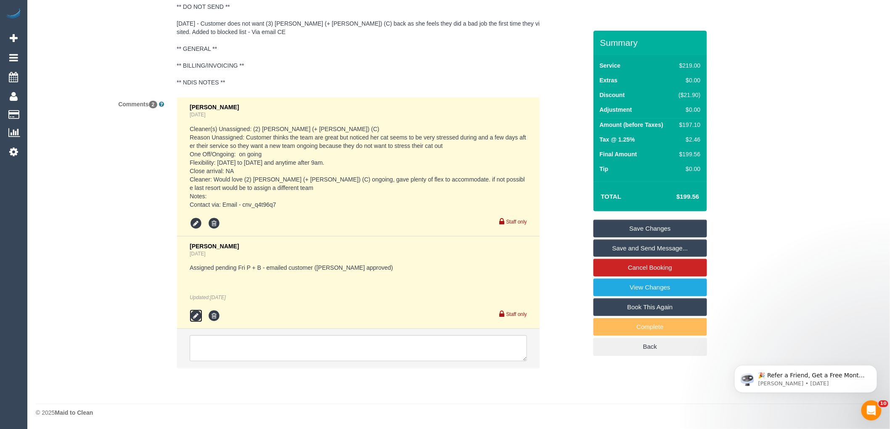
click at [194, 316] on icon at bounding box center [196, 316] width 13 height 13
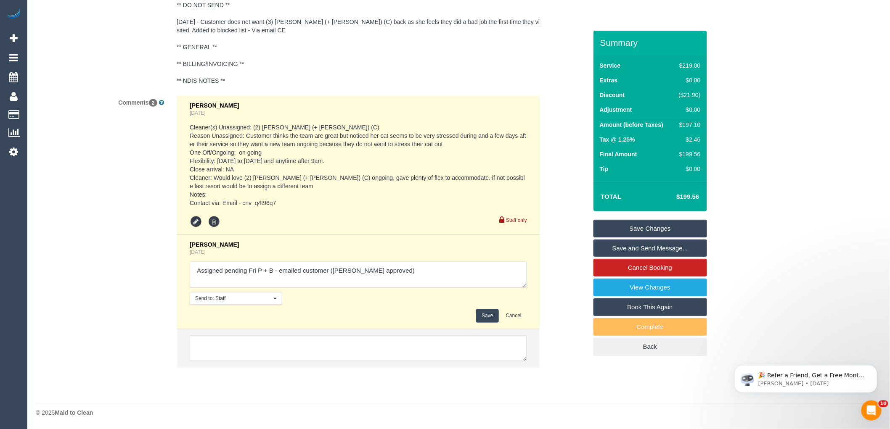
click at [432, 266] on textarea at bounding box center [358, 275] width 337 height 26
type textarea "Assigned pending Fri P + B - emailed customer (Jess approved). Customer confirm…"
click at [488, 314] on button "Save" at bounding box center [487, 315] width 22 height 13
click at [593, 271] on link "Cancel Booking" at bounding box center [650, 268] width 114 height 18
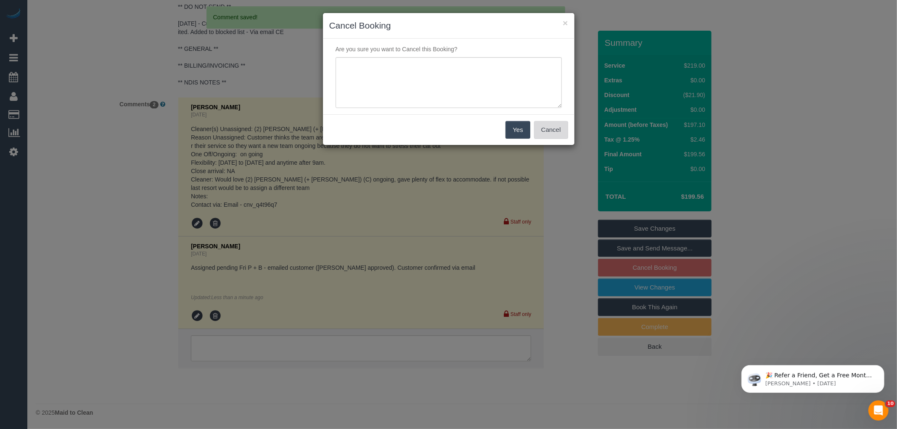
click at [551, 132] on button "Cancel" at bounding box center [551, 130] width 34 height 18
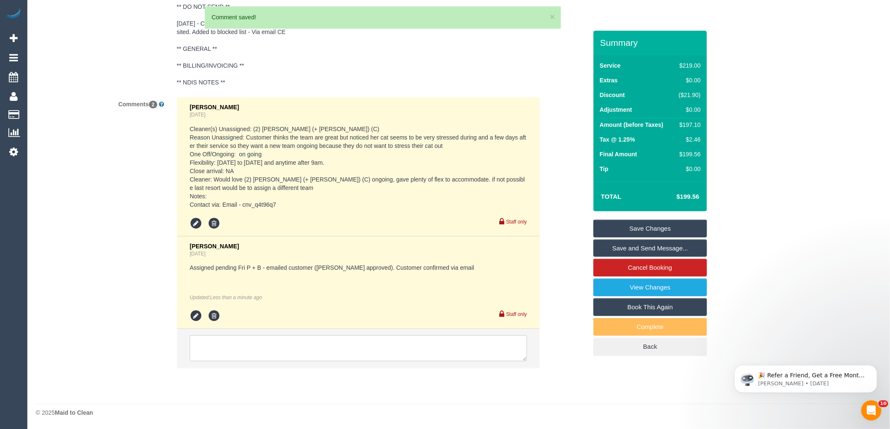
click at [627, 248] on link "Save and Send Message..." at bounding box center [650, 249] width 114 height 18
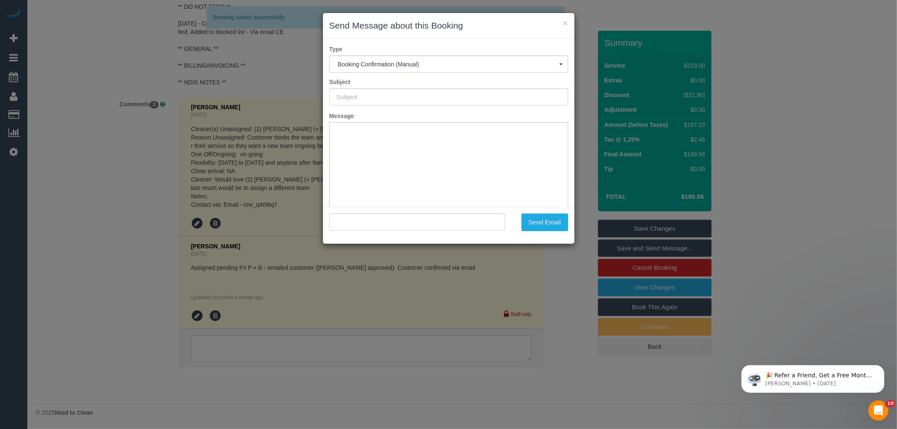
type input "Booking Confirmed"
type input ""Jacinta Atkins" <jacinta.a.atkins@gmail.com>"
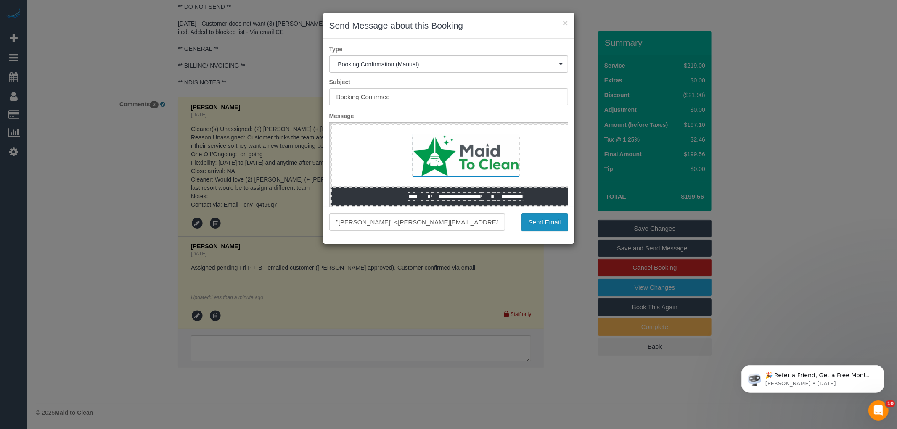
click at [541, 222] on button "Send Email" at bounding box center [544, 223] width 47 height 18
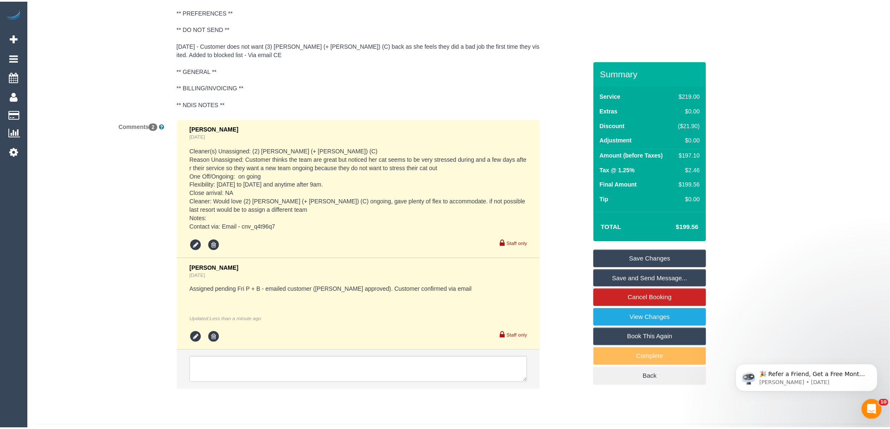
scroll to position [1598, 0]
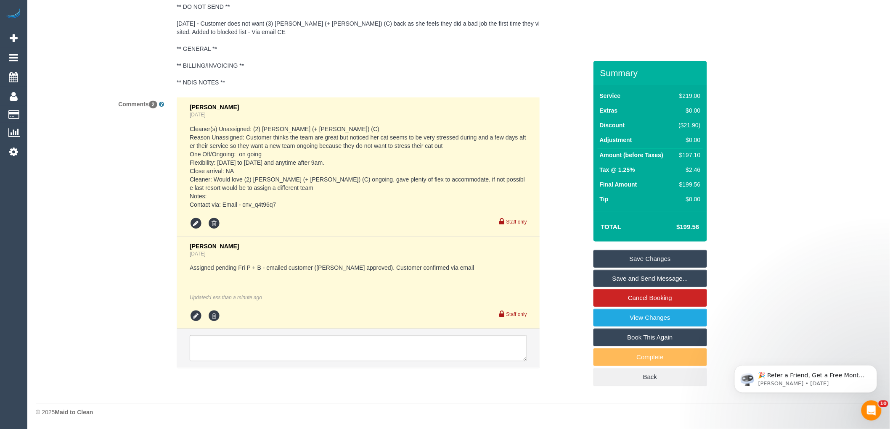
click at [128, 242] on div "Comments 2 Chellsea Espinosa 5 days ago Cleaner(s) Unassigned: (2) Chalini (+ M…" at bounding box center [311, 237] width 564 height 280
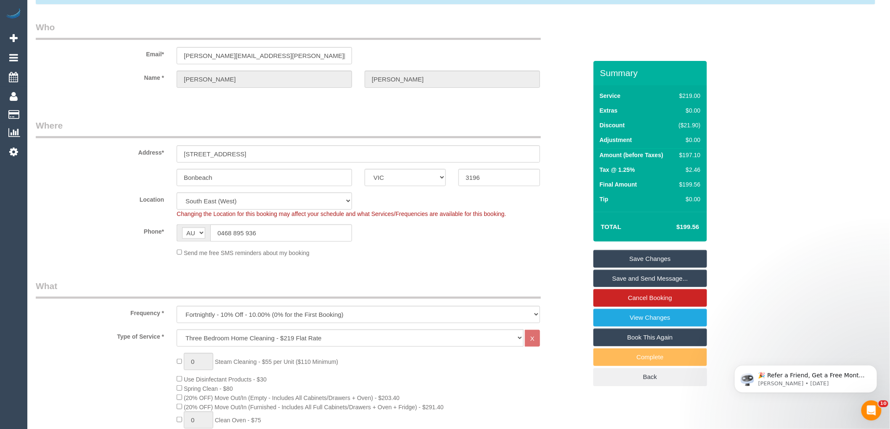
scroll to position [0, 0]
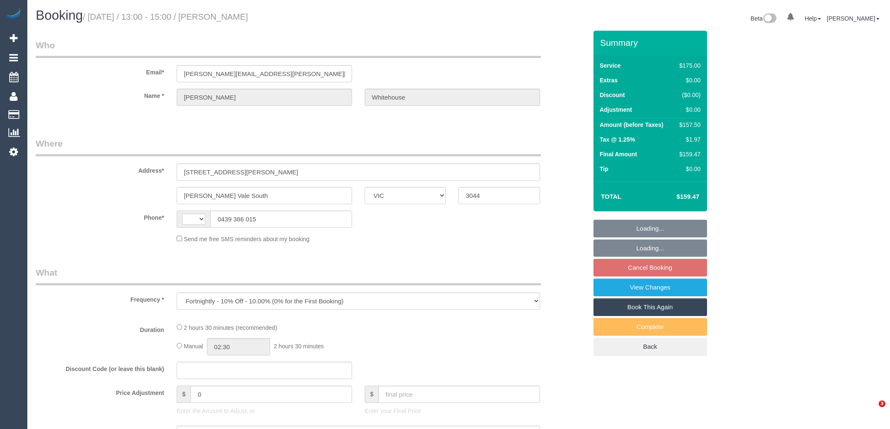
select select "VIC"
select select "string:AU"
select select "150"
select select "number:29"
select select "number:15"
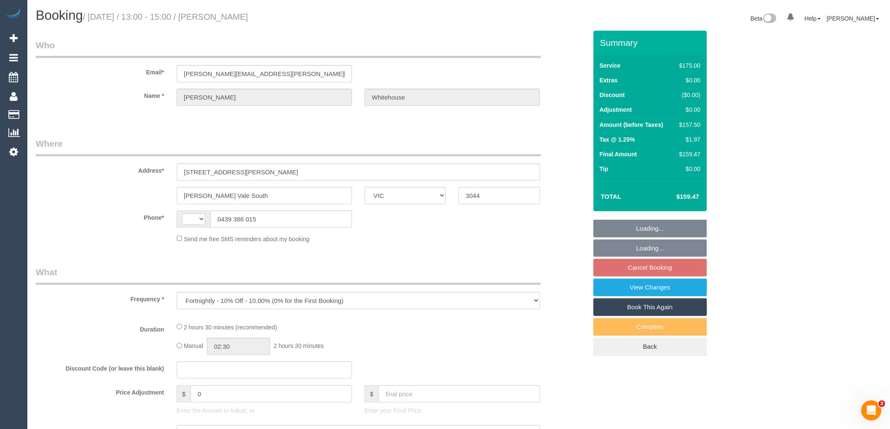
select select "number:19"
select select "number:24"
select select "number:12"
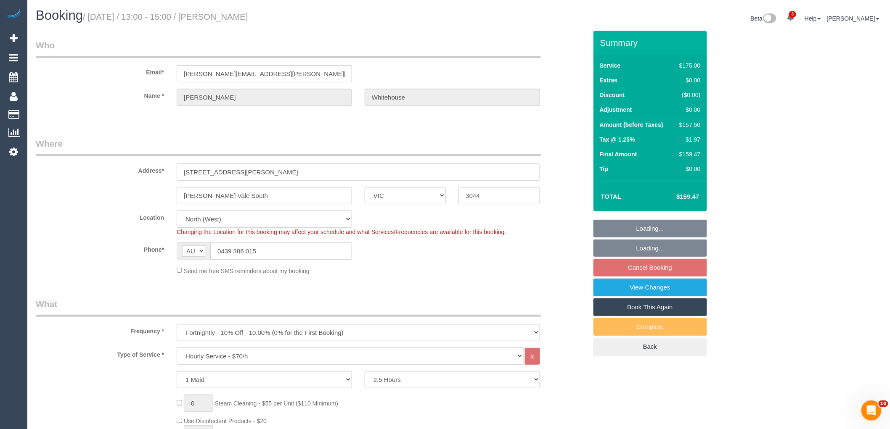
select select "object:893"
select select "string:stripe-pm_1QKSa22GScqysDRVsvruShf2"
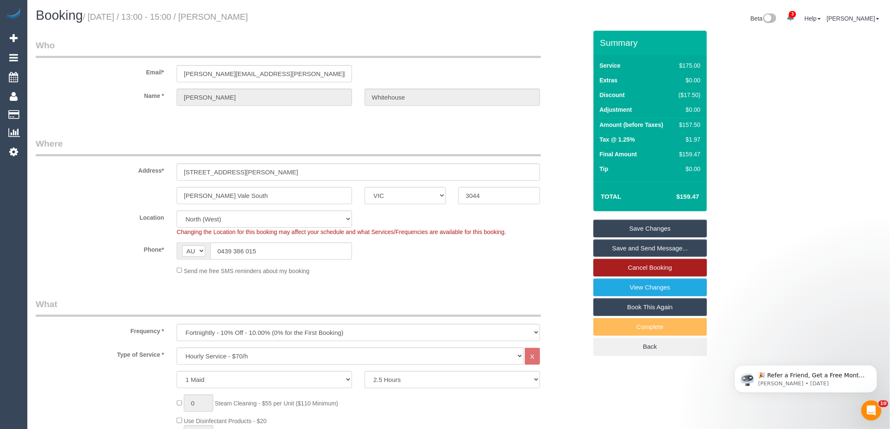
click at [649, 270] on link "Cancel Booking" at bounding box center [650, 268] width 114 height 18
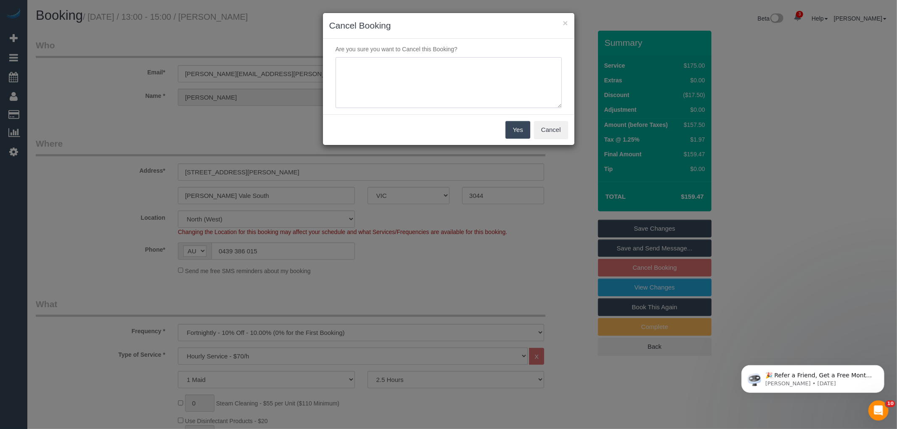
click at [415, 70] on textarea at bounding box center [448, 82] width 226 height 51
click at [435, 70] on textarea at bounding box center [448, 82] width 226 height 51
type textarea "Customer req via sms - LB"
click at [515, 131] on button "Yes" at bounding box center [517, 130] width 24 height 18
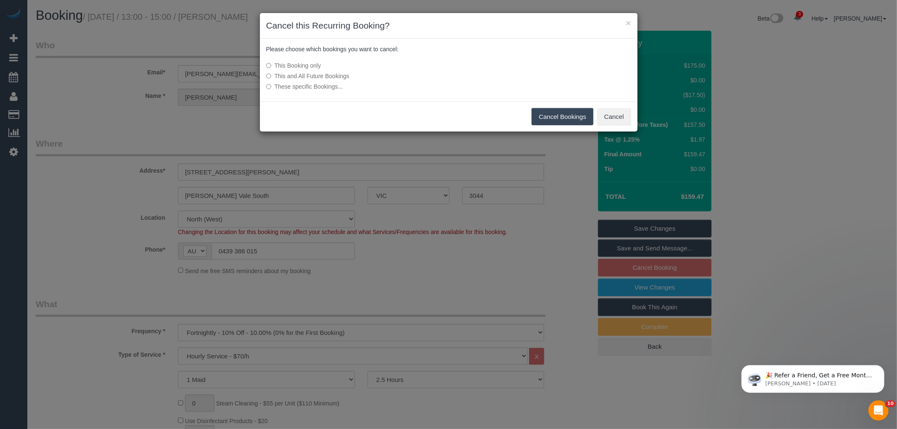
click at [578, 122] on button "Cancel Bookings" at bounding box center [562, 117] width 62 height 18
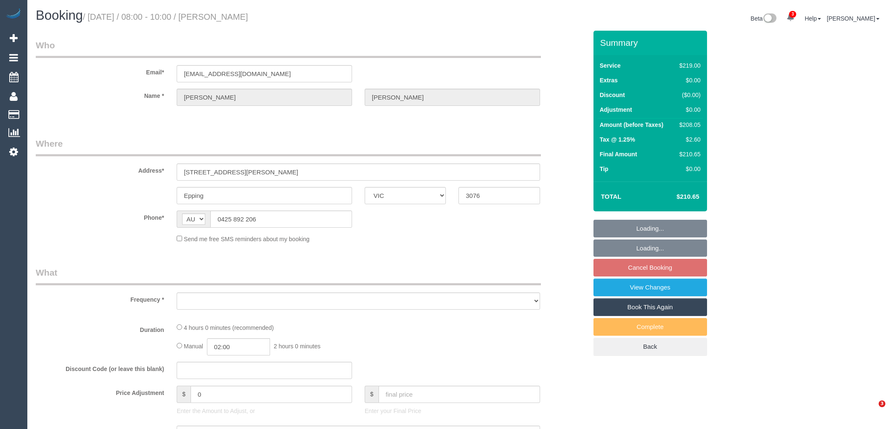
select select "VIC"
select select "string:stripe-pm_1QoYpW2GScqysDRVr4CYQIF8"
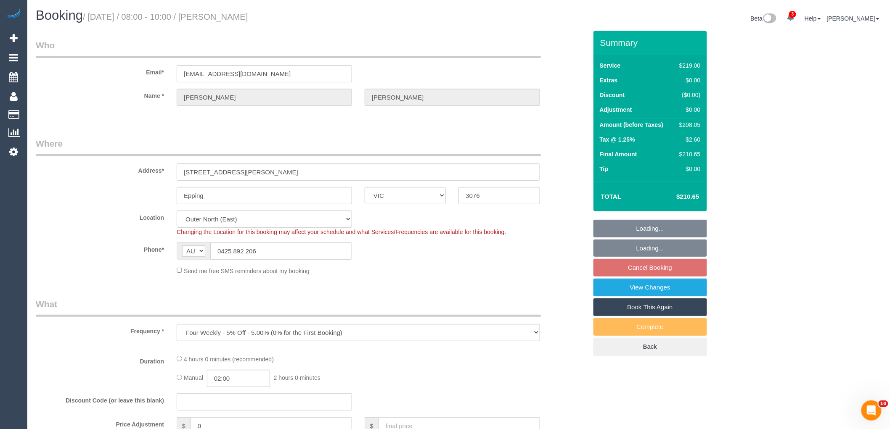
select select "object:577"
select select "spot2"
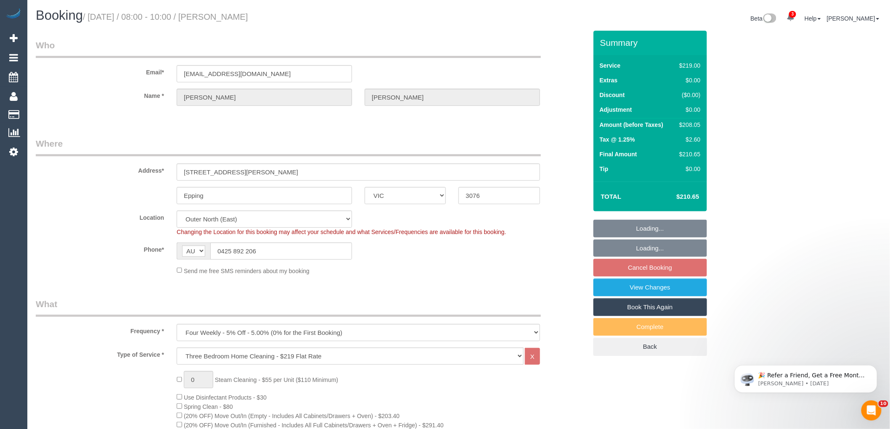
select select "number:28"
select select "number:14"
select select "number:19"
select select "number:36"
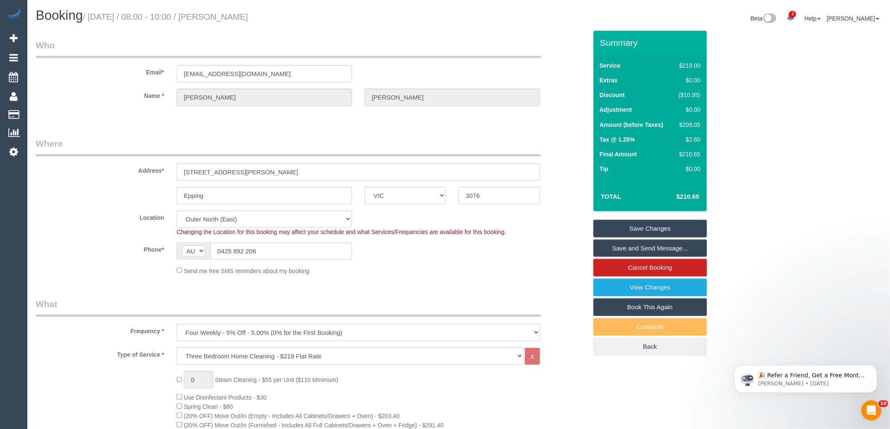
drag, startPoint x: 291, startPoint y: 18, endPoint x: 217, endPoint y: 16, distance: 74.0
click at [217, 16] on h1 "Booking / [DATE] / 08:00 - 10:00 / [PERSON_NAME]" at bounding box center [244, 15] width 417 height 14
click at [510, 247] on div "Phone* AF AL DZ AD AO AI AQ AG AR AM AW AU AT AZ BS BH BD BB BY BE BZ BJ BM BT …" at bounding box center [311, 251] width 564 height 17
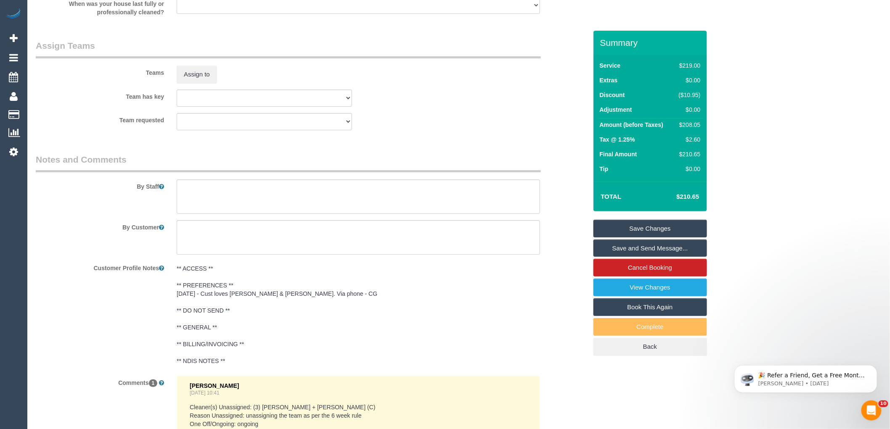
scroll to position [1209, 0]
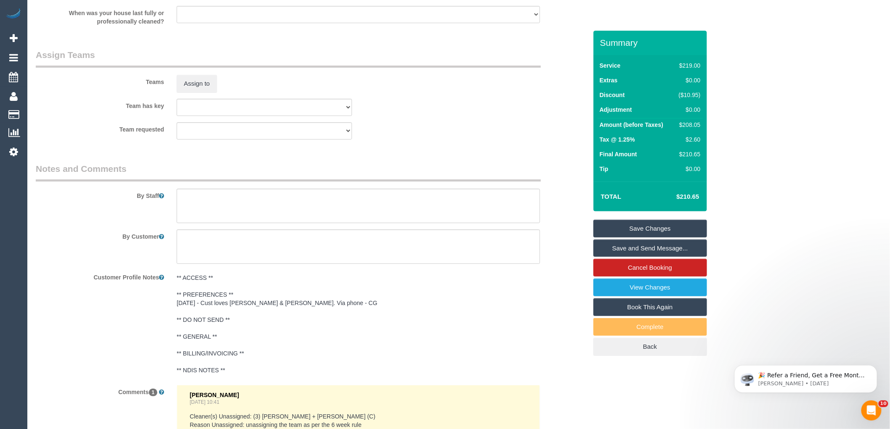
click at [420, 328] on pre "** ACCESS ** ** PREFERENCES ** [DATE] - Cust loves [PERSON_NAME] & [PERSON_NAME…" at bounding box center [358, 324] width 363 height 101
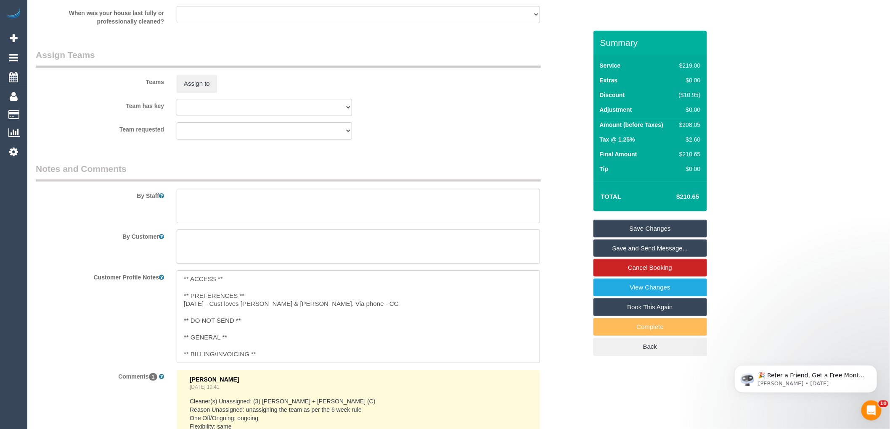
click at [465, 146] on fieldset "Assign Teams Teams Assign to Team has key (0) Office (1) [PERSON_NAME] (FT) (2)…" at bounding box center [311, 97] width 551 height 97
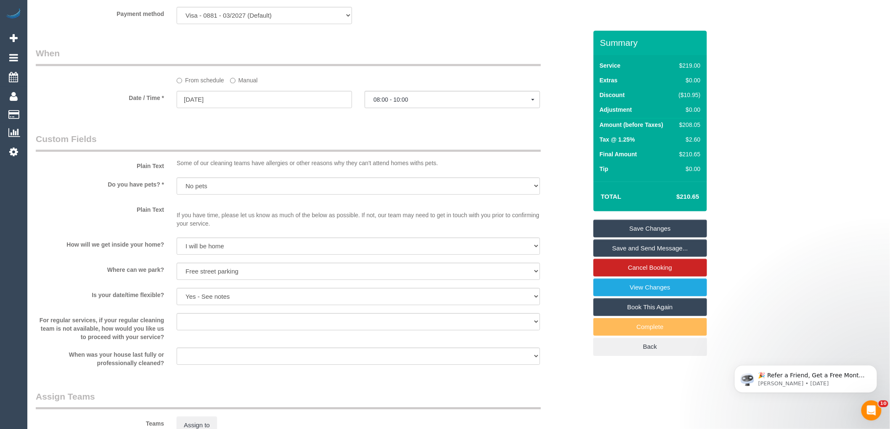
scroll to position [742, 0]
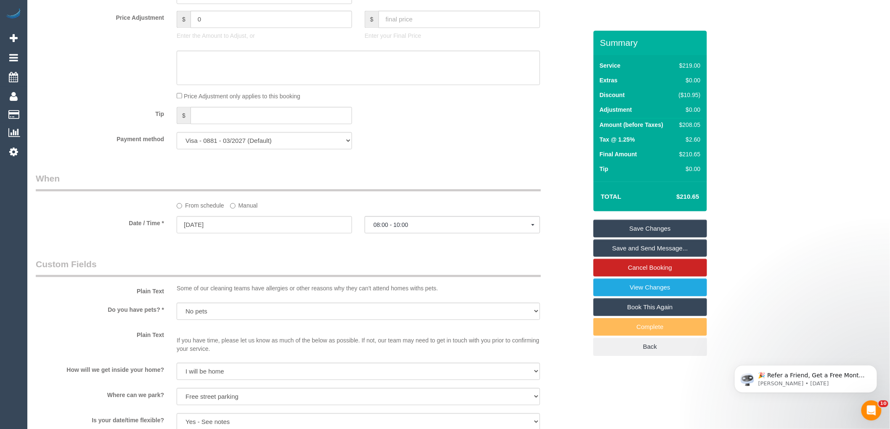
click at [236, 210] on label "Manual" at bounding box center [244, 203] width 28 height 11
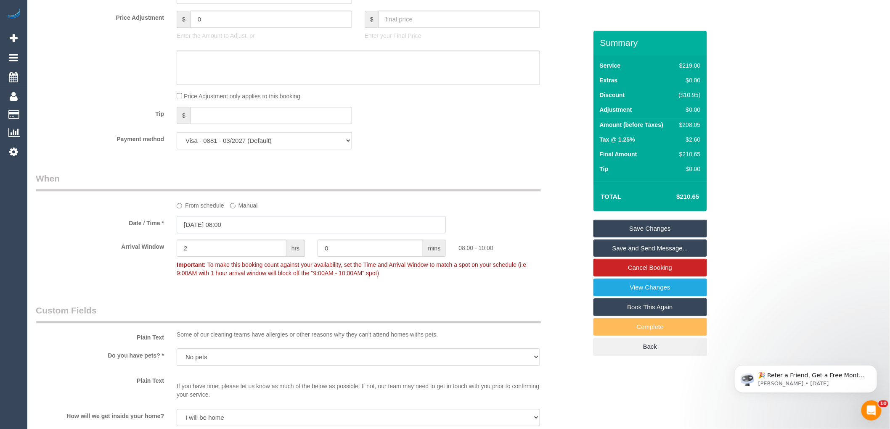
click at [242, 233] on input "[DATE] 08:00" at bounding box center [311, 224] width 269 height 17
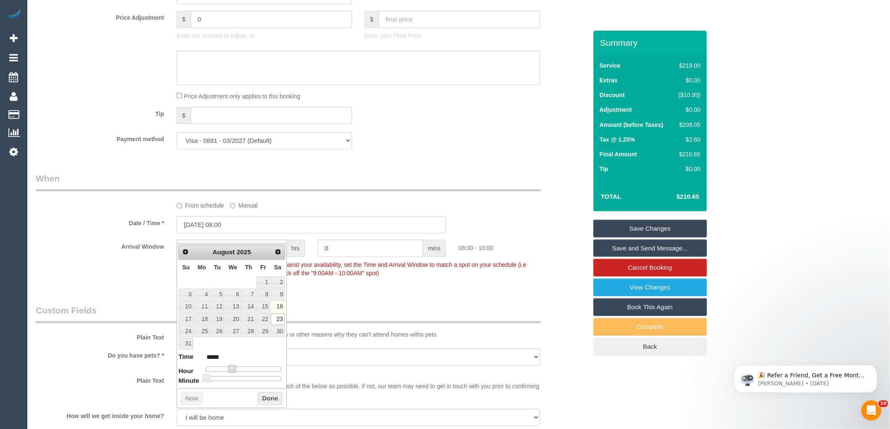
type input "[DATE] 09:00"
type input "*****"
type input "[DATE] 10:00"
type input "*****"
drag, startPoint x: 234, startPoint y: 372, endPoint x: 251, endPoint y: 387, distance: 22.4
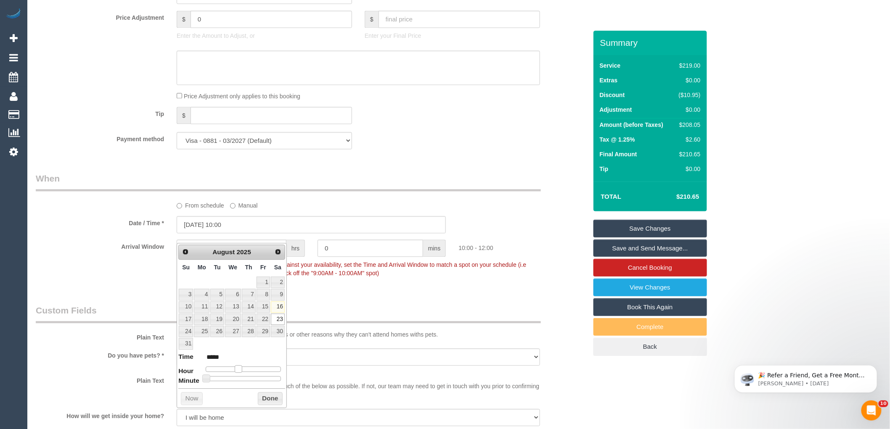
click at [239, 372] on dl "Time ***** Hour Minute Second Millisecond Microsecond Time Zone ***** ***** ***…" at bounding box center [231, 366] width 107 height 29
type input "[DATE] 09:00"
type input "*****"
click at [261, 394] on button "Done" at bounding box center [270, 398] width 25 height 13
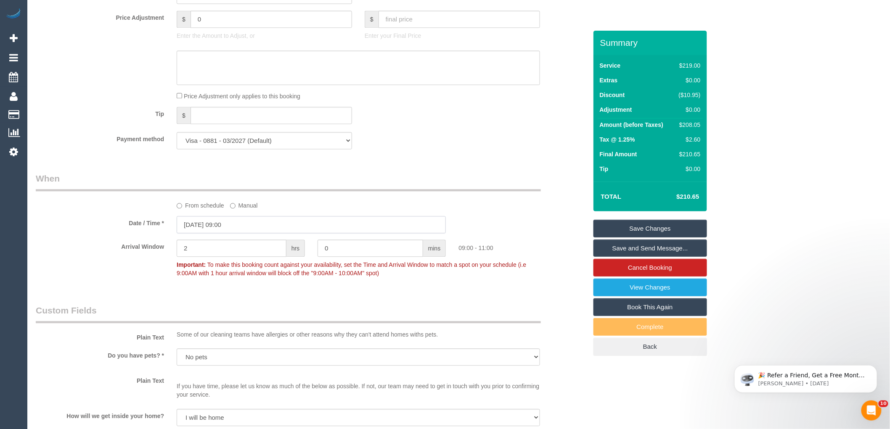
click at [222, 233] on input "[DATE] 09:00" at bounding box center [311, 224] width 269 height 17
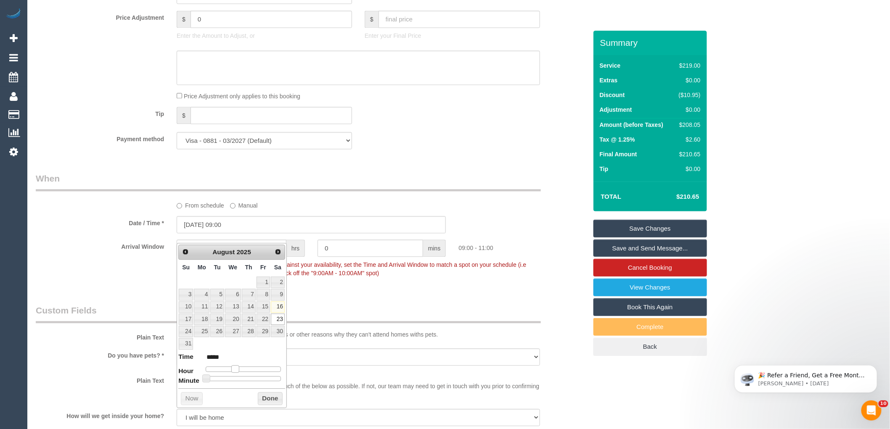
type input "[DATE] 10:00"
type input "*****"
drag, startPoint x: 236, startPoint y: 368, endPoint x: 241, endPoint y: 369, distance: 4.6
click at [241, 369] on span at bounding box center [239, 369] width 8 height 8
click at [267, 393] on button "Done" at bounding box center [270, 398] width 25 height 13
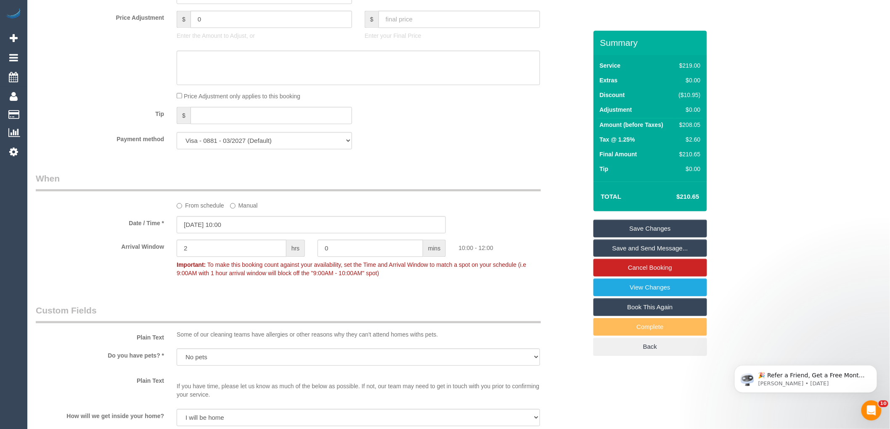
click at [119, 360] on label "Do you have pets? *" at bounding box center [99, 353] width 141 height 11
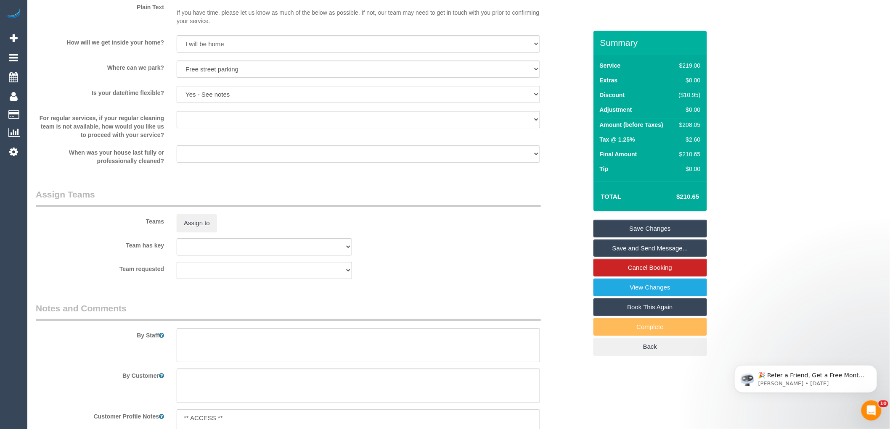
scroll to position [1427, 0]
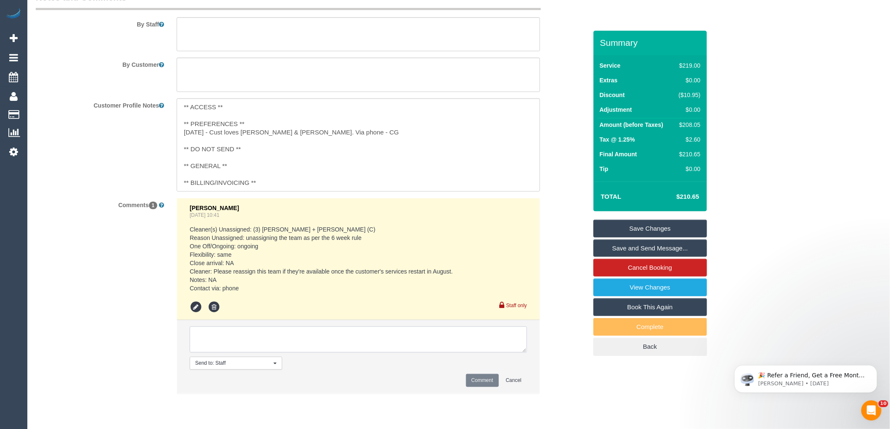
click at [230, 349] on textarea at bounding box center [358, 340] width 337 height 26
click at [232, 345] on textarea at bounding box center [358, 340] width 337 height 26
type textarea "Assigned pending 10-12pm AW - customer not yet emailed"
click at [483, 387] on button "Comment" at bounding box center [482, 380] width 33 height 13
click at [579, 398] on div "Comments 1 [PERSON_NAME] [DATE] 10:41 Cleaner(s) Unassigned: (3) [PERSON_NAME] …" at bounding box center [311, 300] width 564 height 205
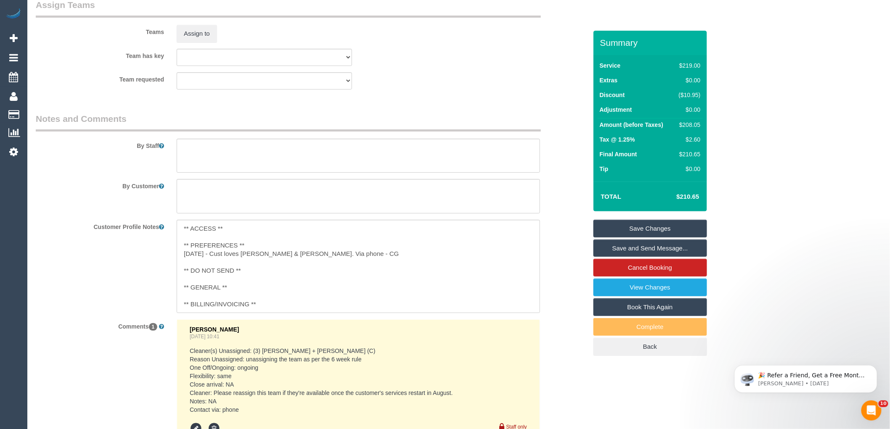
scroll to position [1193, 0]
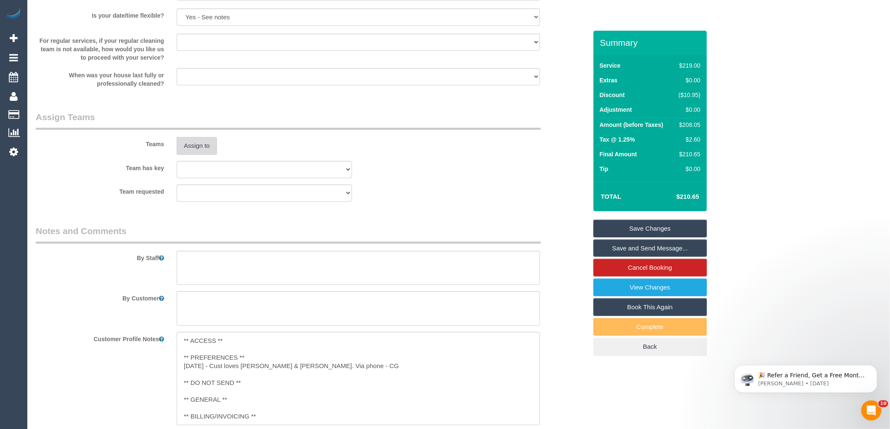
click at [202, 155] on button "Assign to" at bounding box center [197, 146] width 40 height 18
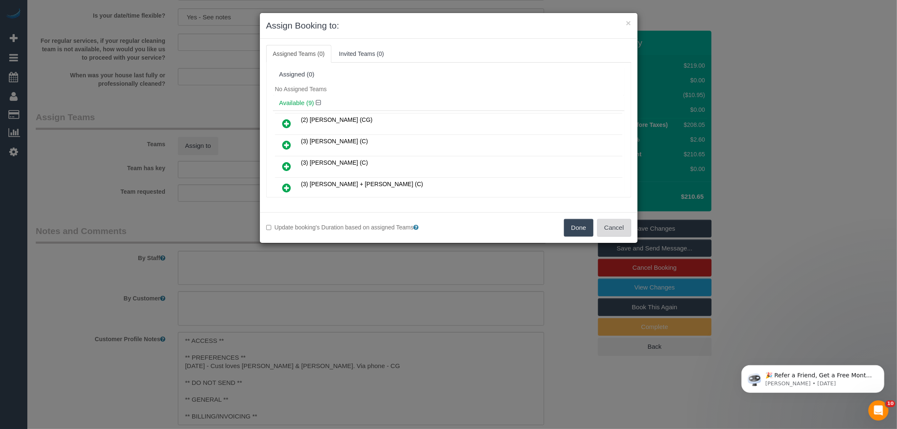
click at [626, 231] on button "Cancel" at bounding box center [614, 228] width 34 height 18
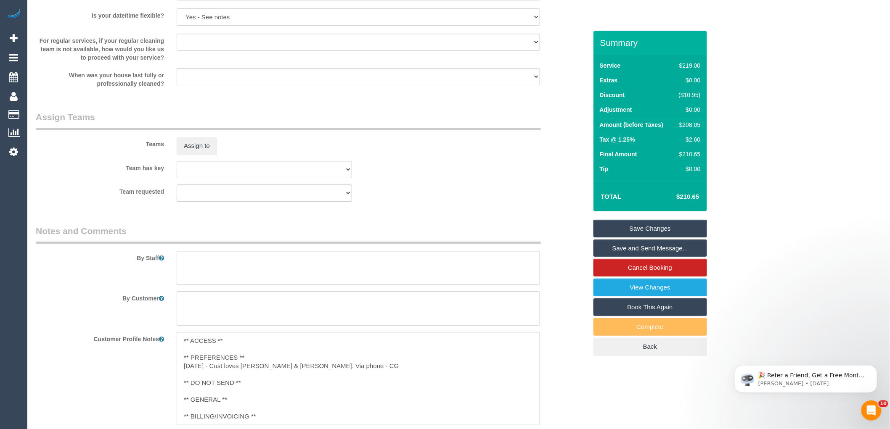
click at [694, 122] on div "$208.05" at bounding box center [687, 125] width 25 height 8
copy div "208.05"
click at [689, 125] on div "$208.05" at bounding box center [687, 125] width 25 height 8
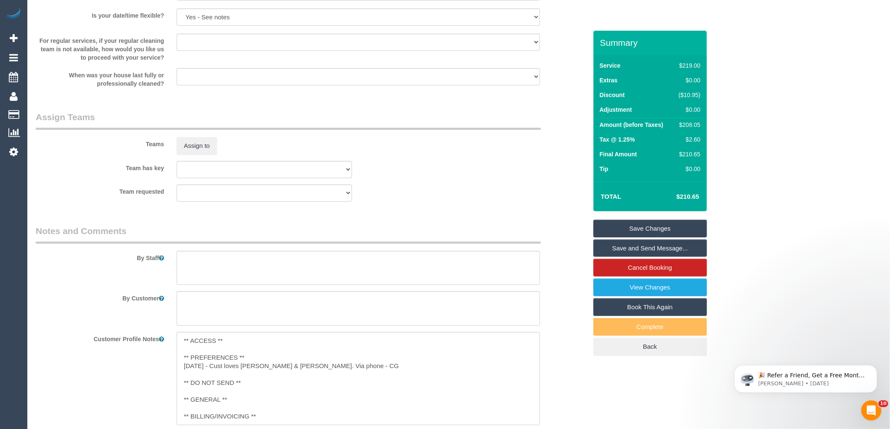
click at [689, 125] on div "$208.05" at bounding box center [687, 125] width 25 height 8
copy div "208.05"
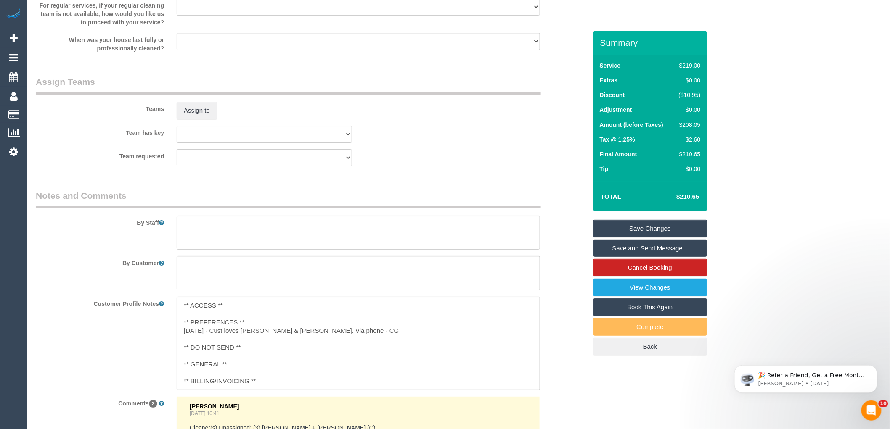
scroll to position [1287, 0]
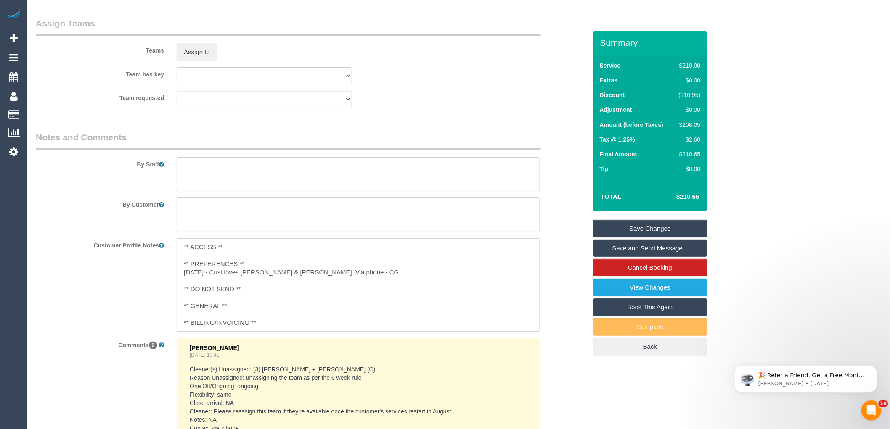
click at [229, 192] on textarea at bounding box center [358, 174] width 363 height 34
type textarea "Estimated time 3.5-4 hours"
click at [193, 57] on button "Assign to" at bounding box center [197, 52] width 40 height 18
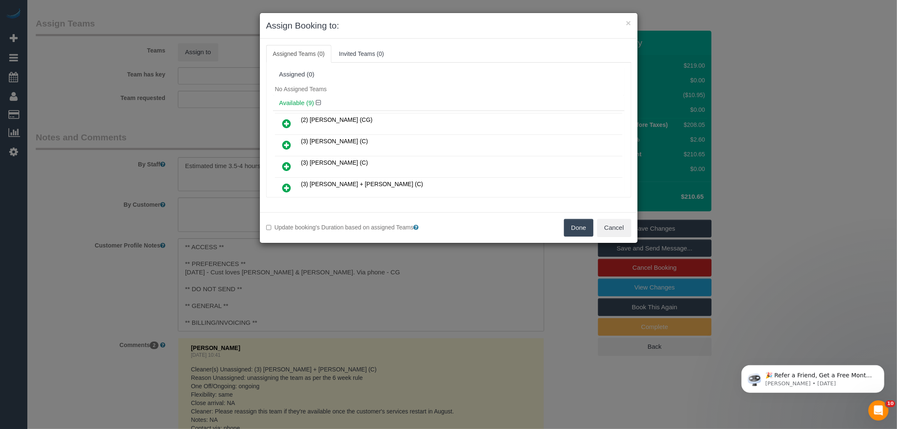
click at [473, 92] on div "No Assigned Teams" at bounding box center [448, 89] width 351 height 13
click at [566, 229] on button "Done" at bounding box center [578, 228] width 29 height 18
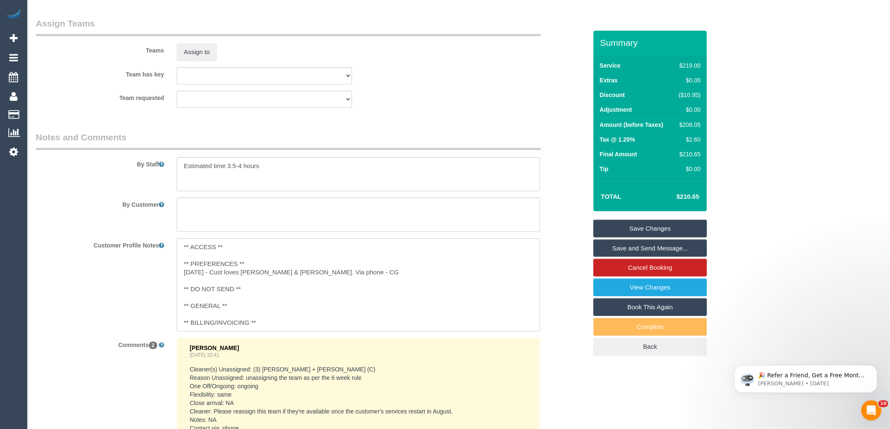
click at [568, 253] on div "× Assign Booking to: Assigned Teams (0) Invited Teams (0) Assigned (0) No Assig…" at bounding box center [445, 214] width 890 height 429
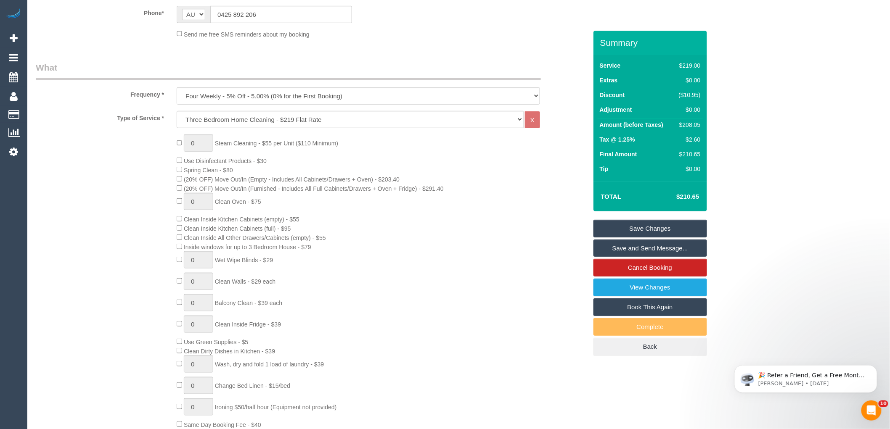
scroll to position [72, 0]
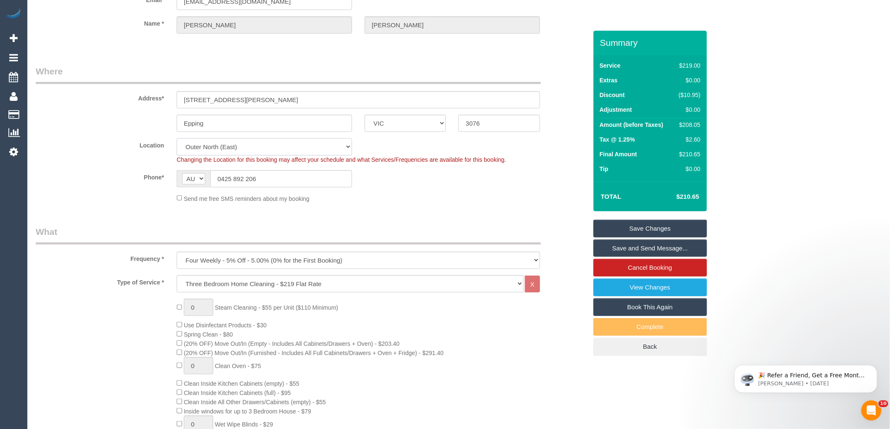
click at [211, 147] on select "Office City East (North) East (South) Inner East Inner North (East) Inner North…" at bounding box center [264, 146] width 175 height 17
select select "50"
click at [177, 138] on select "Office City East (North) East (South) Inner East Inner North (East) Inner North…" at bounding box center [264, 146] width 175 height 17
drag, startPoint x: 116, startPoint y: 198, endPoint x: 129, endPoint y: 214, distance: 20.0
click at [116, 199] on div "Send me free SMS reminders about my booking" at bounding box center [311, 198] width 564 height 9
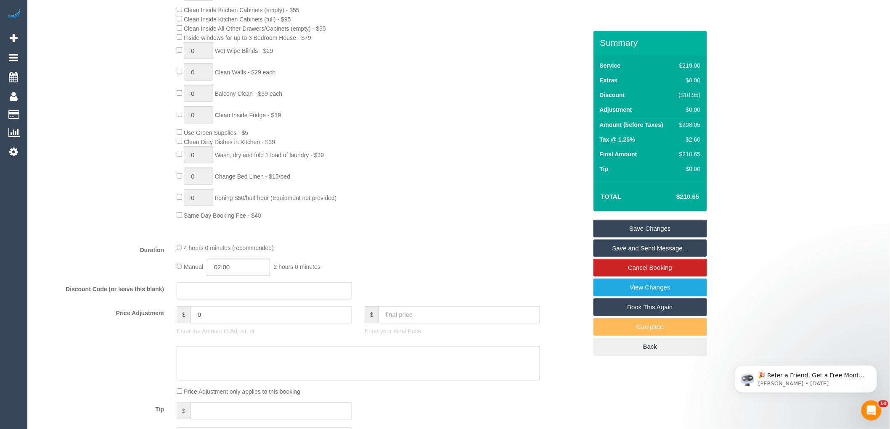
select select "object:5734"
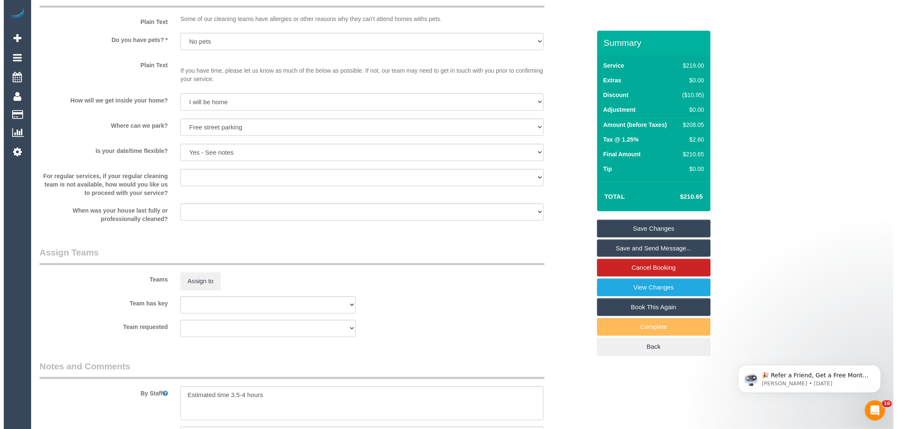
scroll to position [1193, 0]
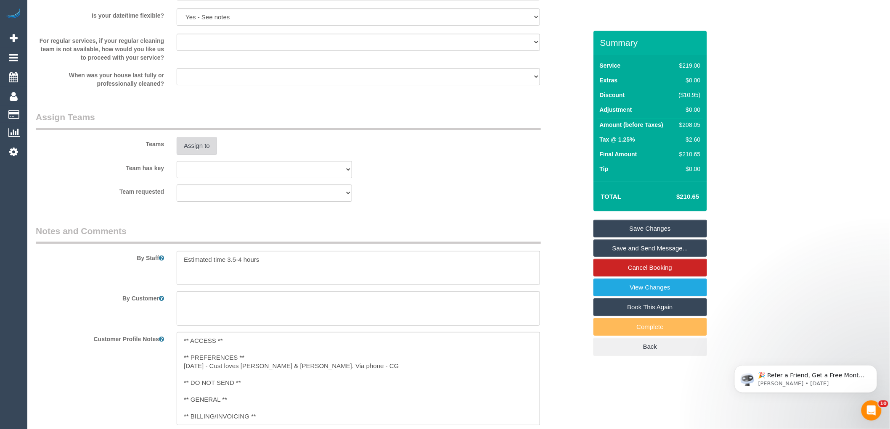
click at [201, 151] on button "Assign to" at bounding box center [197, 146] width 40 height 18
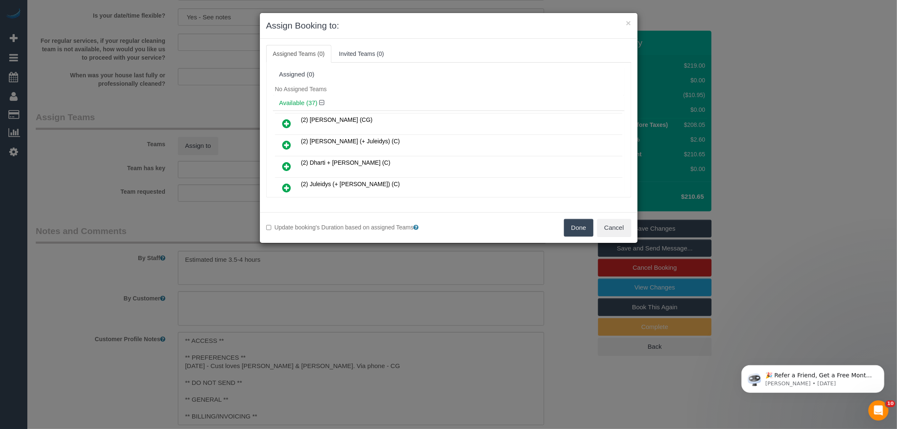
scroll to position [644, 0]
click at [281, 138] on link at bounding box center [287, 146] width 20 height 17
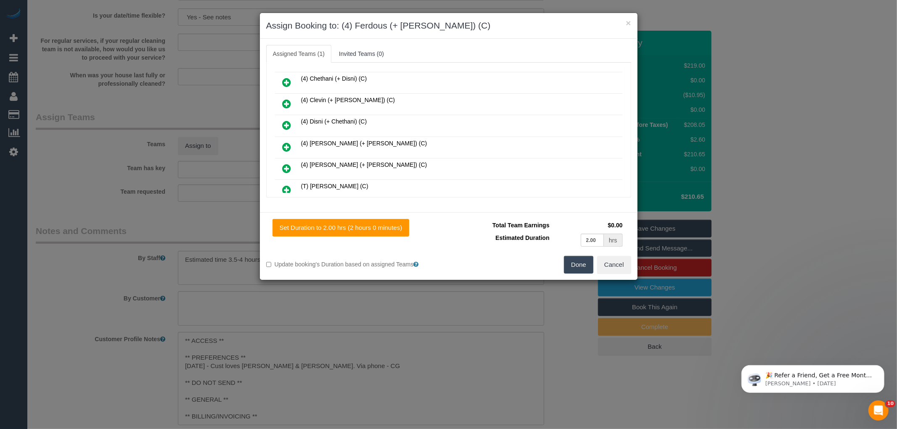
click at [285, 142] on icon at bounding box center [286, 147] width 9 height 10
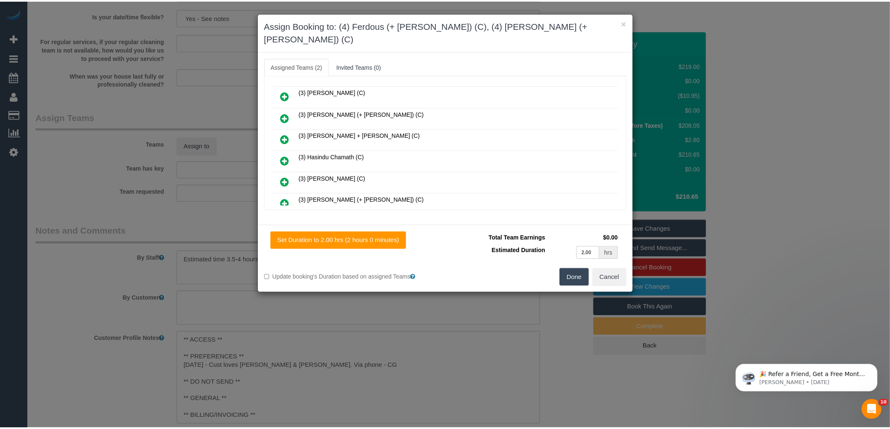
scroll to position [0, 0]
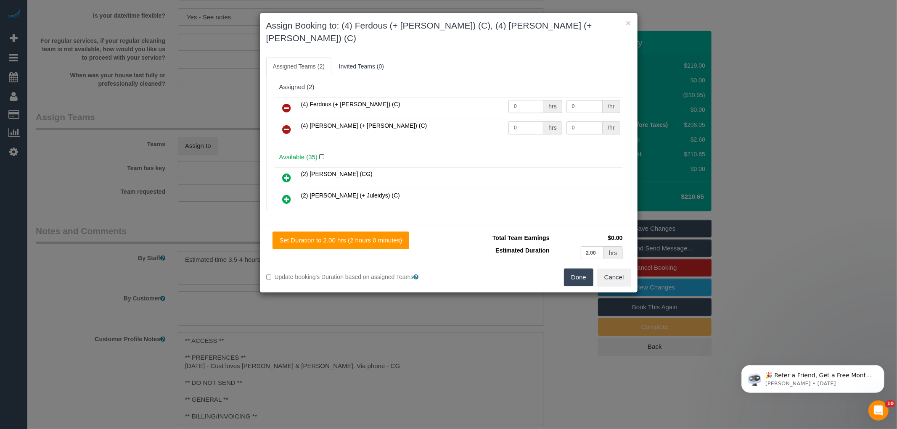
click at [514, 100] on input "0" at bounding box center [525, 106] width 35 height 13
type input "1"
click at [529, 121] on input "0" at bounding box center [525, 127] width 35 height 13
type input "1"
click at [588, 100] on input "0" at bounding box center [584, 106] width 36 height 13
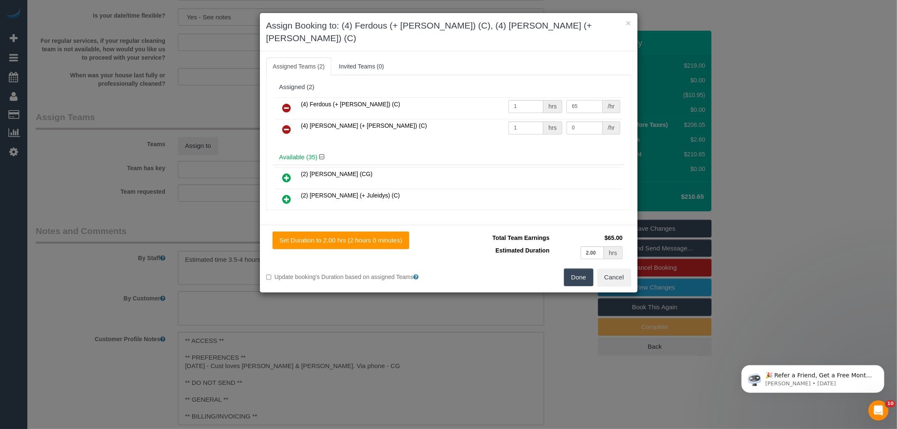
type input "65"
click at [583, 121] on input "0" at bounding box center [584, 127] width 36 height 13
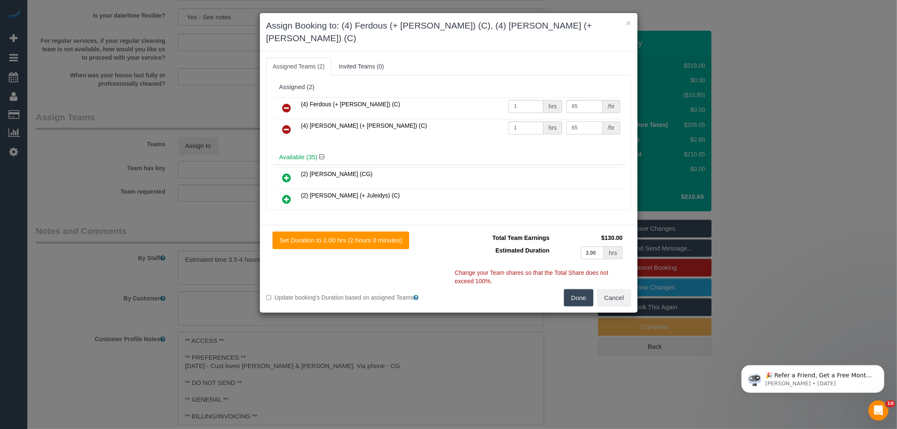
type input "65"
click at [585, 289] on button "Done" at bounding box center [578, 298] width 29 height 18
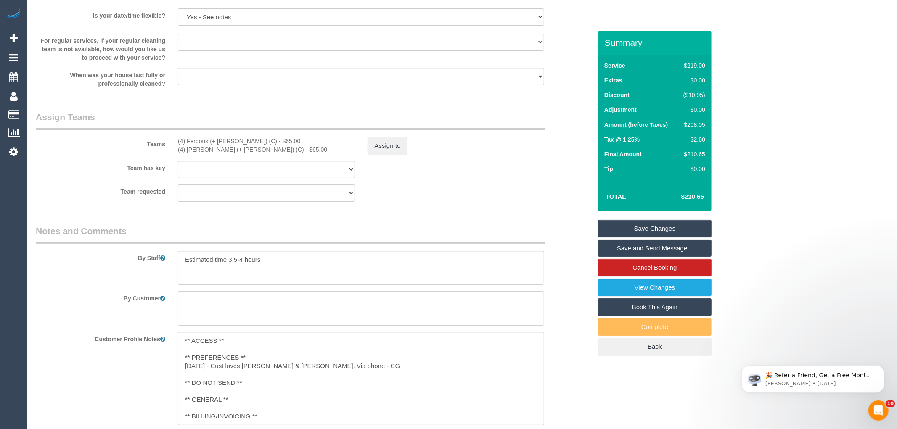
click at [584, 288] on div "× Assign Booking to: (4) Ferdous (+ Forkan) (C), (4) Forkan (+ Ferdous) (C) Ass…" at bounding box center [448, 214] width 897 height 429
click at [628, 230] on link "Save Changes" at bounding box center [650, 229] width 114 height 18
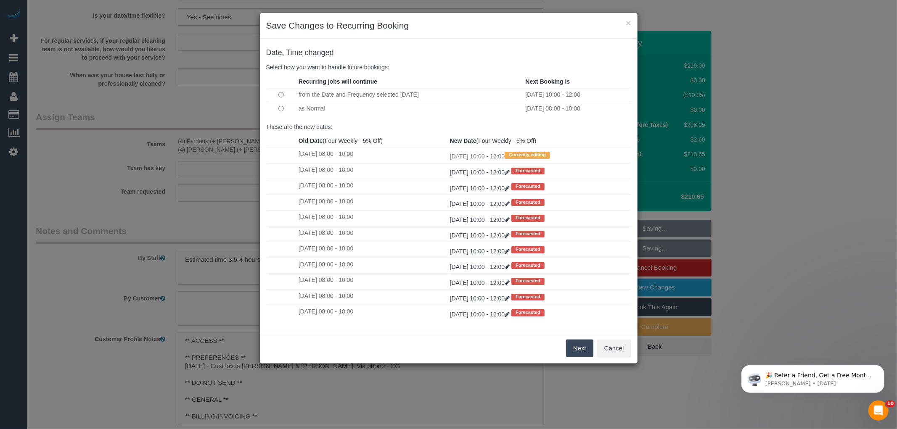
click at [576, 348] on button "Next" at bounding box center [579, 349] width 27 height 18
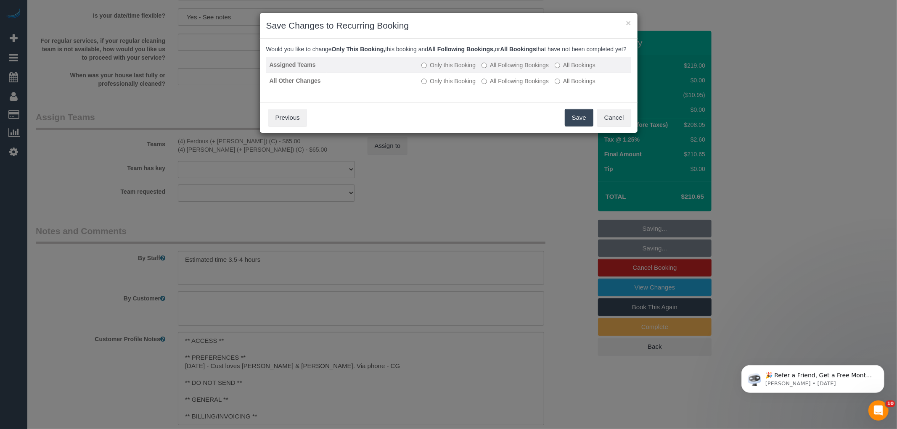
click at [523, 69] on label "All Following Bookings" at bounding box center [514, 65] width 67 height 8
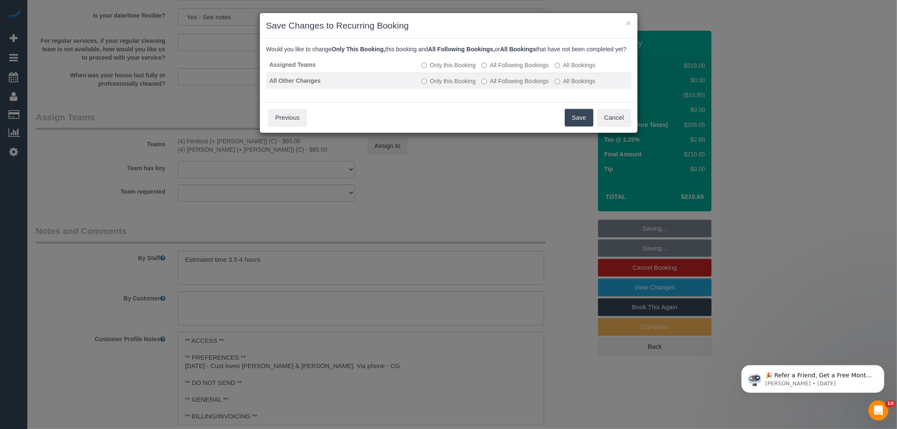
click at [527, 85] on label "All Following Bookings" at bounding box center [514, 81] width 67 height 8
click at [572, 125] on button "Save" at bounding box center [579, 118] width 29 height 18
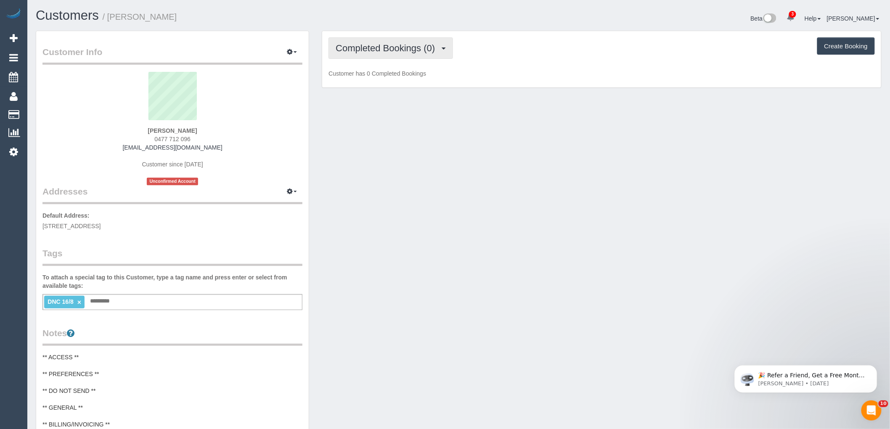
click at [367, 48] on span "Completed Bookings (0)" at bounding box center [386, 48] width 103 height 11
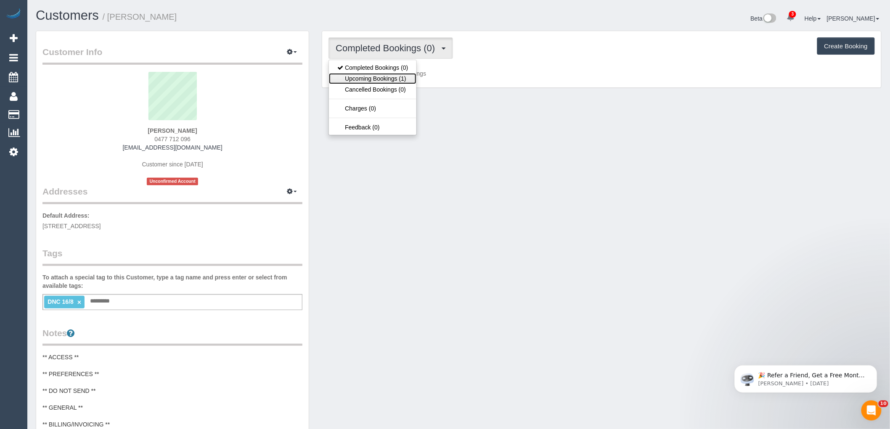
click at [375, 77] on link "Upcoming Bookings (1)" at bounding box center [372, 78] width 87 height 11
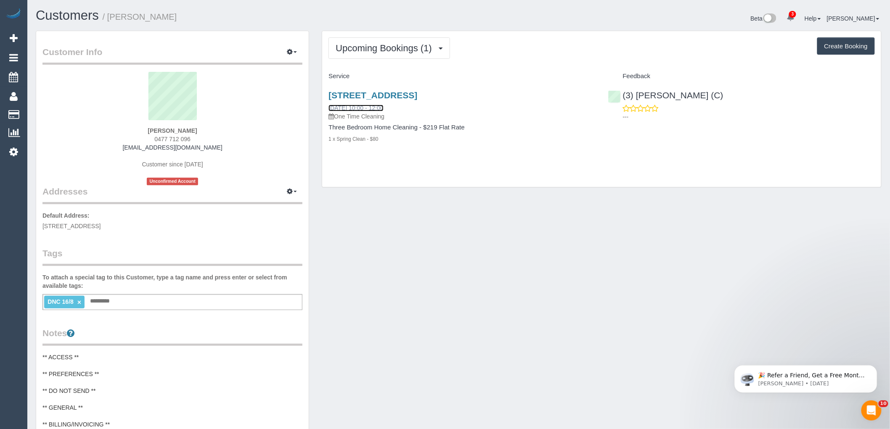
click at [360, 105] on link "[DATE] 10:00 - 12:00" at bounding box center [355, 108] width 55 height 7
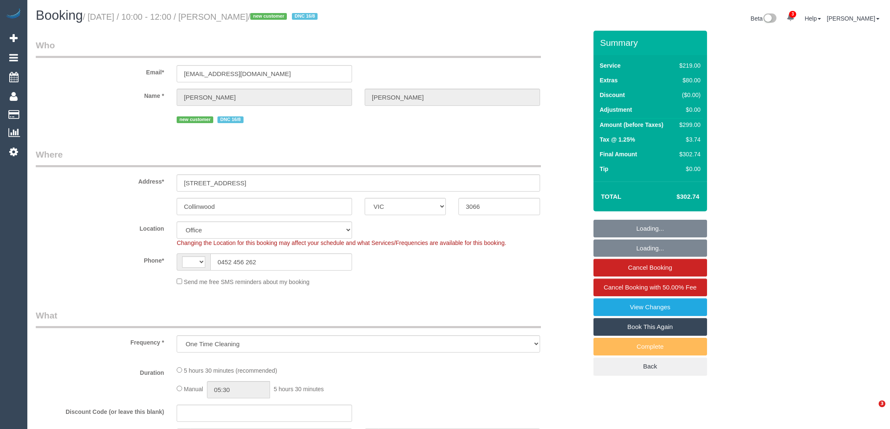
select select "VIC"
select select "string:AU"
select select "number:27"
select select "number:14"
select select "number:19"
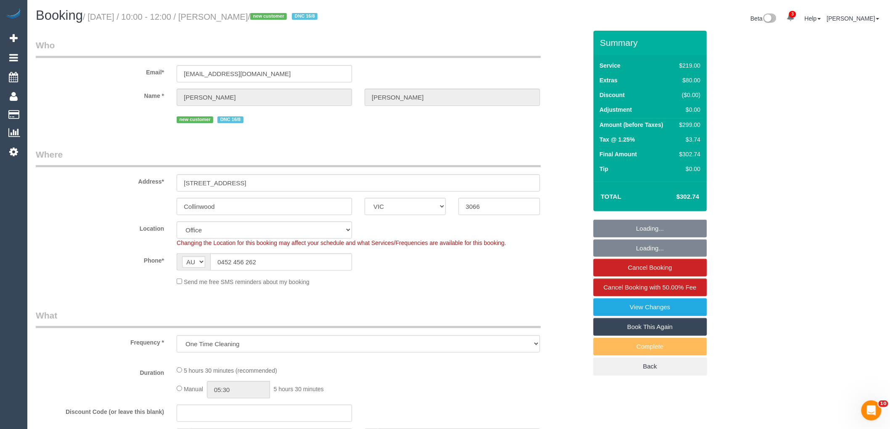
select select "number:25"
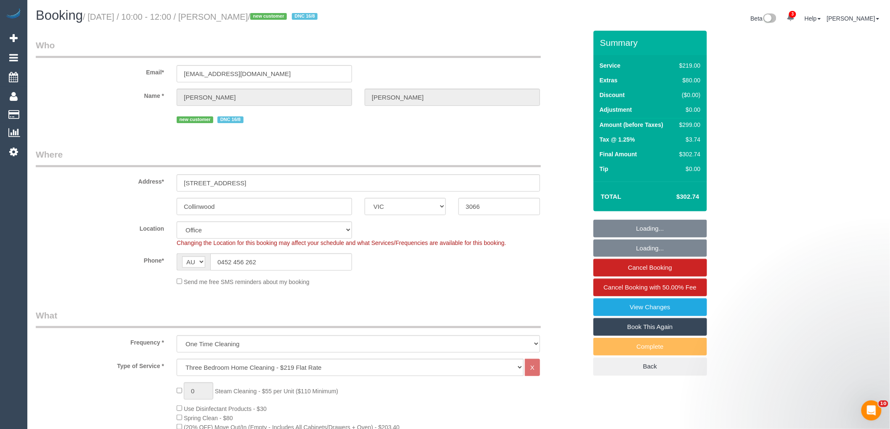
select select "object:2125"
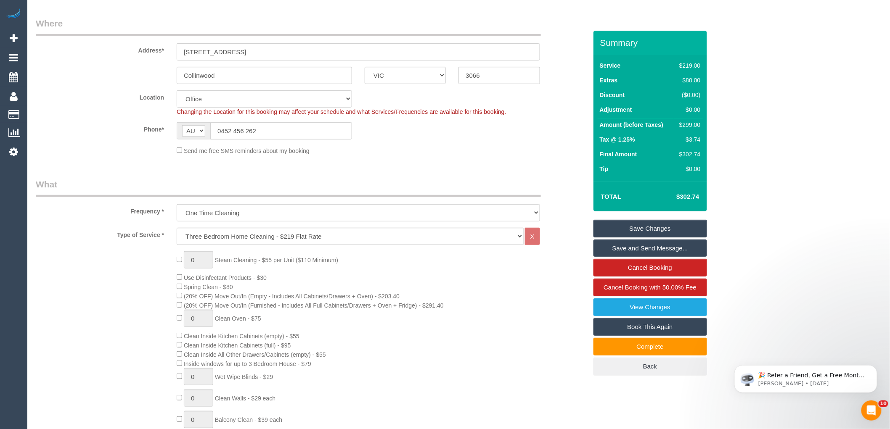
scroll to position [140, 0]
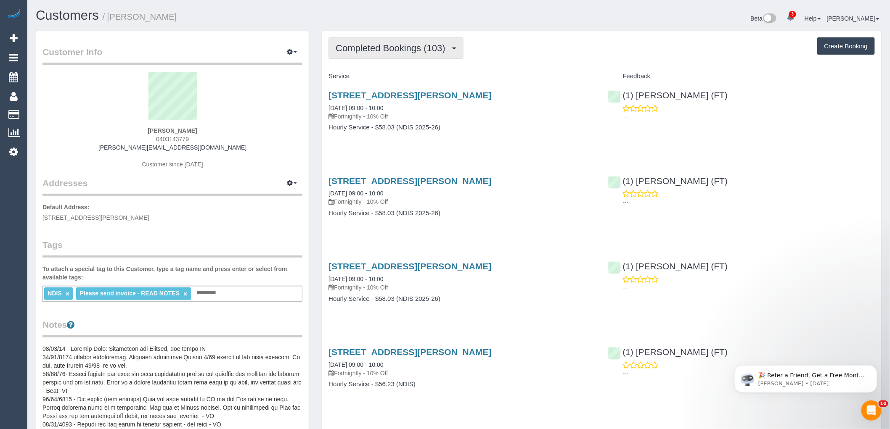
click at [391, 53] on span "Completed Bookings (103)" at bounding box center [392, 48] width 114 height 11
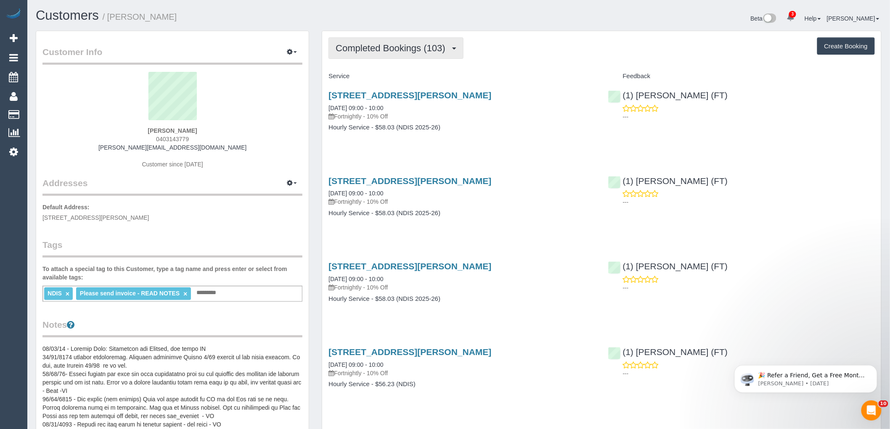
click at [415, 50] on span "Completed Bookings (103)" at bounding box center [392, 48] width 114 height 11
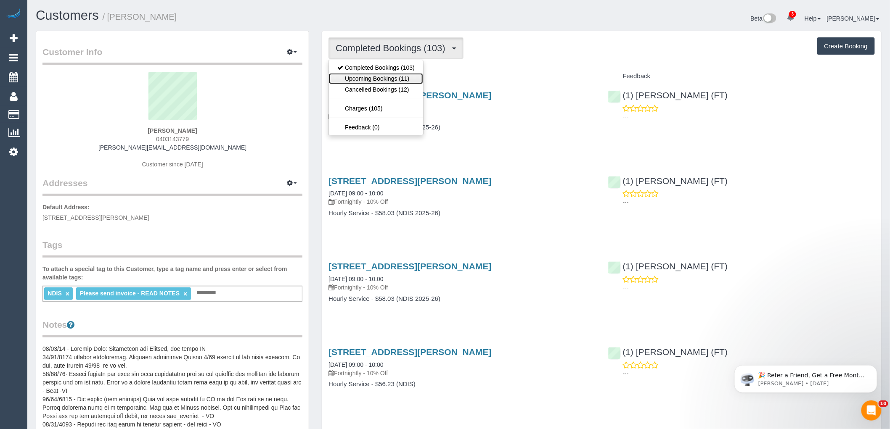
click at [370, 81] on link "Upcoming Bookings (11)" at bounding box center [376, 78] width 94 height 11
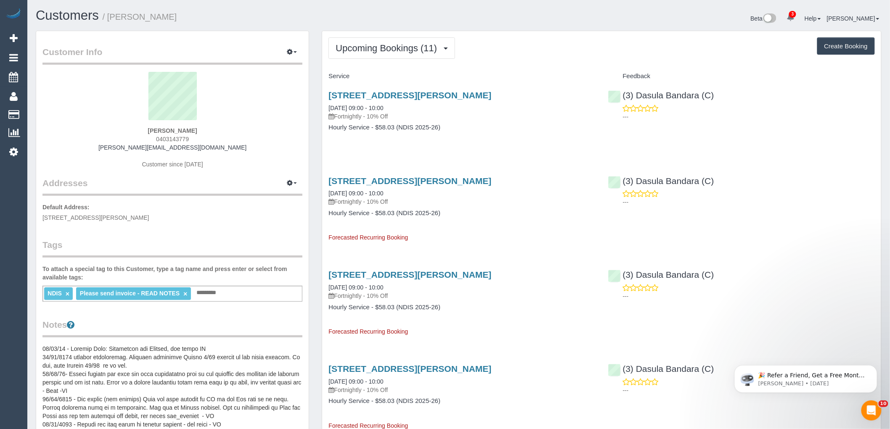
click at [379, 103] on div "44 Belford Road, Kew East, VIC 3102 18/08/2025 09:00 - 10:00 Fortnightly - 10% …" at bounding box center [461, 105] width 267 height 30
click at [382, 106] on link "18/08/2025 09:00 - 10:00" at bounding box center [355, 108] width 55 height 7
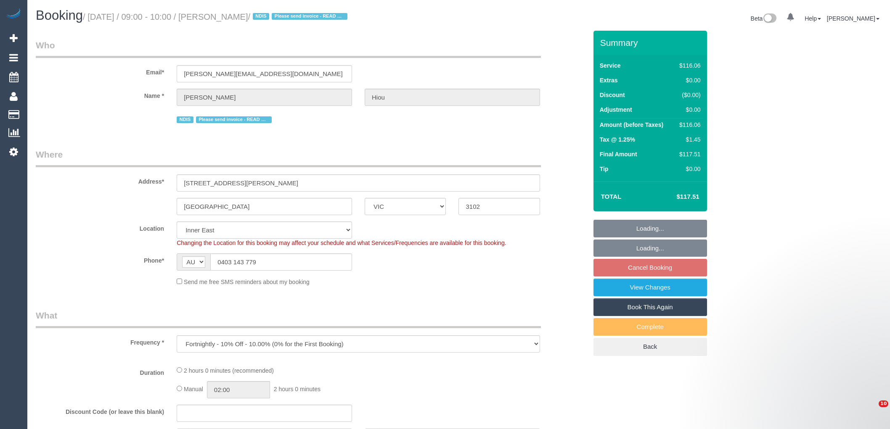
select select "VIC"
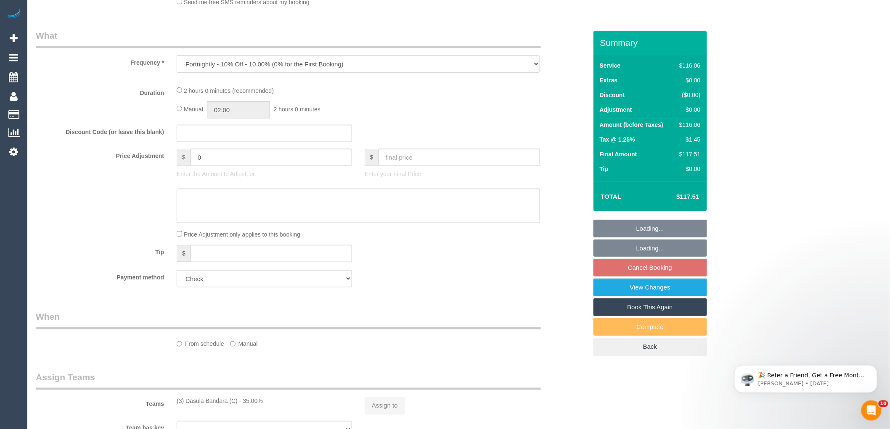
select select "object:580"
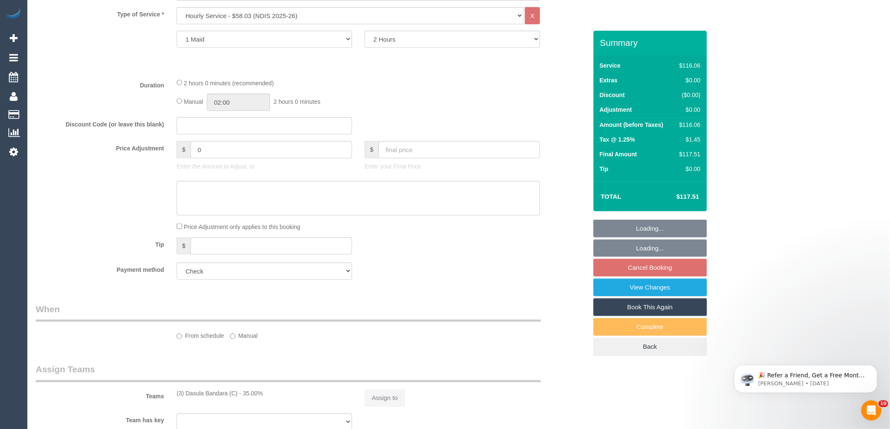
scroll to position [671, 0]
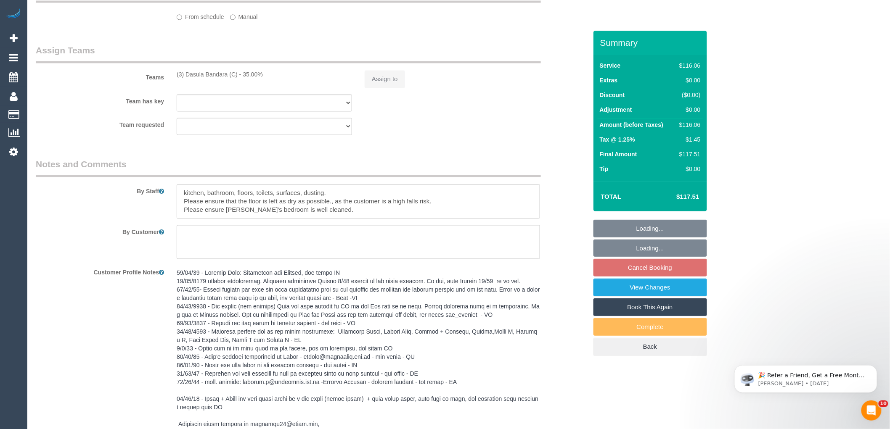
select select "number:28"
select select "number:14"
select select "number:19"
select select "number:23"
select select "number:11"
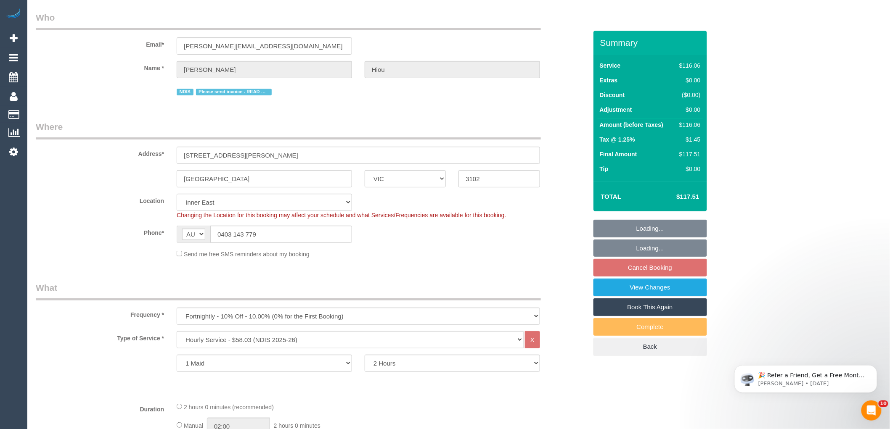
scroll to position [0, 0]
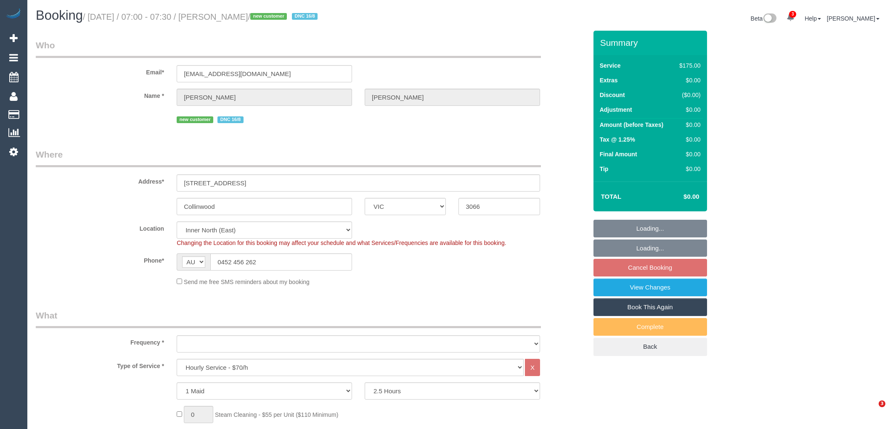
select select "VIC"
select select "150"
select select "object:1669"
select select "number:27"
select select "number:14"
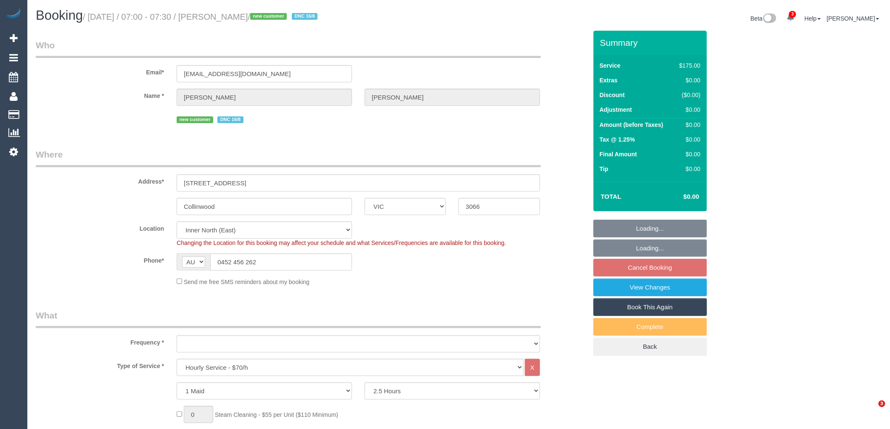
select select "number:19"
select select "number:25"
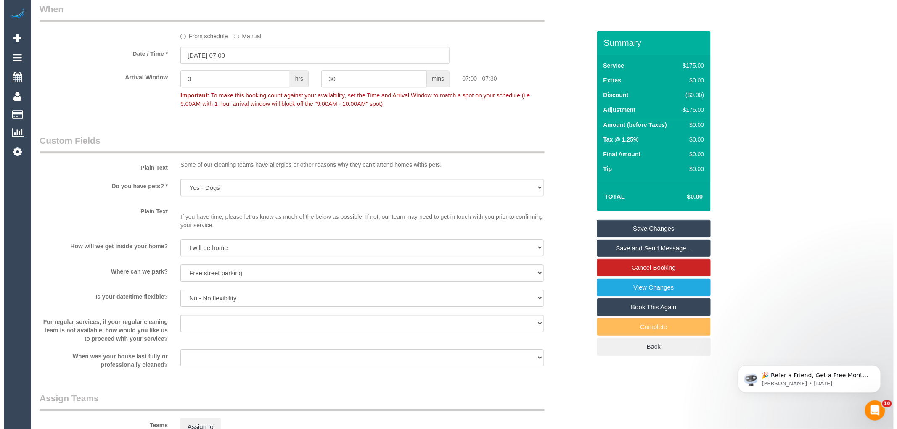
scroll to position [1027, 0]
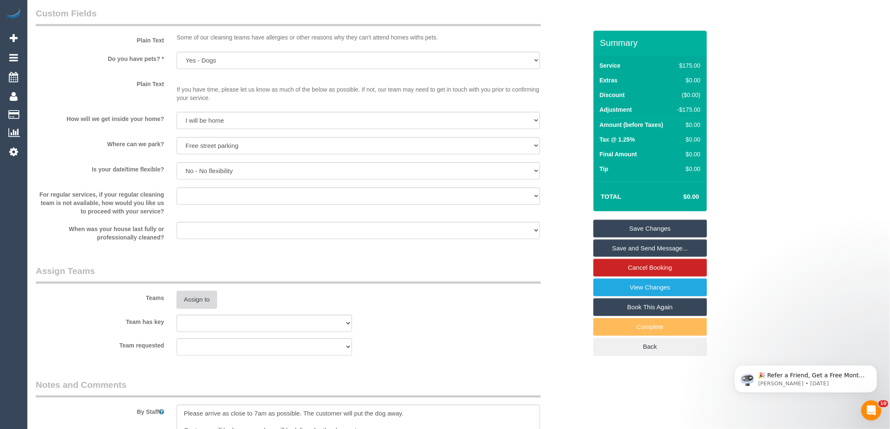
click at [191, 305] on button "Assign to" at bounding box center [197, 300] width 40 height 18
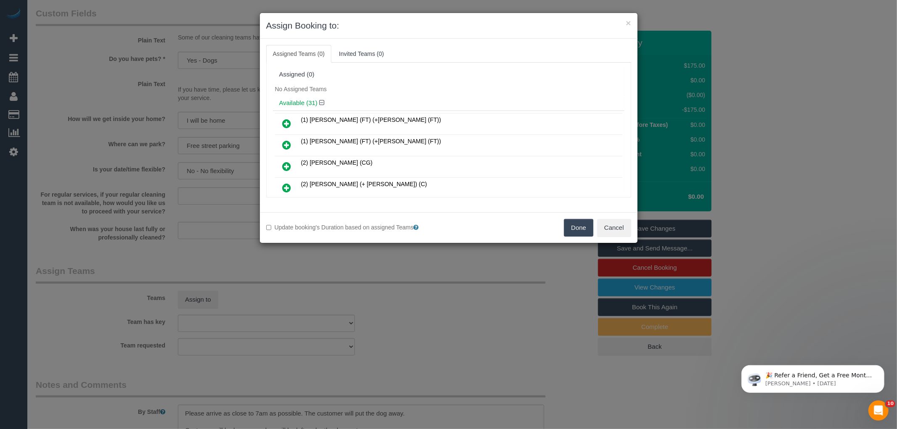
click at [491, 94] on div "No Assigned Teams" at bounding box center [448, 89] width 351 height 13
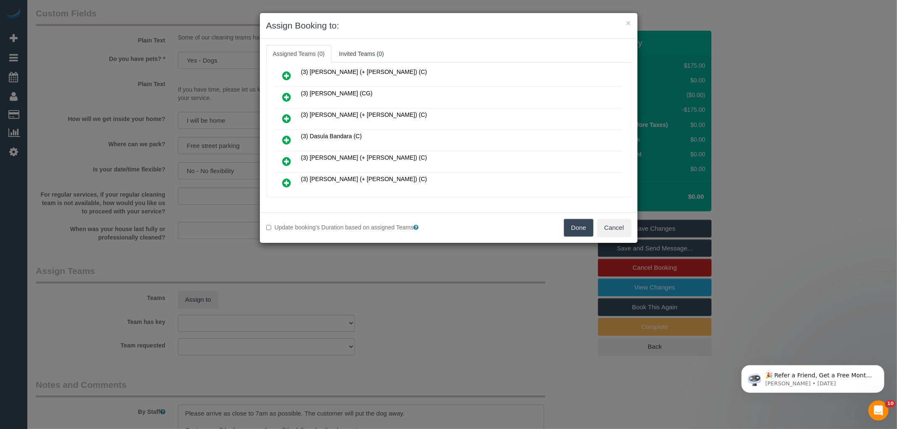
click at [285, 135] on icon at bounding box center [286, 140] width 9 height 10
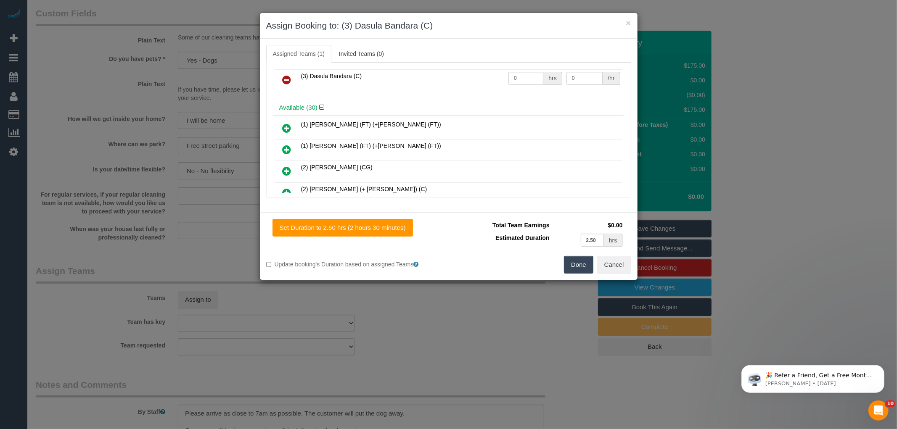
scroll to position [0, 0]
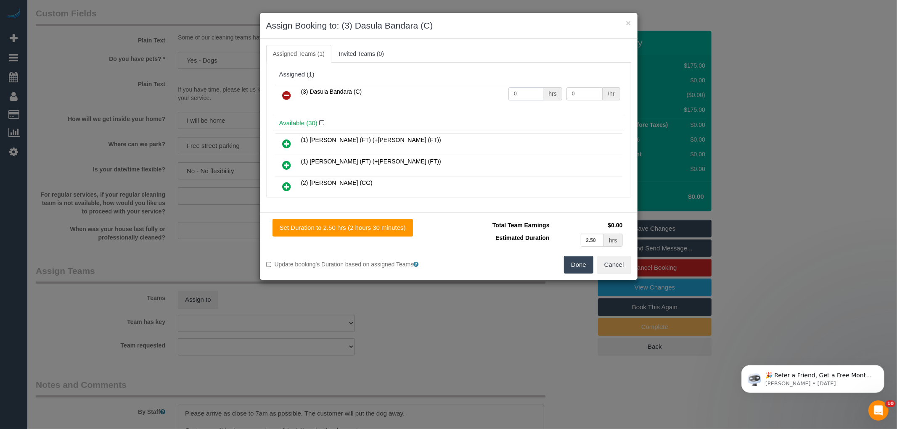
click at [523, 95] on input "0" at bounding box center [525, 93] width 35 height 13
type input "2.5"
click at [583, 95] on input "0" at bounding box center [584, 93] width 36 height 13
type input "35"
click at [469, 33] on div "× Assign Booking to: (3) Dasula Bandara (C)" at bounding box center [448, 26] width 377 height 26
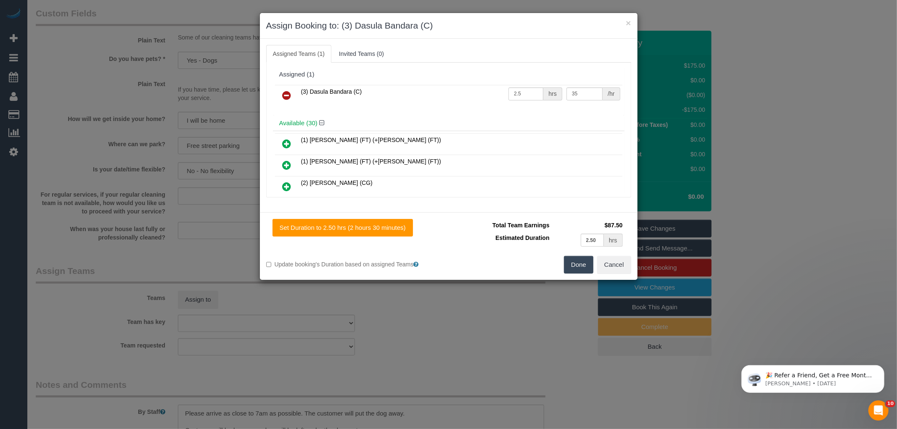
click at [573, 262] on button "Done" at bounding box center [578, 265] width 29 height 18
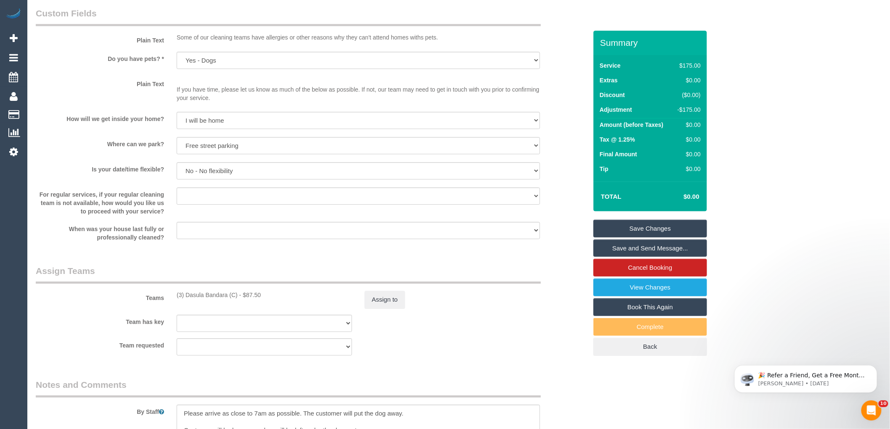
click at [573, 299] on div "× Assign Booking to: (3) Dasula Bandara (C) Assigned Teams (1) Invited Teams (0…" at bounding box center [445, 214] width 890 height 429
click at [615, 250] on link "Save and Send Message..." at bounding box center [650, 249] width 114 height 18
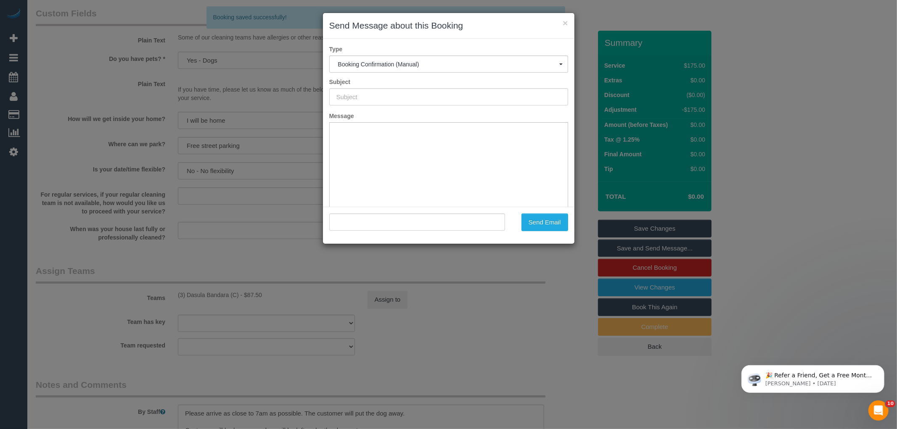
type input "Booking Confirmed"
type input ""[PERSON_NAME]" <[EMAIL_ADDRESS][DOMAIN_NAME]>"
click at [546, 228] on button "Send Email" at bounding box center [544, 223] width 47 height 18
